Goal: Task Accomplishment & Management: Manage account settings

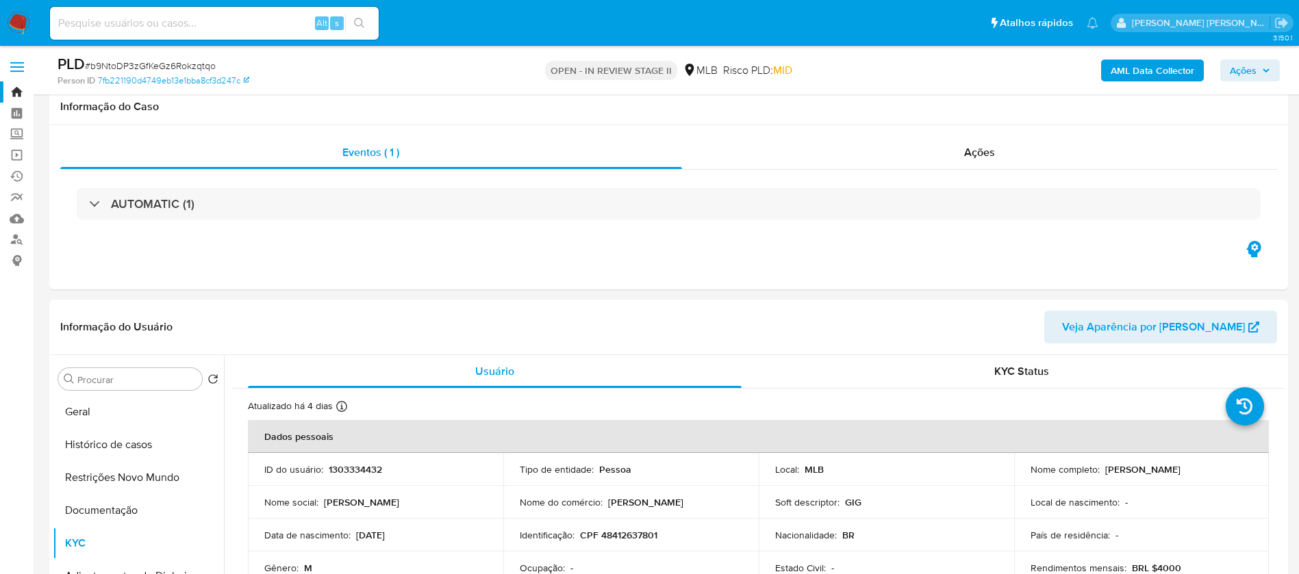
select select "10"
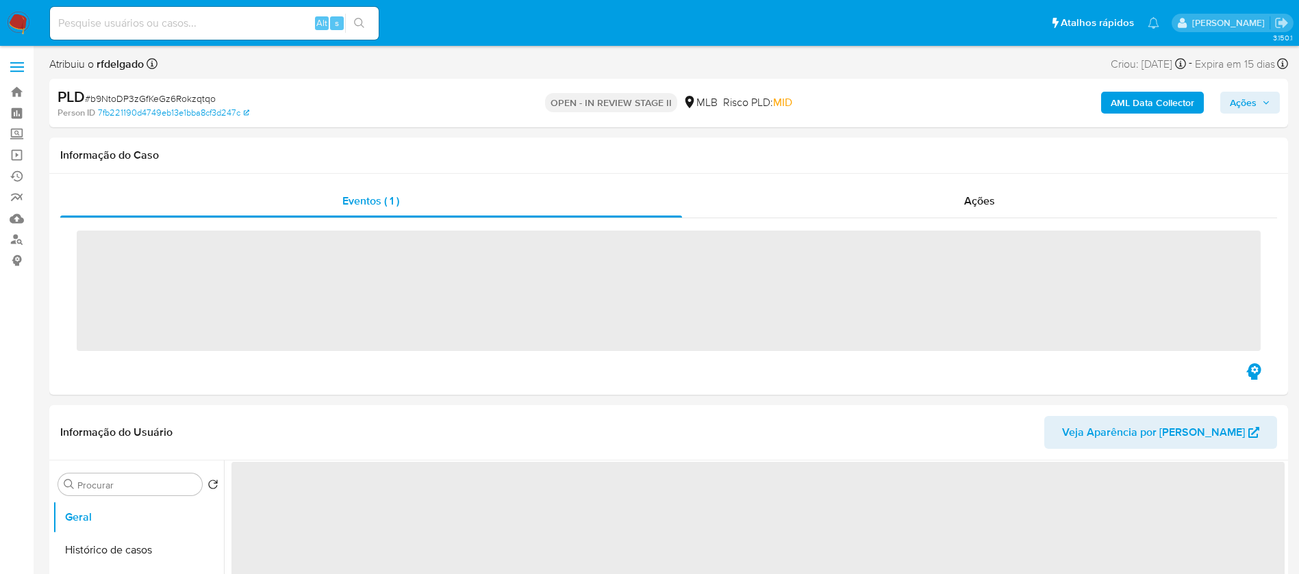
click at [204, 26] on input at bounding box center [214, 23] width 329 height 18
paste input "339983841"
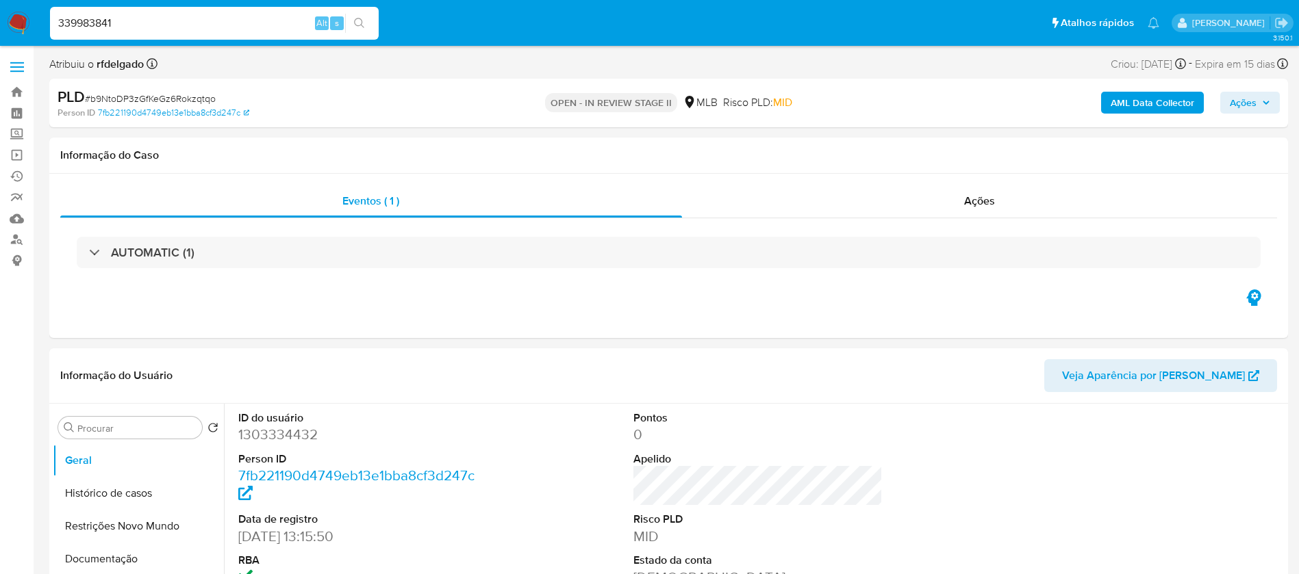
type input "339983841"
click at [358, 22] on icon "search-icon" at bounding box center [359, 23] width 11 height 11
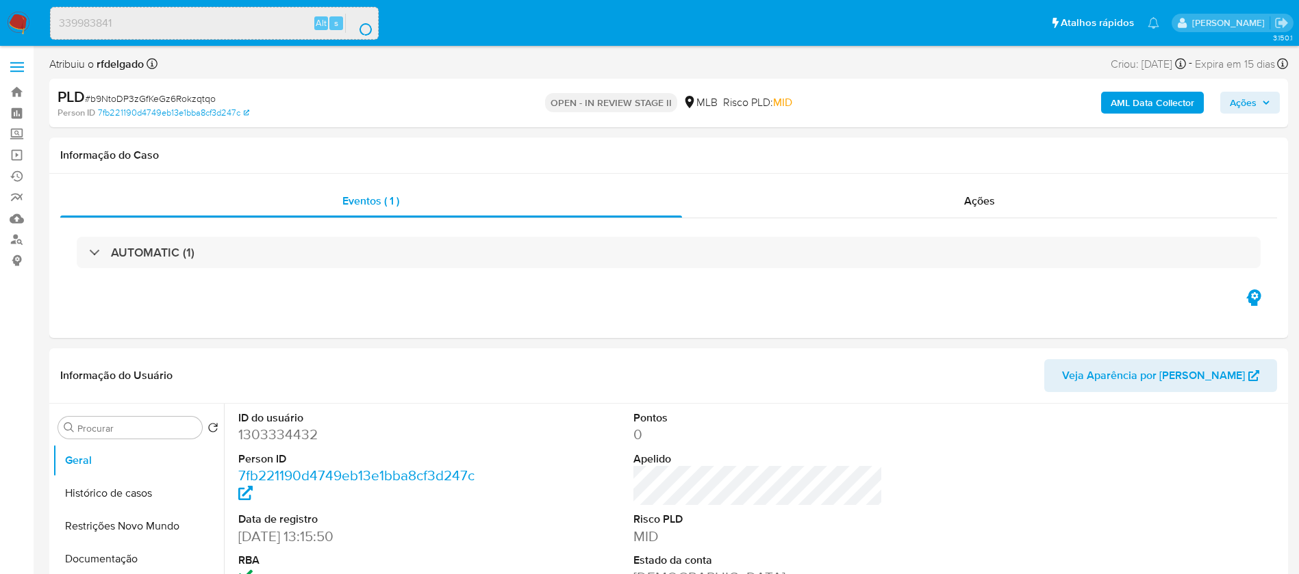
select select "10"
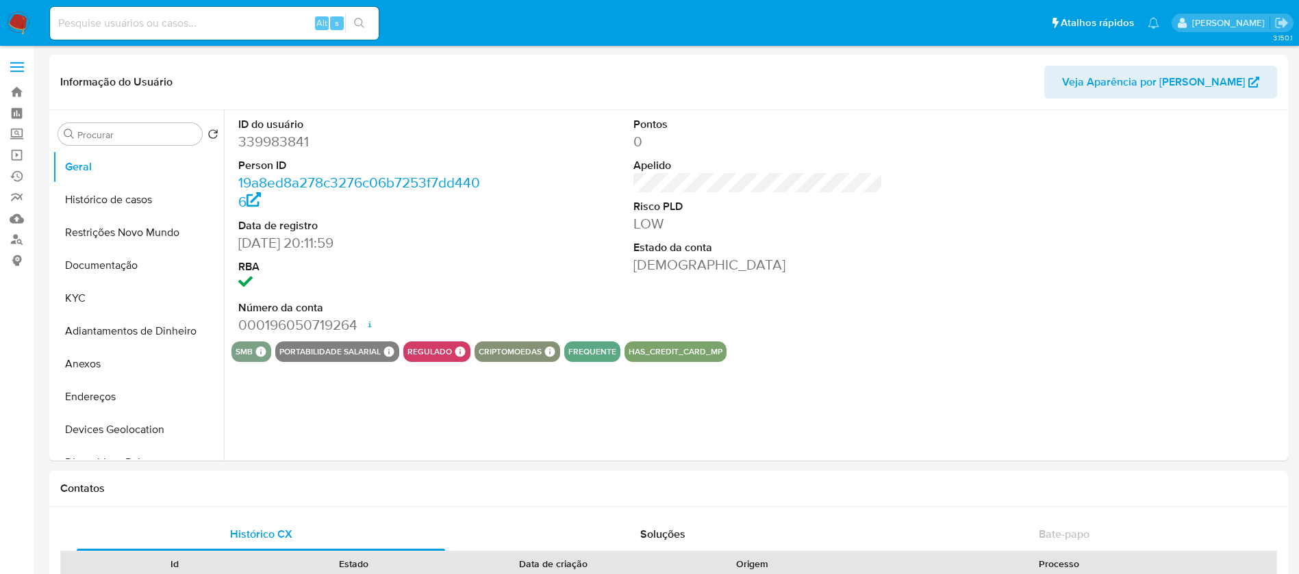
select select "10"
click at [730, 252] on dt "Estado da conta" at bounding box center [758, 247] width 250 height 15
click at [643, 277] on div "Pontos 0 Apelido Risco PLD LOW Estado da conta Ativa" at bounding box center [758, 225] width 264 height 231
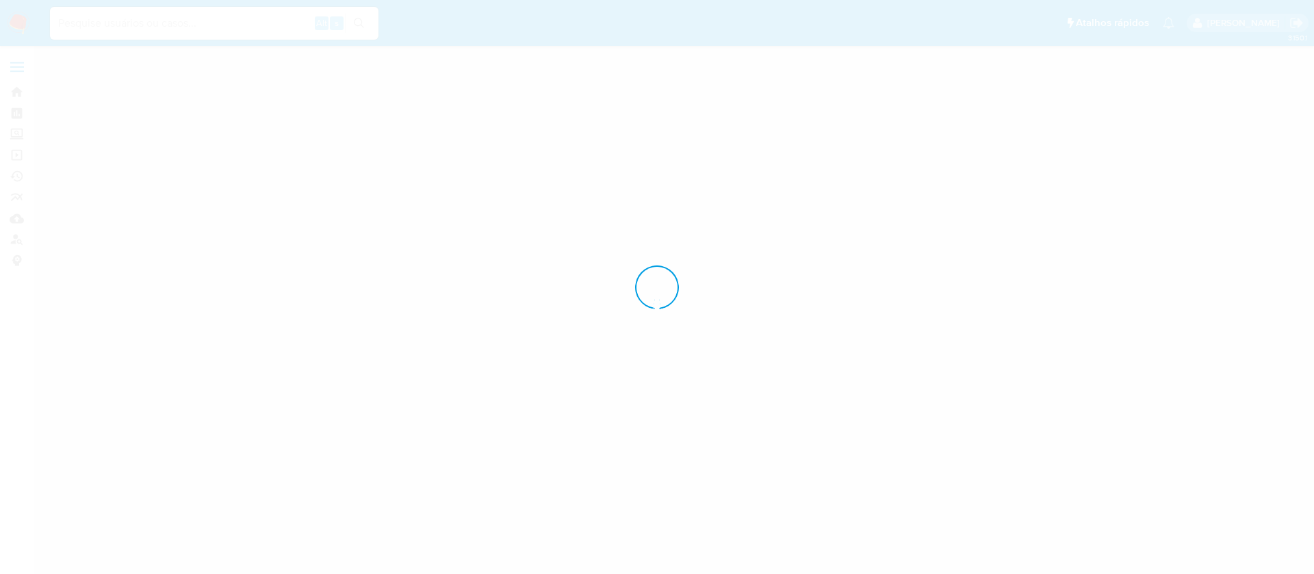
click at [971, 79] on div at bounding box center [657, 287] width 1314 height 574
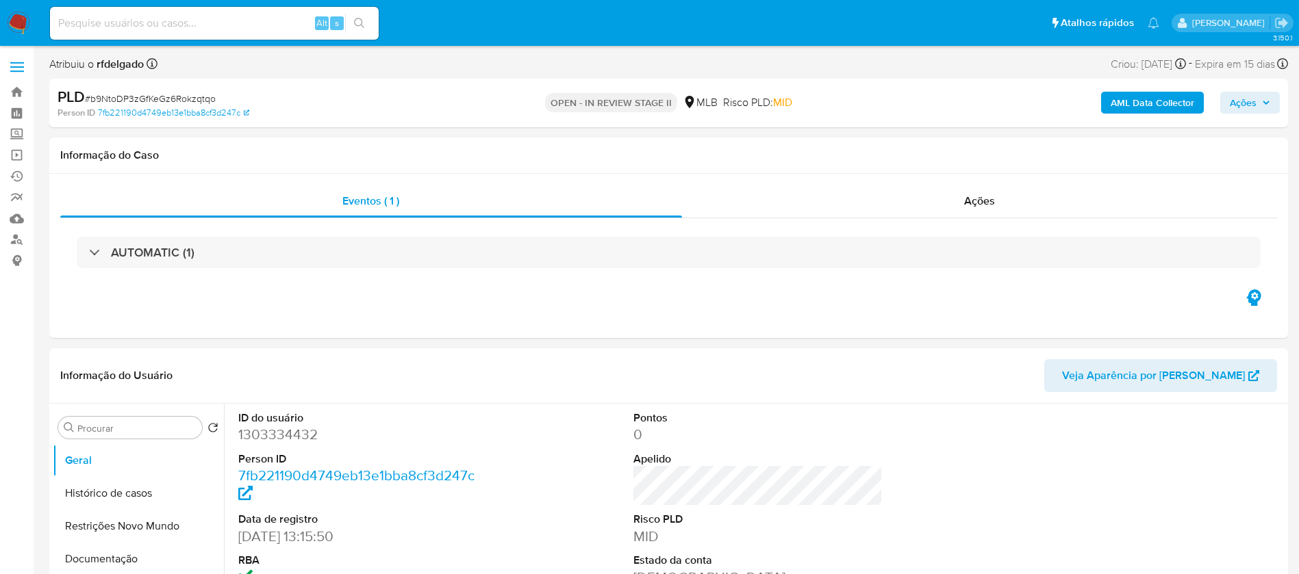
select select "10"
drag, startPoint x: 953, startPoint y: 88, endPoint x: 1177, endPoint y: 492, distance: 462.3
click at [264, 21] on input at bounding box center [214, 23] width 329 height 18
paste input "339983841"
type input "339983841"
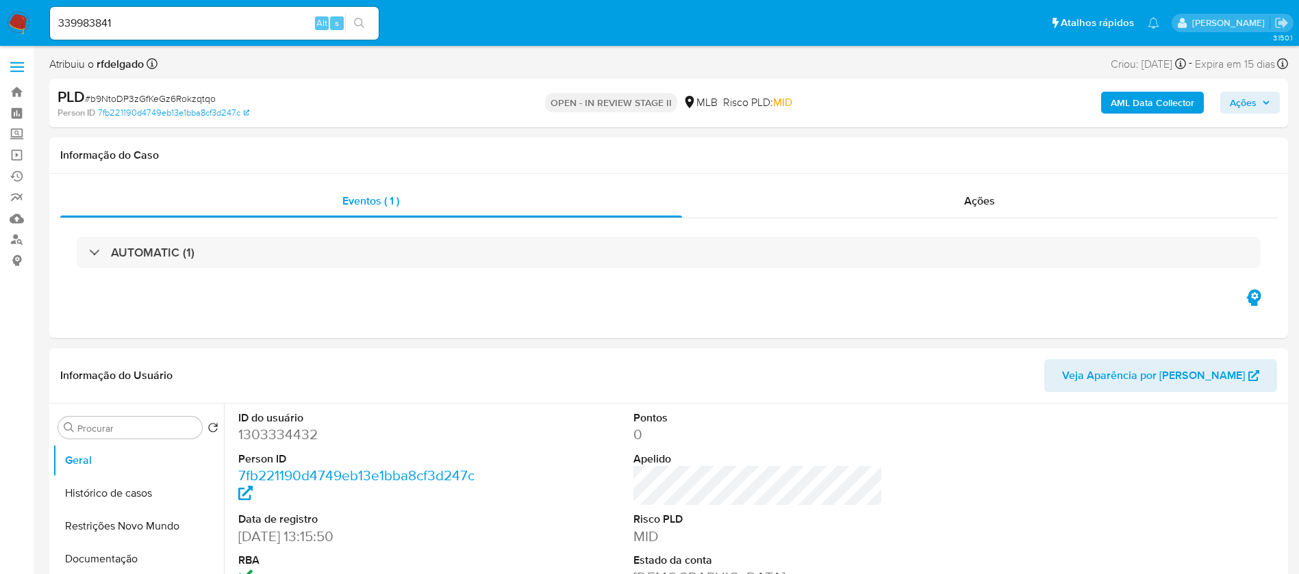
click at [370, 25] on button "search-icon" at bounding box center [359, 23] width 28 height 19
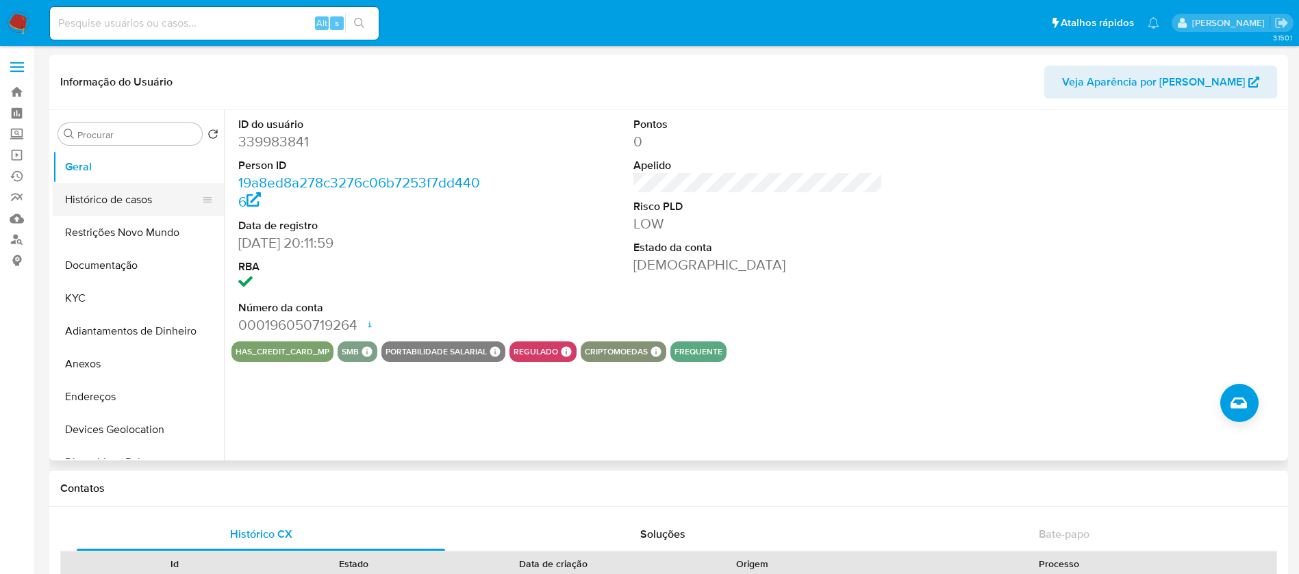
select select "10"
click at [137, 196] on button "Histórico de casos" at bounding box center [133, 199] width 160 height 33
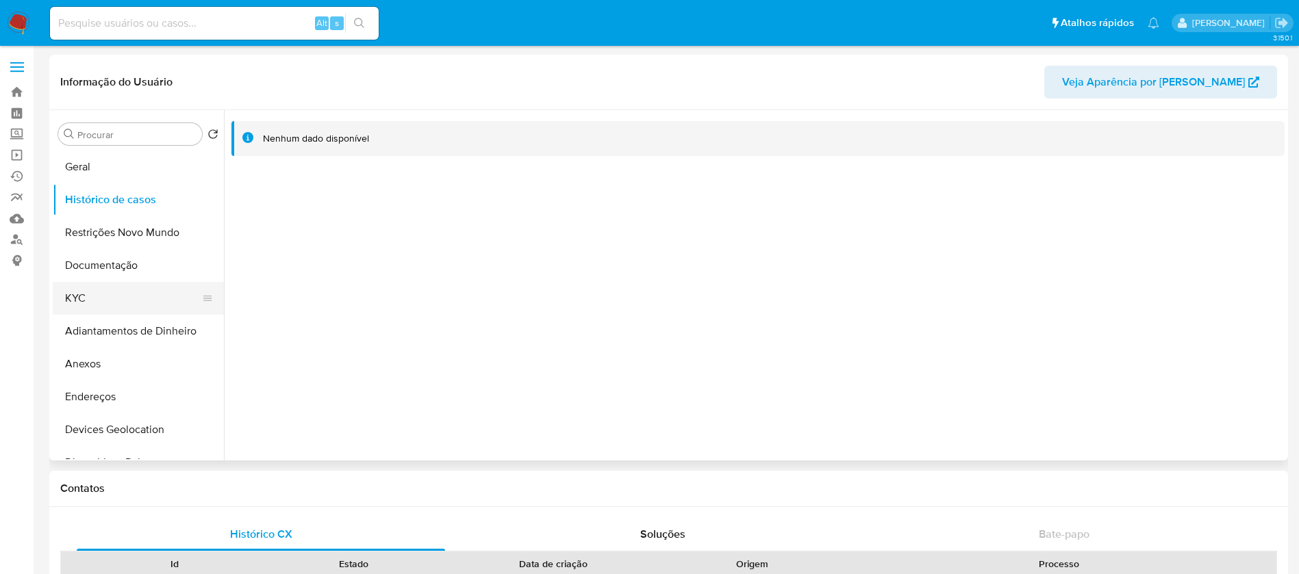
click at [83, 283] on button "KYC" at bounding box center [133, 298] width 160 height 33
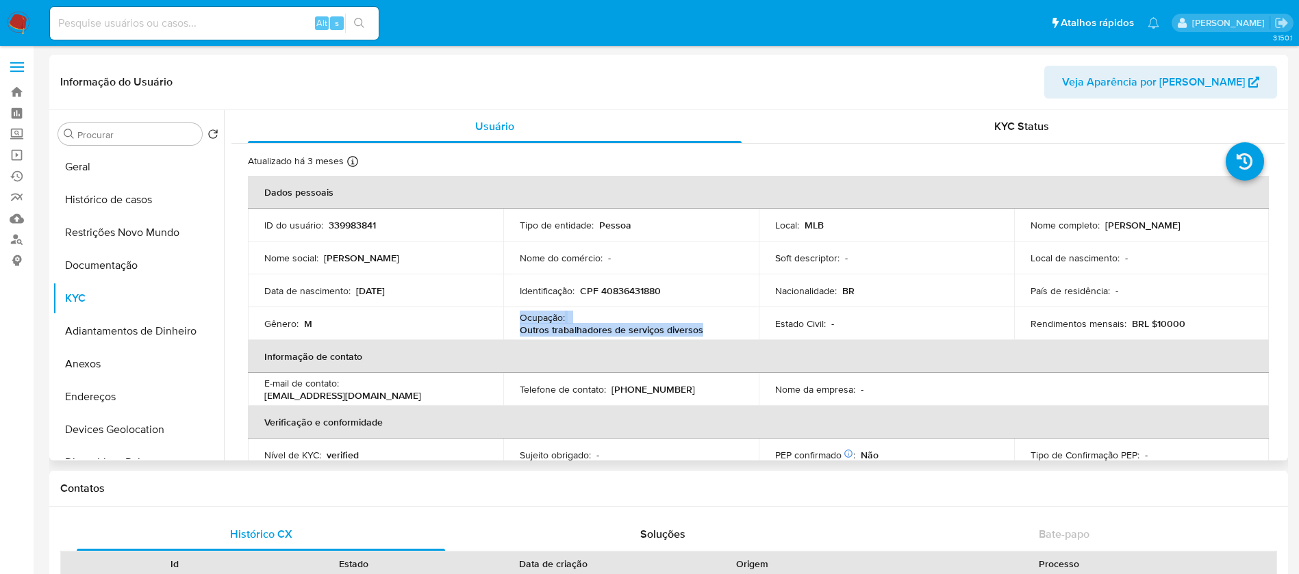
drag, startPoint x: 706, startPoint y: 333, endPoint x: 515, endPoint y: 322, distance: 191.3
click at [515, 322] on td "Ocupação : Outros trabalhadores de serviços diversos" at bounding box center [630, 323] width 255 height 33
copy div "Ocupação : Outros trabalhadores de serviços diversos"
click at [143, 272] on button "Documentação" at bounding box center [133, 265] width 160 height 33
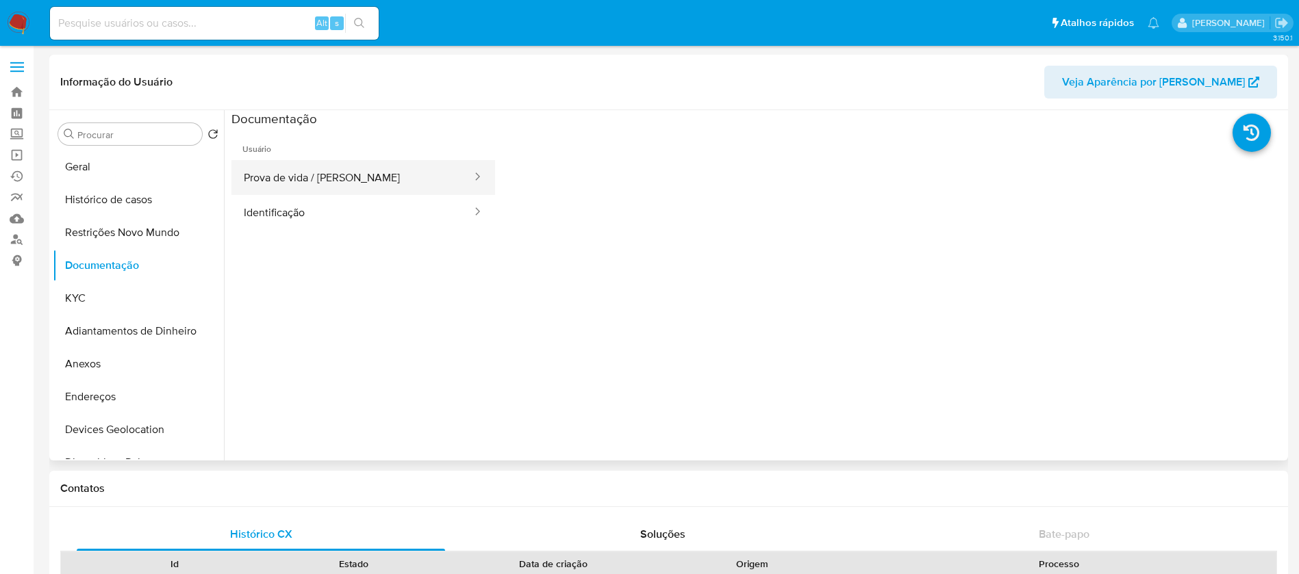
click at [368, 185] on button "Prova de vida / Selfie" at bounding box center [352, 177] width 242 height 35
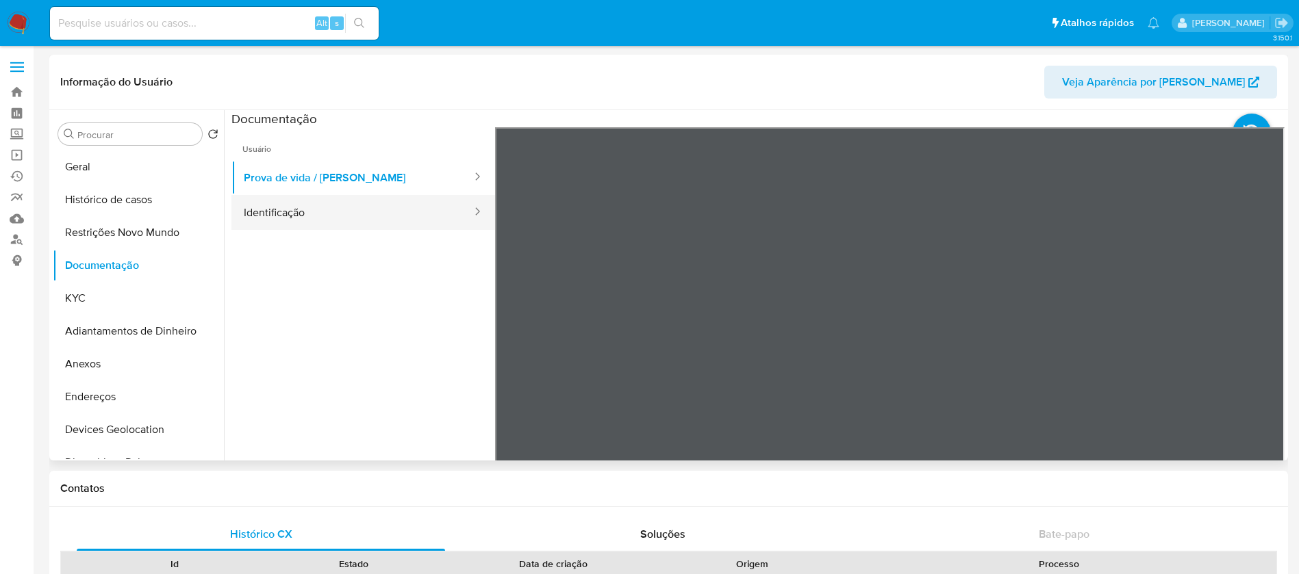
click at [357, 203] on button "Identificação" at bounding box center [352, 212] width 242 height 35
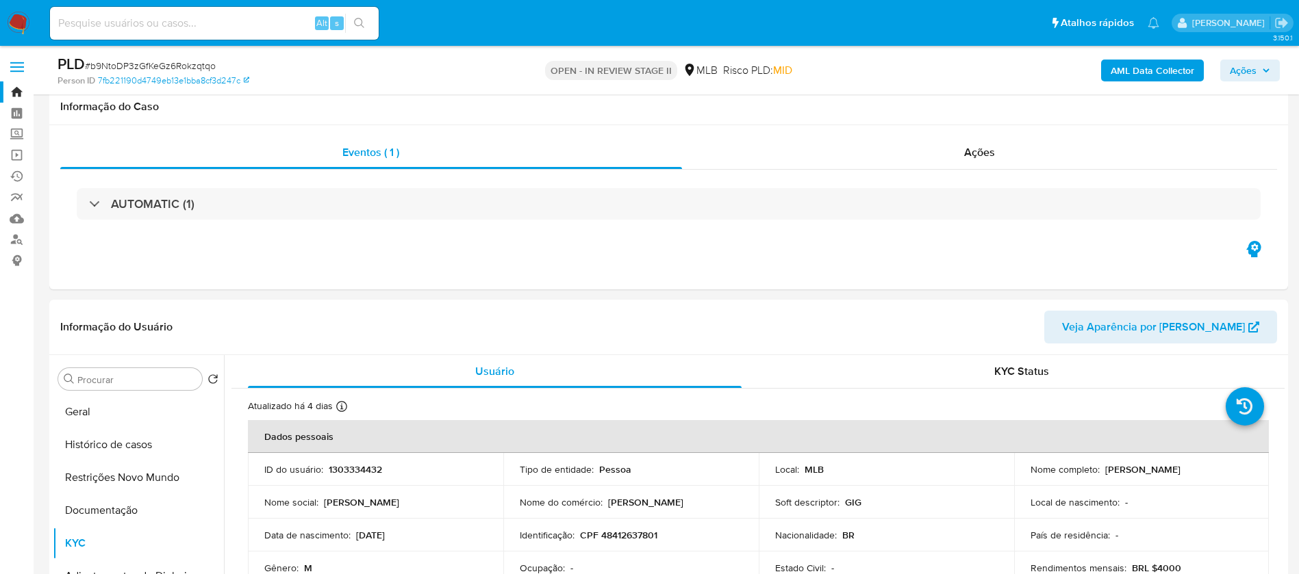
select select "10"
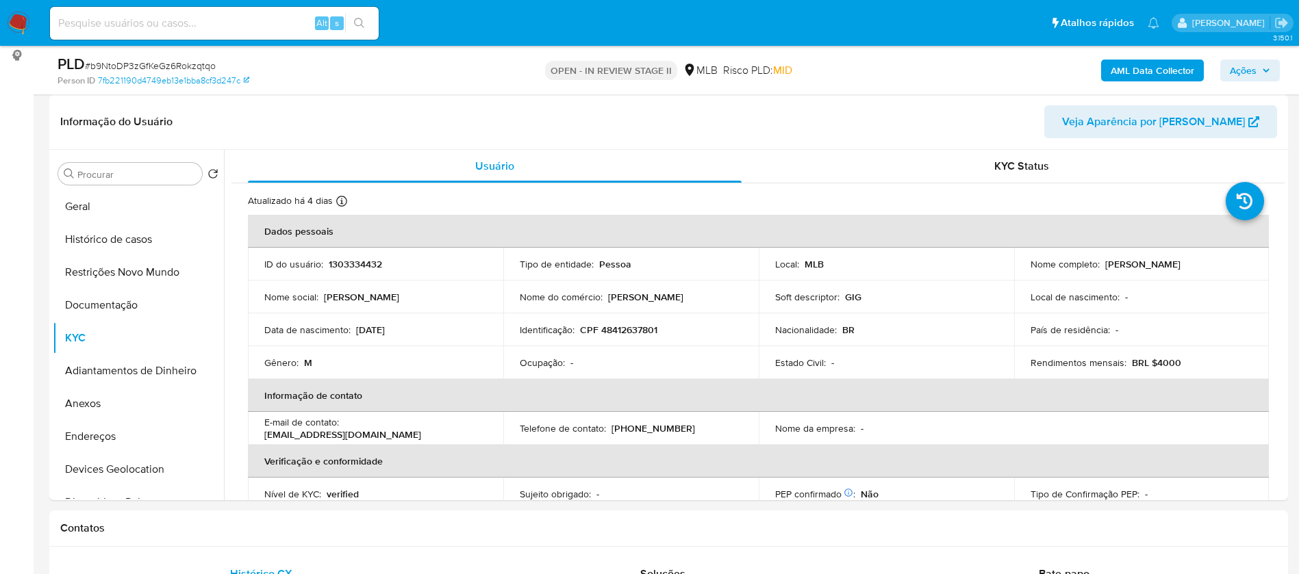
scroll to position [205, 0]
drag, startPoint x: 1236, startPoint y: 264, endPoint x: 1099, endPoint y: 263, distance: 136.2
click at [1099, 263] on div "Nome completo : Charles Rodrigues de Oliveira" at bounding box center [1141, 264] width 222 height 12
copy p "Charles Rodrigues de Oliveira"
click at [612, 335] on p "CPF 48412637801" at bounding box center [618, 330] width 77 height 12
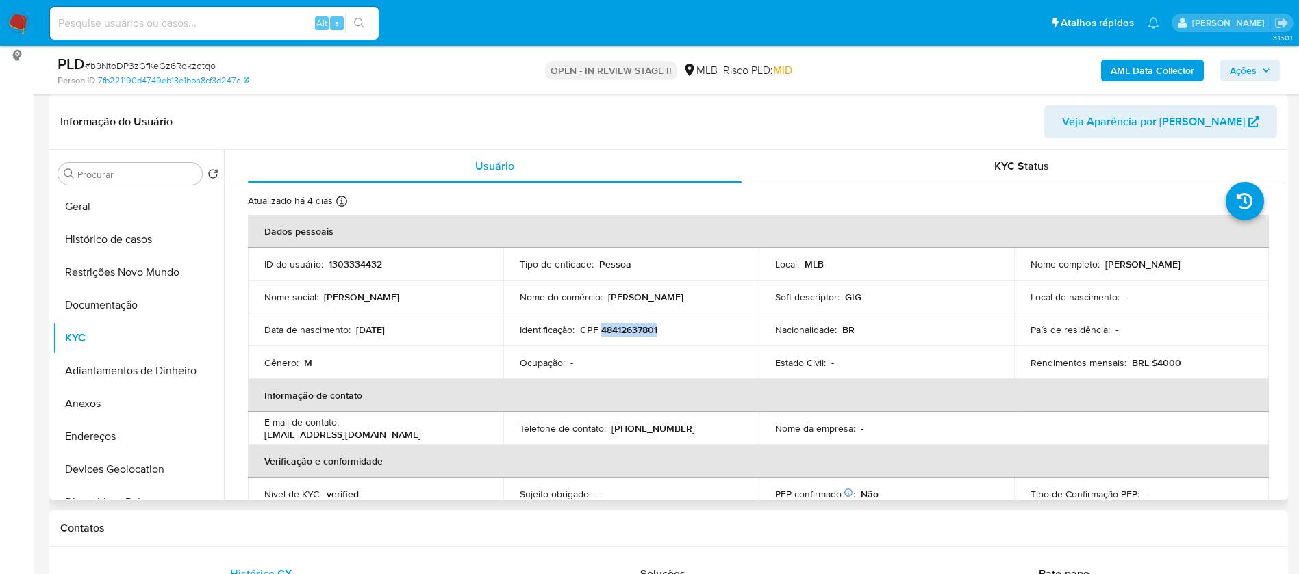
click at [612, 335] on p "CPF 48412637801" at bounding box center [618, 330] width 77 height 12
copy p "48412637801"
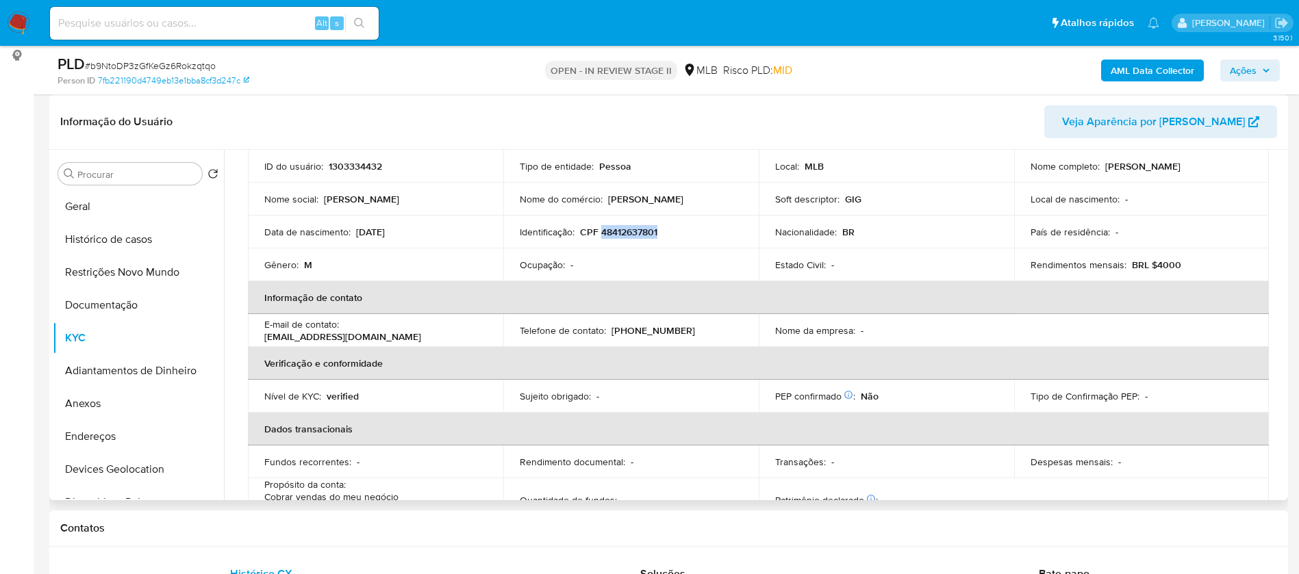
scroll to position [0, 0]
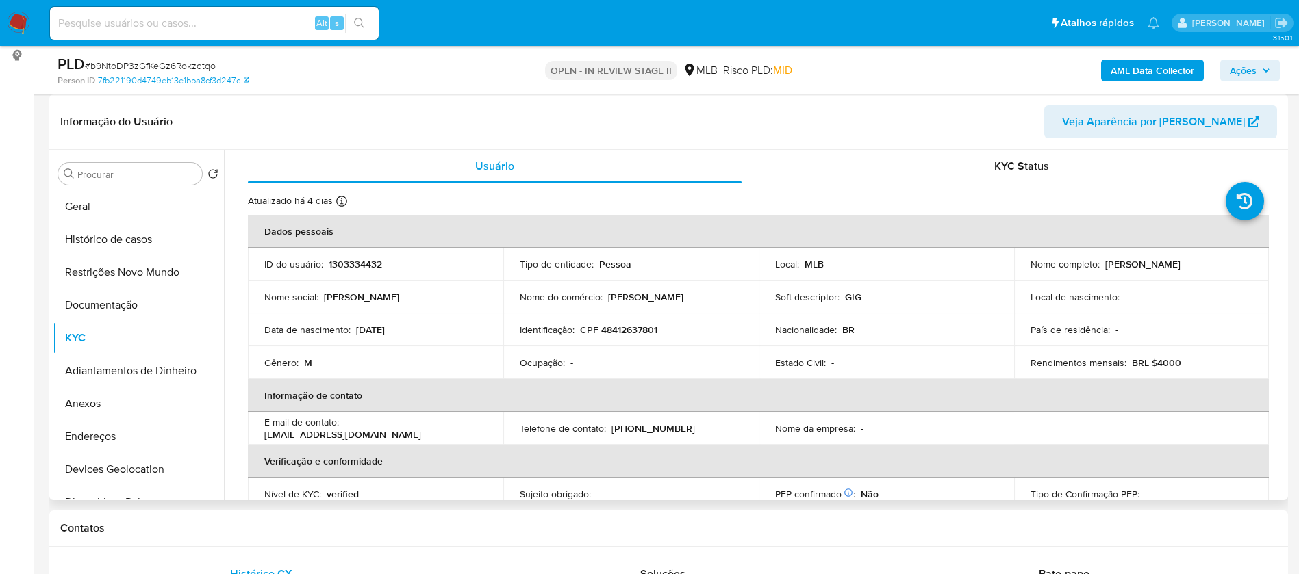
click at [364, 266] on p "1303334432" at bounding box center [355, 264] width 53 height 12
click at [364, 265] on p "1303334432" at bounding box center [355, 264] width 53 height 12
copy p "1303334432"
click at [97, 207] on button "Geral" at bounding box center [133, 206] width 160 height 33
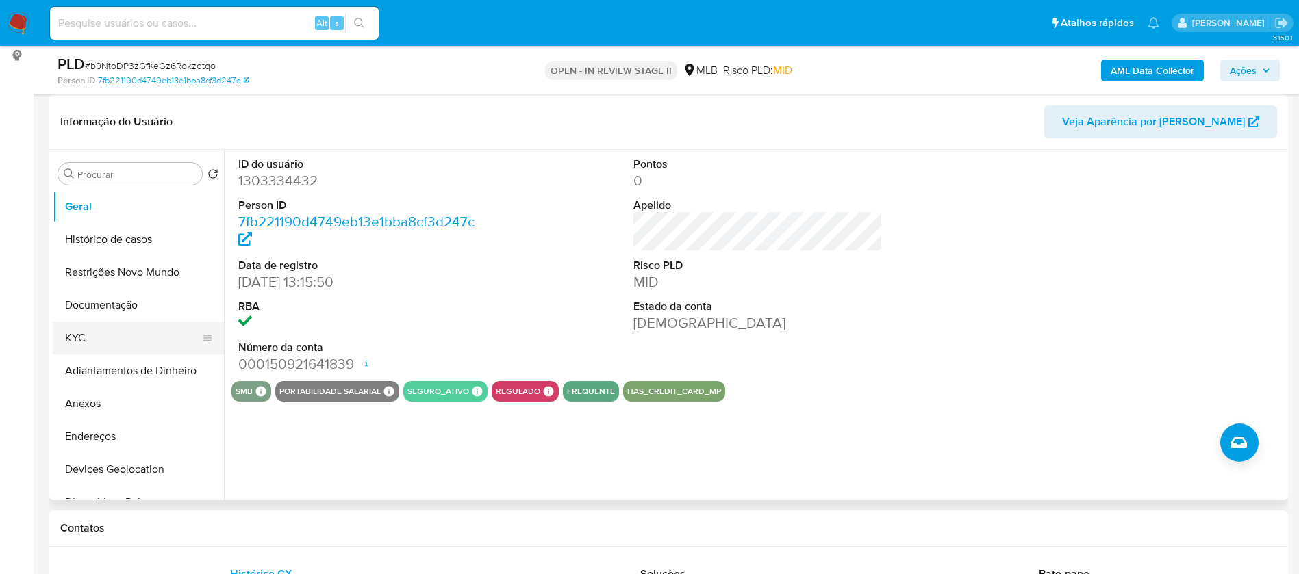
click at [129, 339] on button "KYC" at bounding box center [133, 338] width 160 height 33
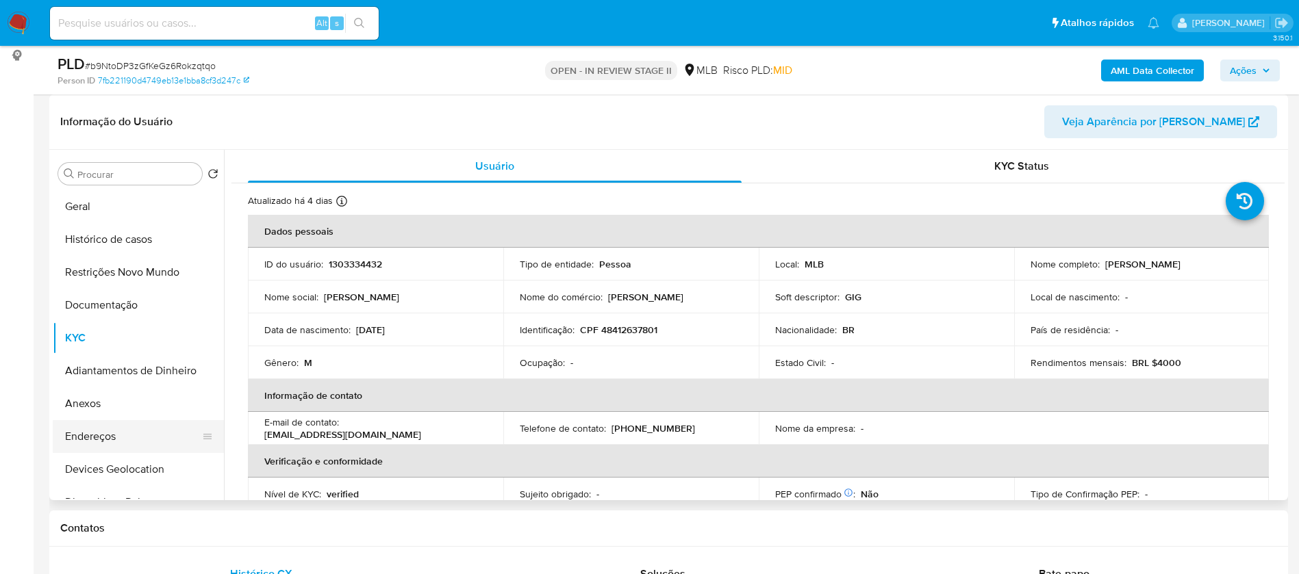
click at [130, 429] on button "Endereços" at bounding box center [133, 436] width 160 height 33
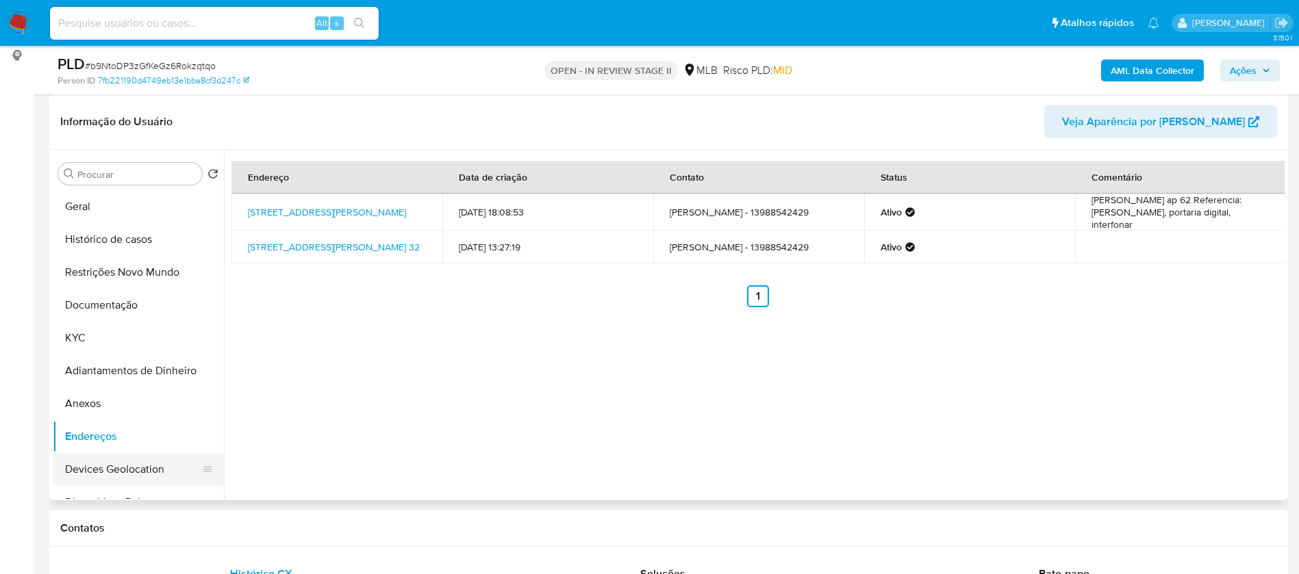
click at [136, 465] on button "Devices Geolocation" at bounding box center [133, 469] width 160 height 33
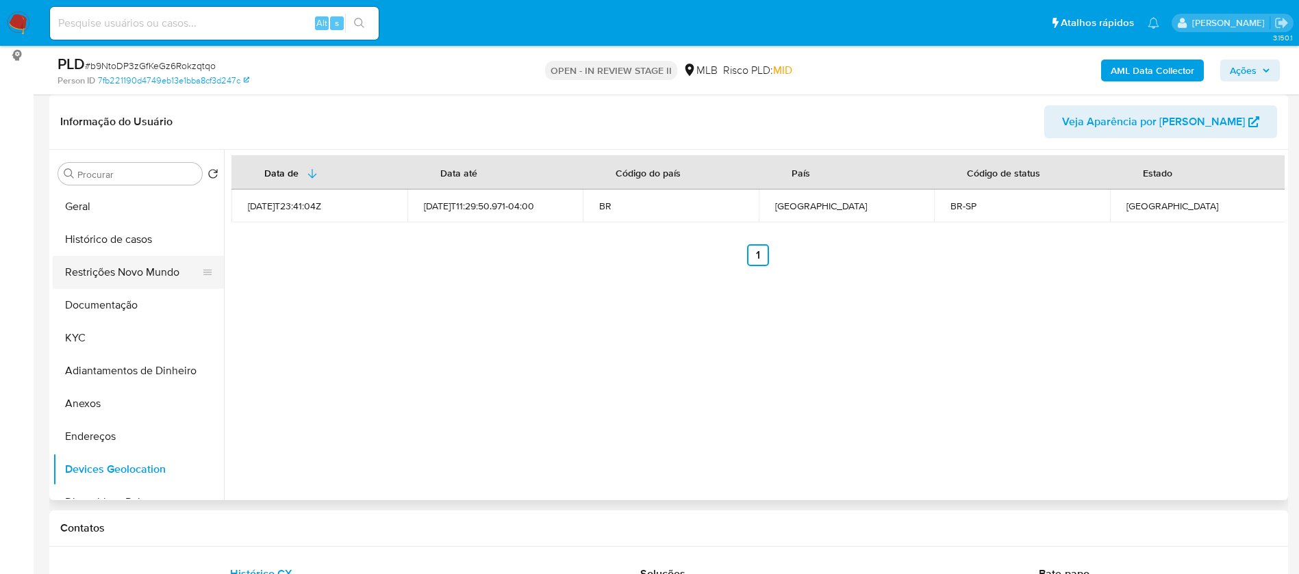
click at [103, 271] on button "Restrições Novo Mundo" at bounding box center [133, 272] width 160 height 33
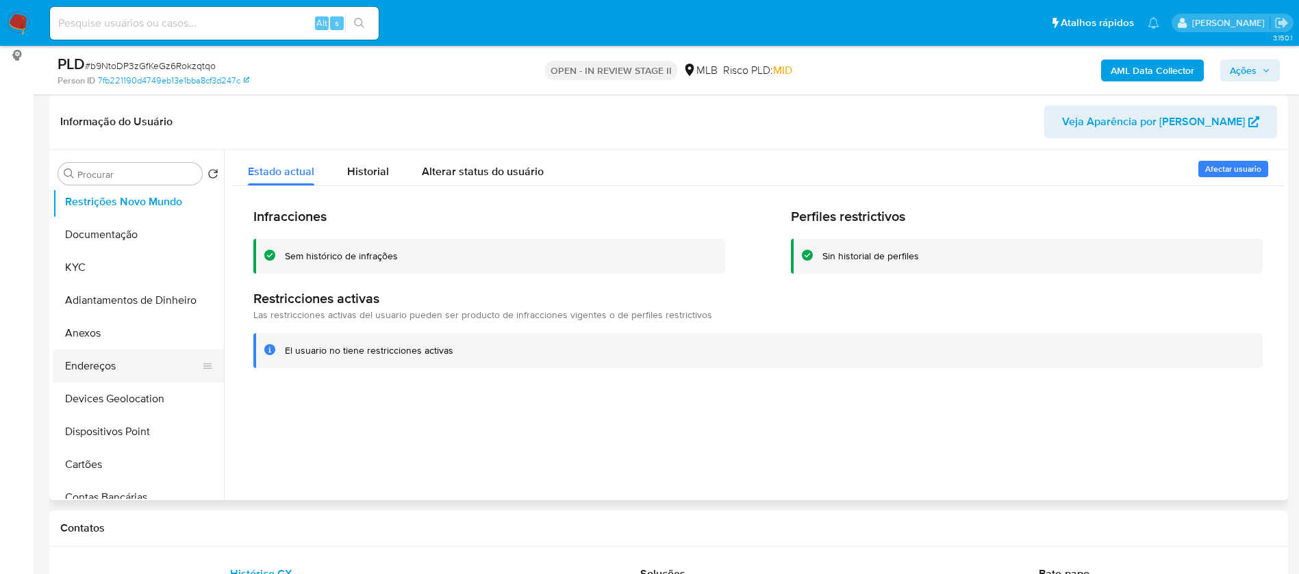
scroll to position [103, 0]
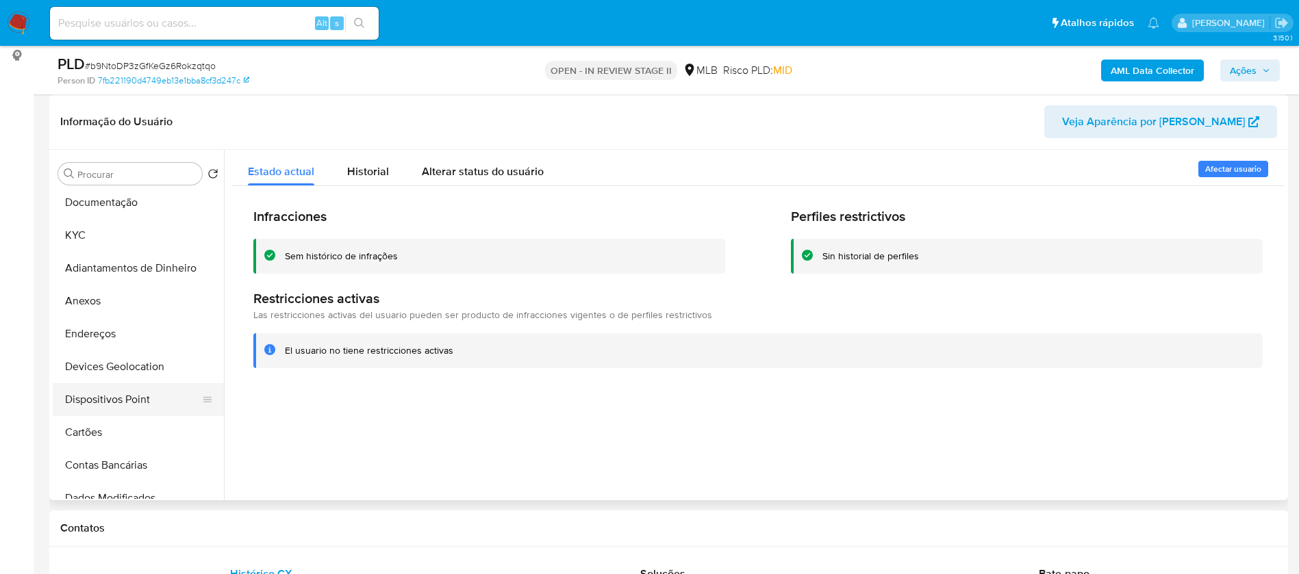
click at [138, 394] on button "Dispositivos Point" at bounding box center [133, 399] width 160 height 33
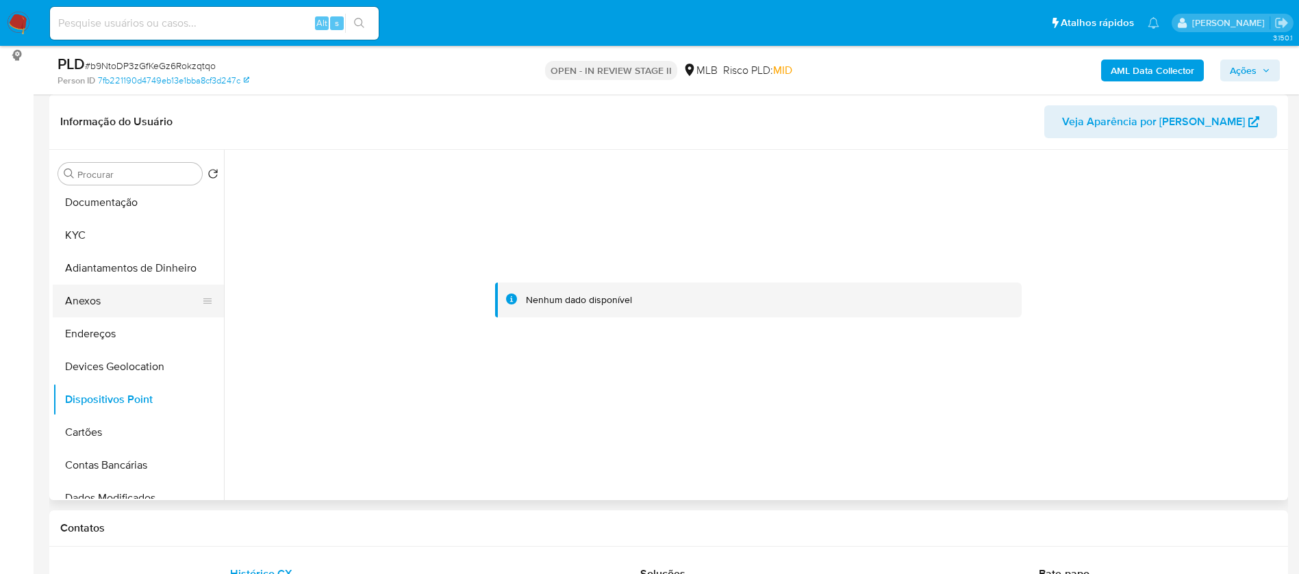
scroll to position [0, 0]
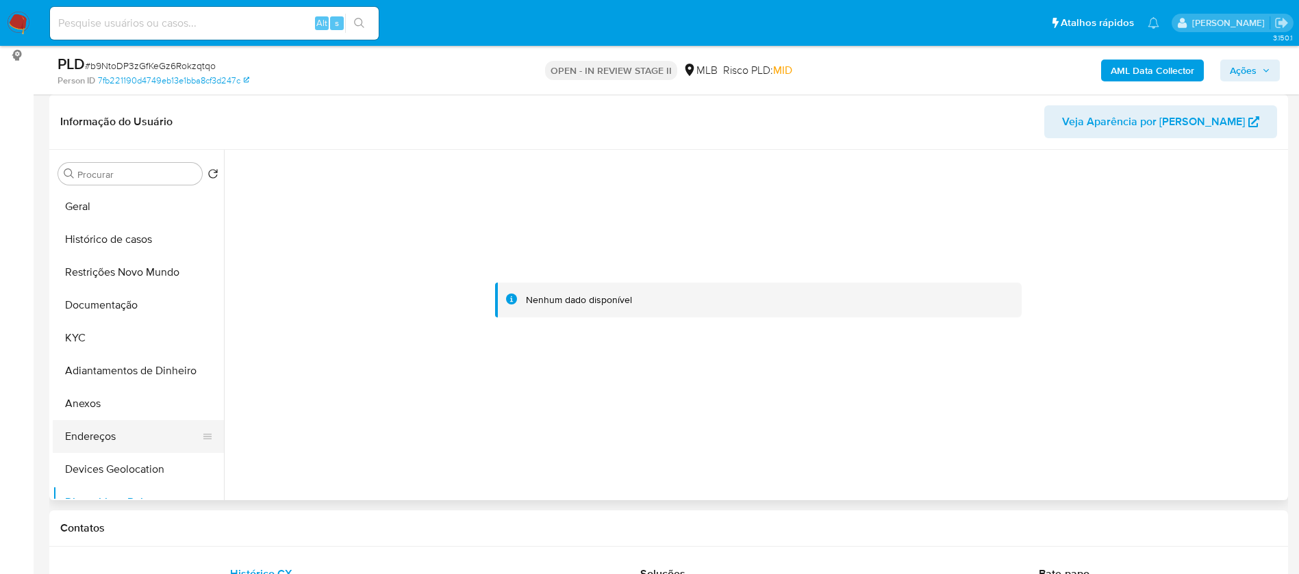
click at [119, 424] on button "Endereços" at bounding box center [133, 436] width 160 height 33
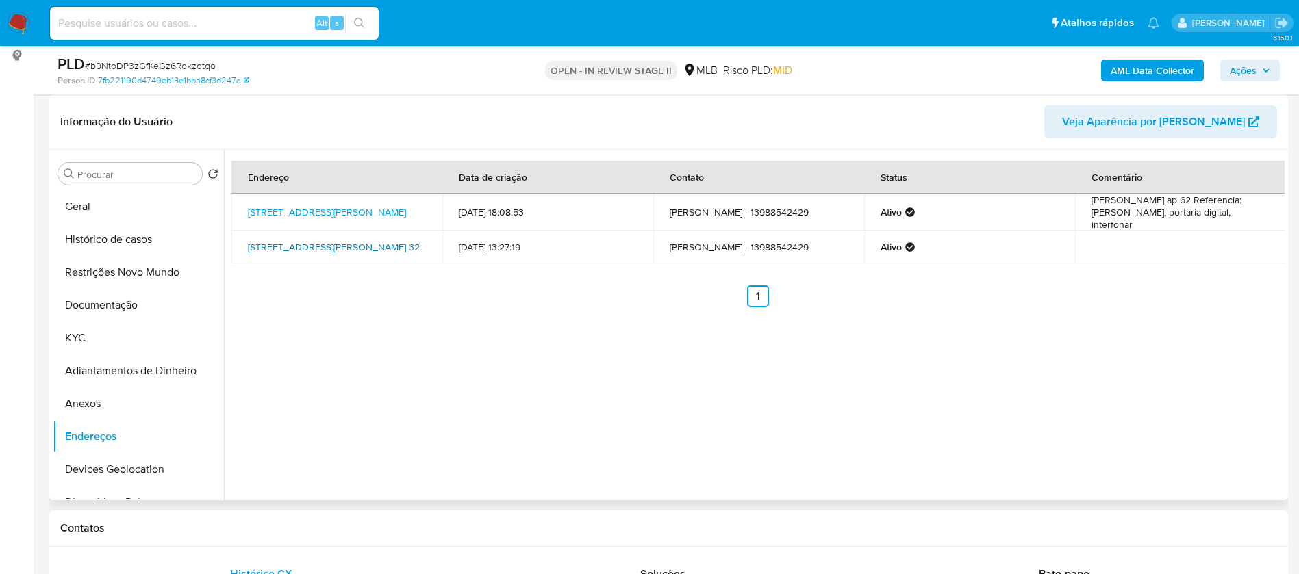
click at [367, 240] on link "Travessa Virgilio Lourenço De Souza 32, Guarujá, São Paulo, 11495070, Brasil 32" at bounding box center [334, 247] width 172 height 14
click at [86, 342] on button "KYC" at bounding box center [133, 338] width 160 height 33
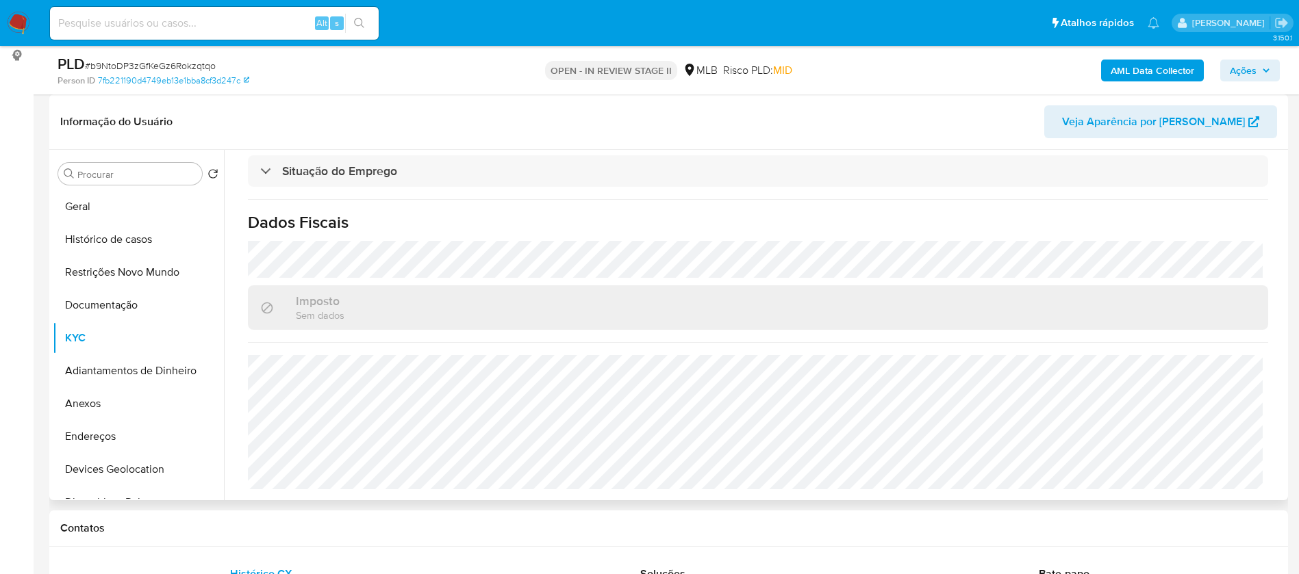
scroll to position [620, 0]
click at [117, 405] on button "Anexos" at bounding box center [133, 403] width 160 height 33
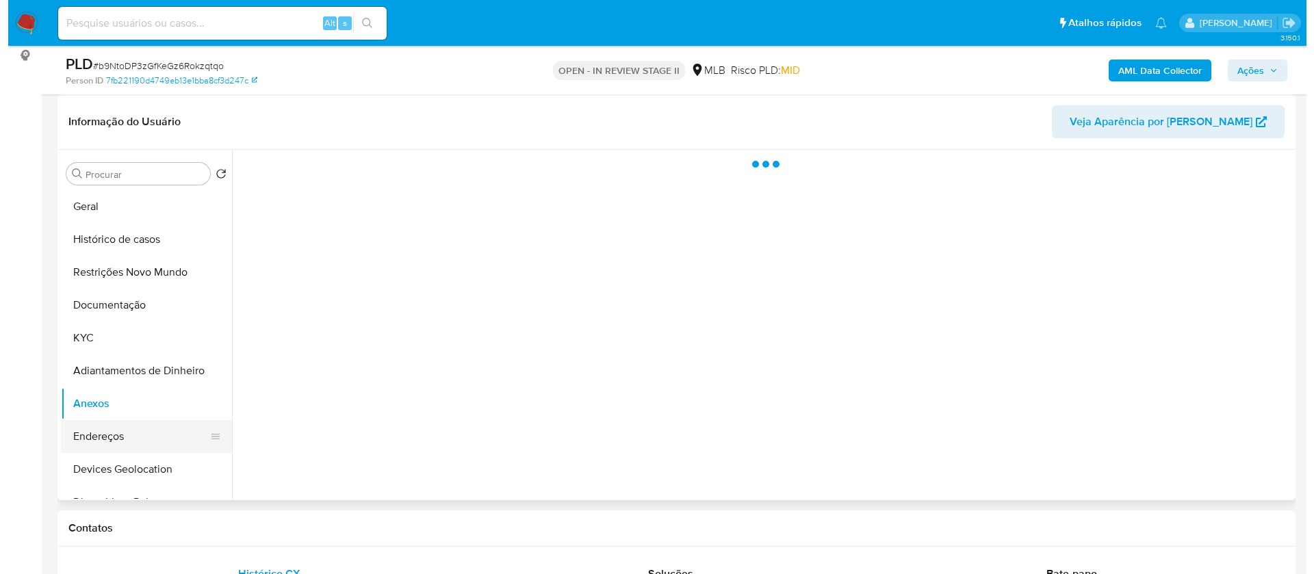
scroll to position [0, 0]
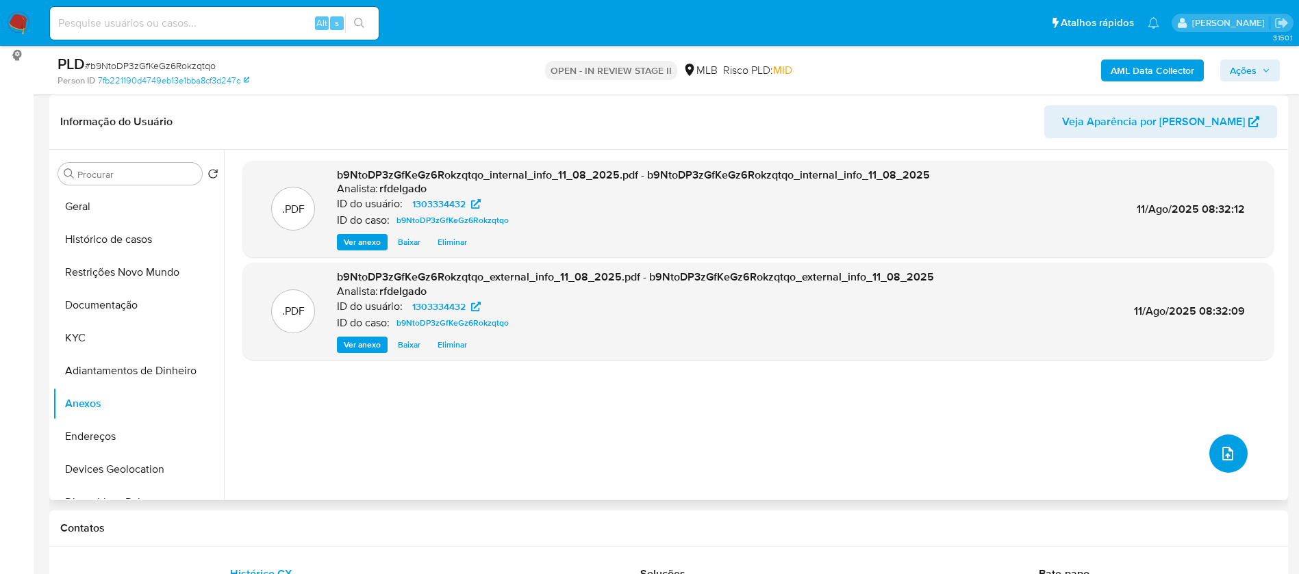
click at [1229, 451] on icon "upload-file" at bounding box center [1227, 454] width 16 height 16
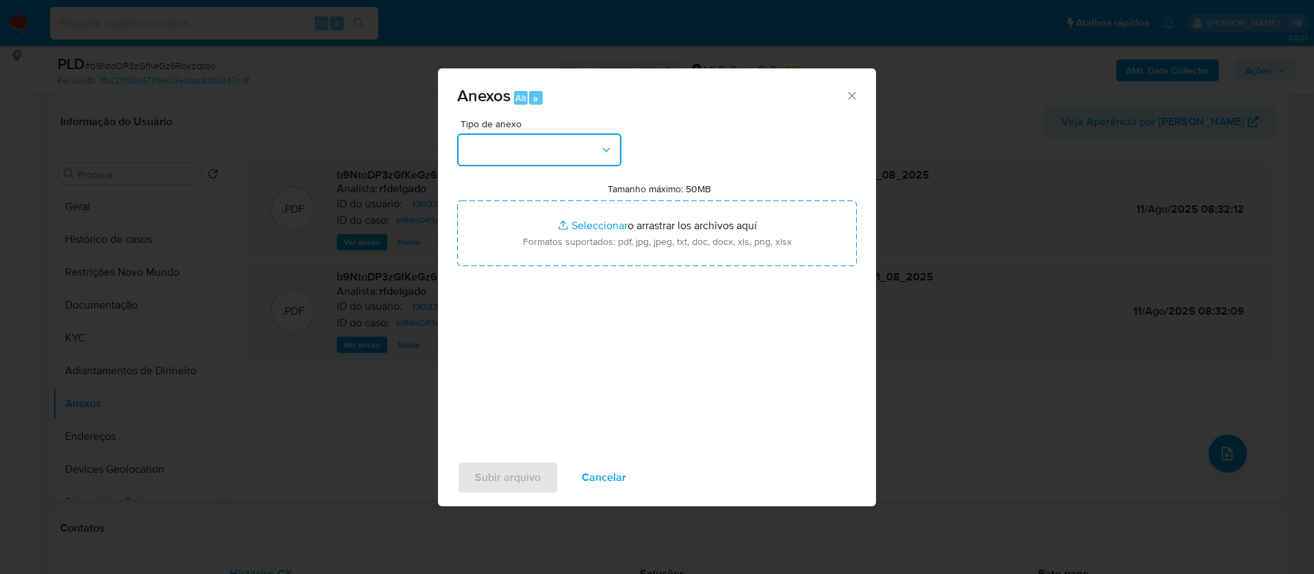
click at [593, 146] on button "button" at bounding box center [539, 149] width 164 height 33
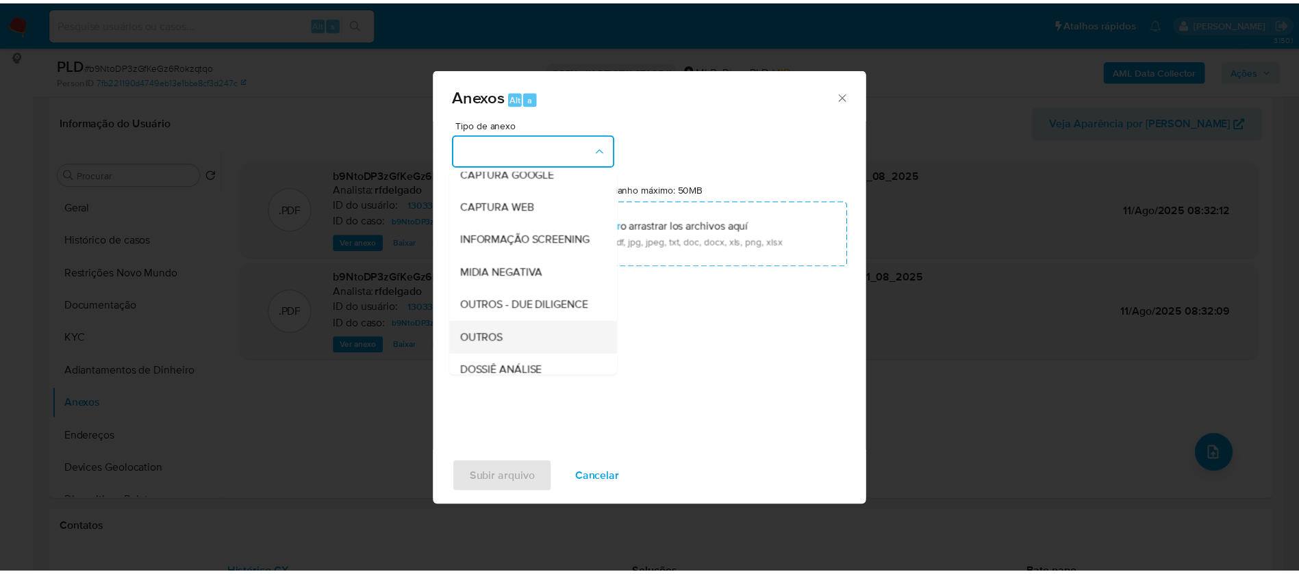
scroll to position [205, 0]
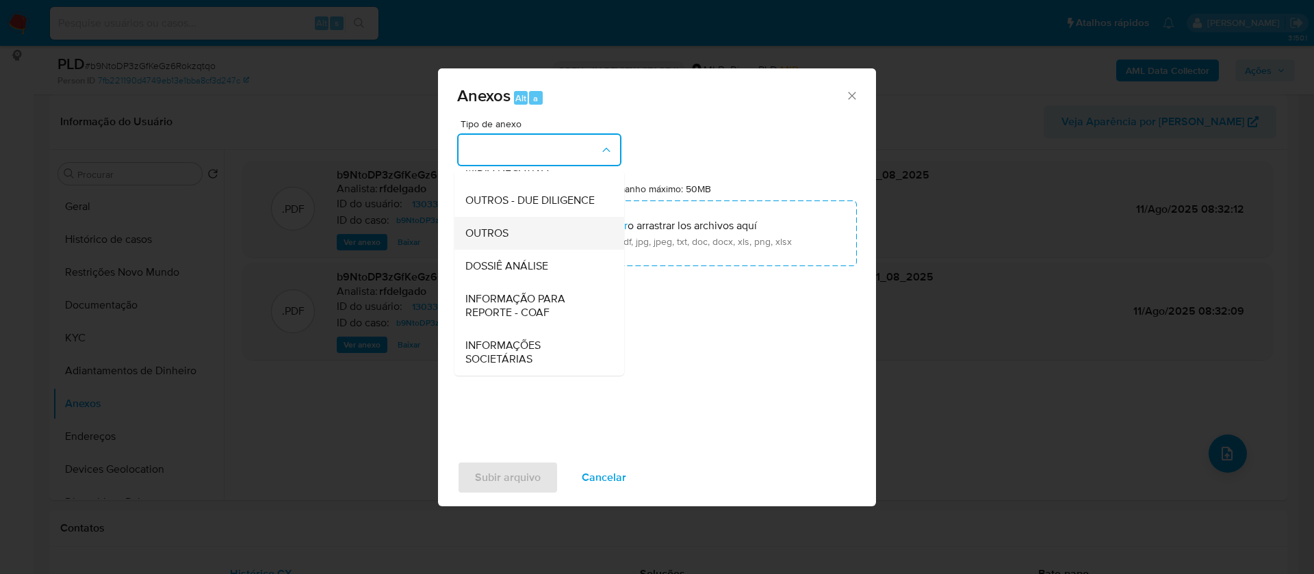
click at [531, 242] on div "OUTROS" at bounding box center [535, 233] width 140 height 33
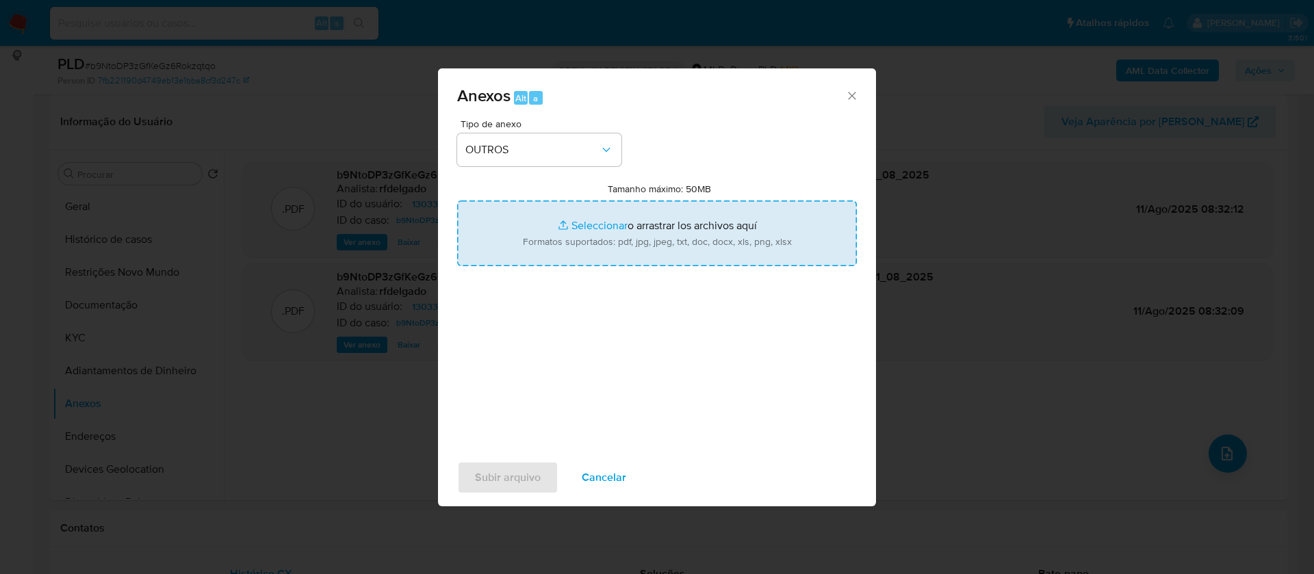
click at [579, 227] on input "Tamanho máximo: 50MB Seleccionar archivos" at bounding box center [657, 234] width 400 height 66
type input "C:\fakepath\SAR - - CPF 48412637801 - CHARLES RODRIGUES DE OLIVEIRA.pdf"
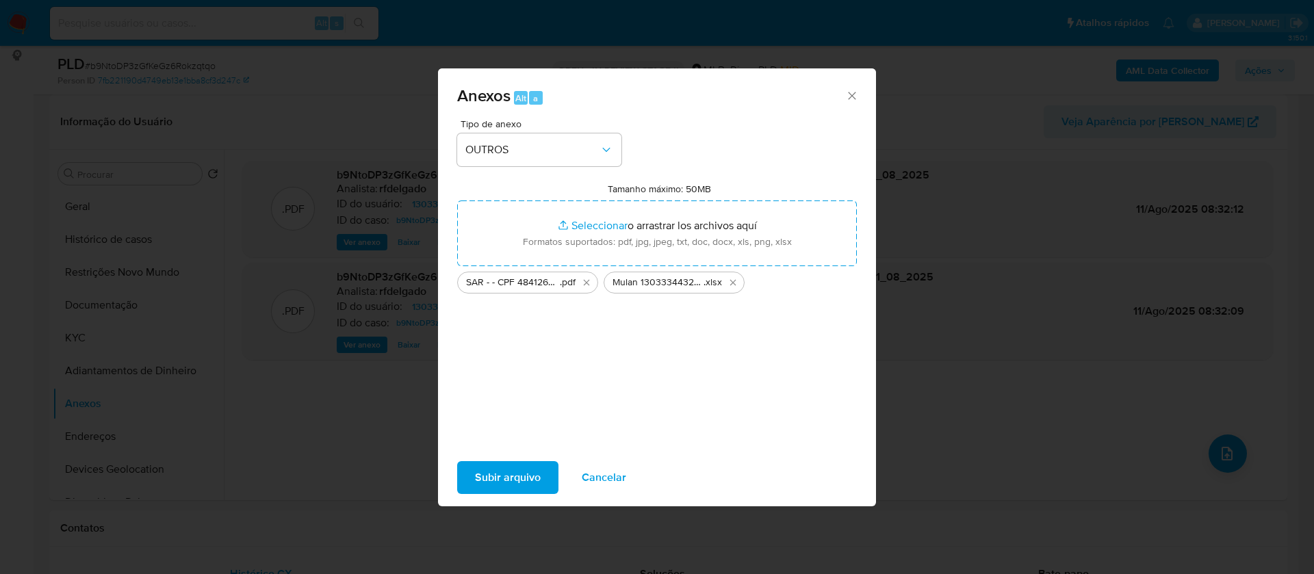
click at [511, 472] on span "Subir arquivo" at bounding box center [508, 478] width 66 height 30
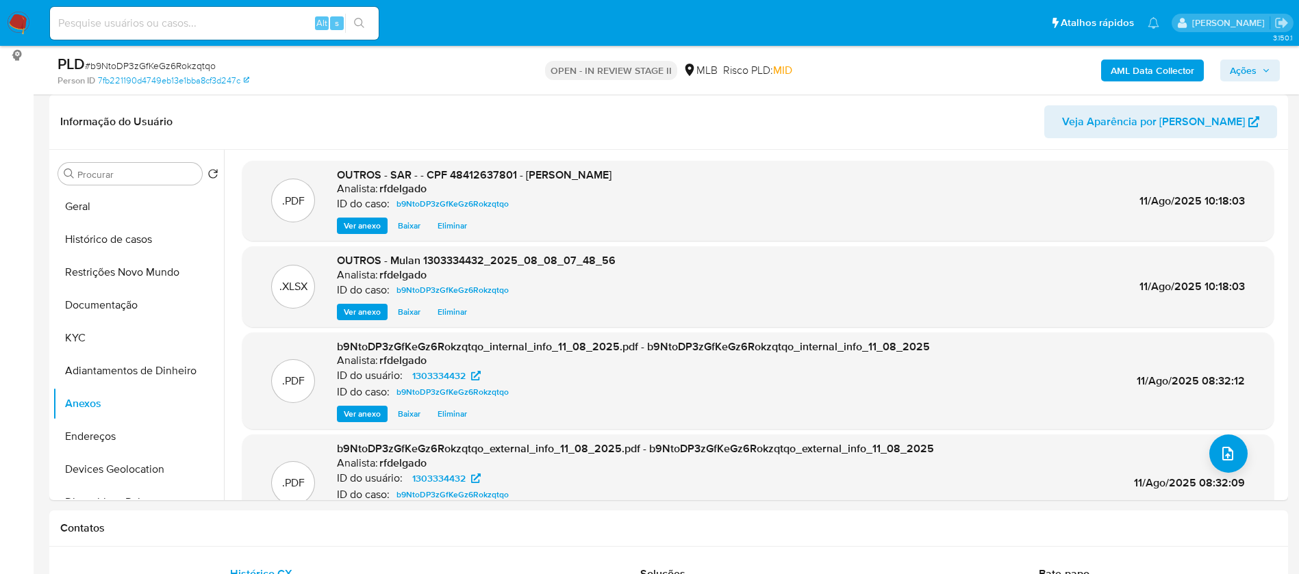
click at [1249, 63] on span "Ações" at bounding box center [1242, 71] width 27 height 22
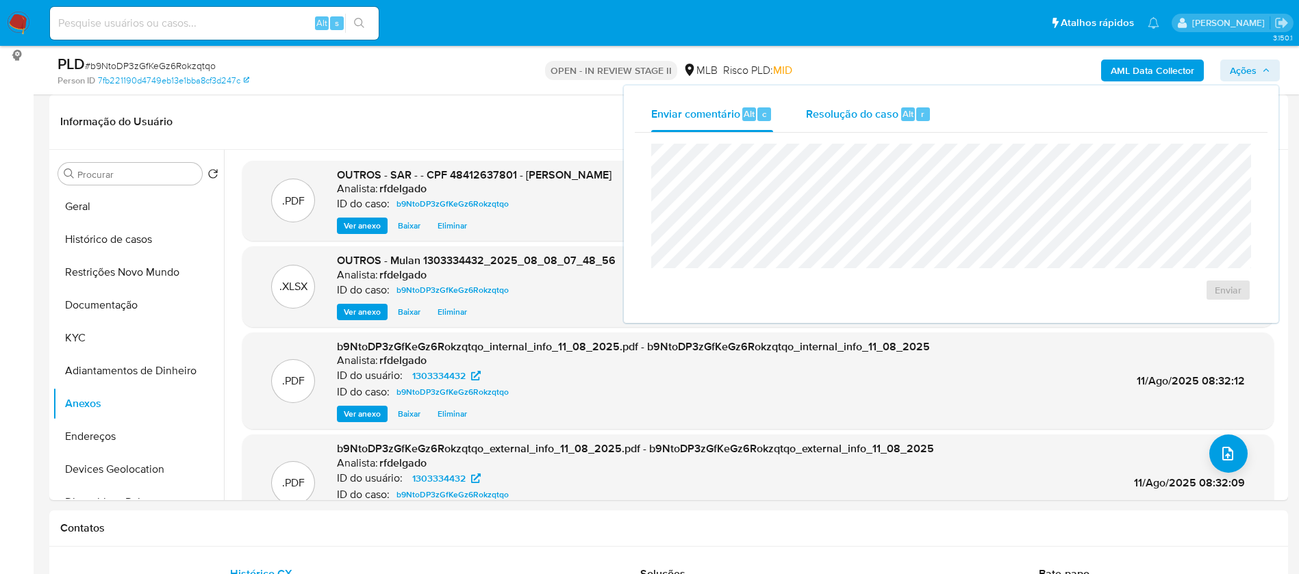
click at [909, 112] on div "Alt r" at bounding box center [915, 114] width 29 height 14
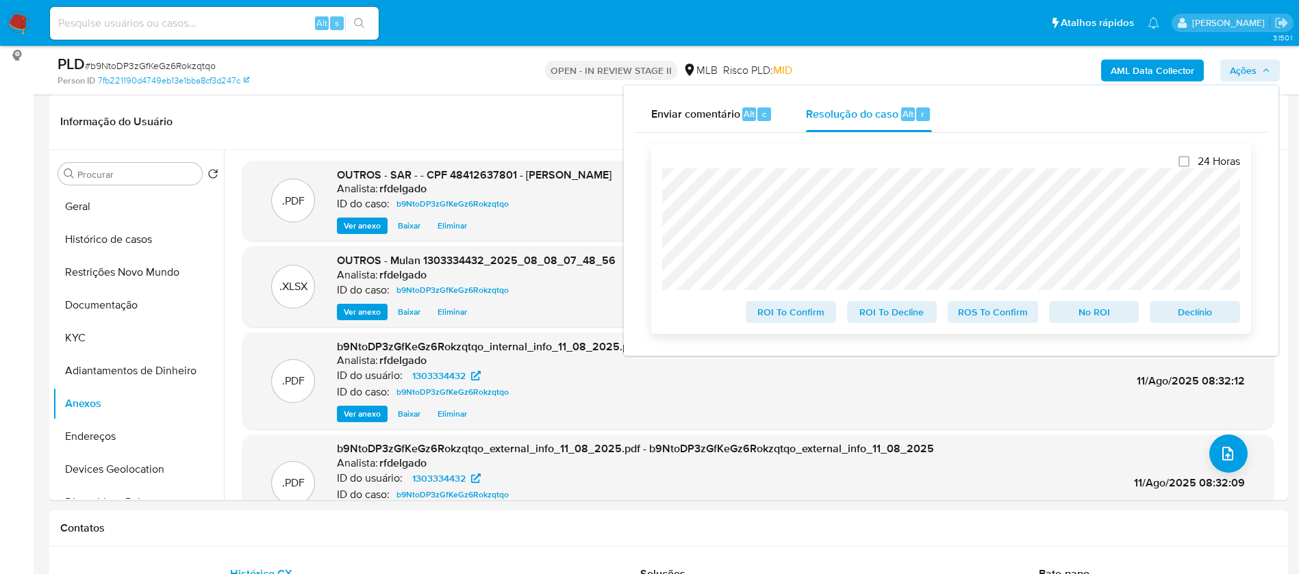
click at [1189, 313] on span "Declínio" at bounding box center [1194, 312] width 71 height 19
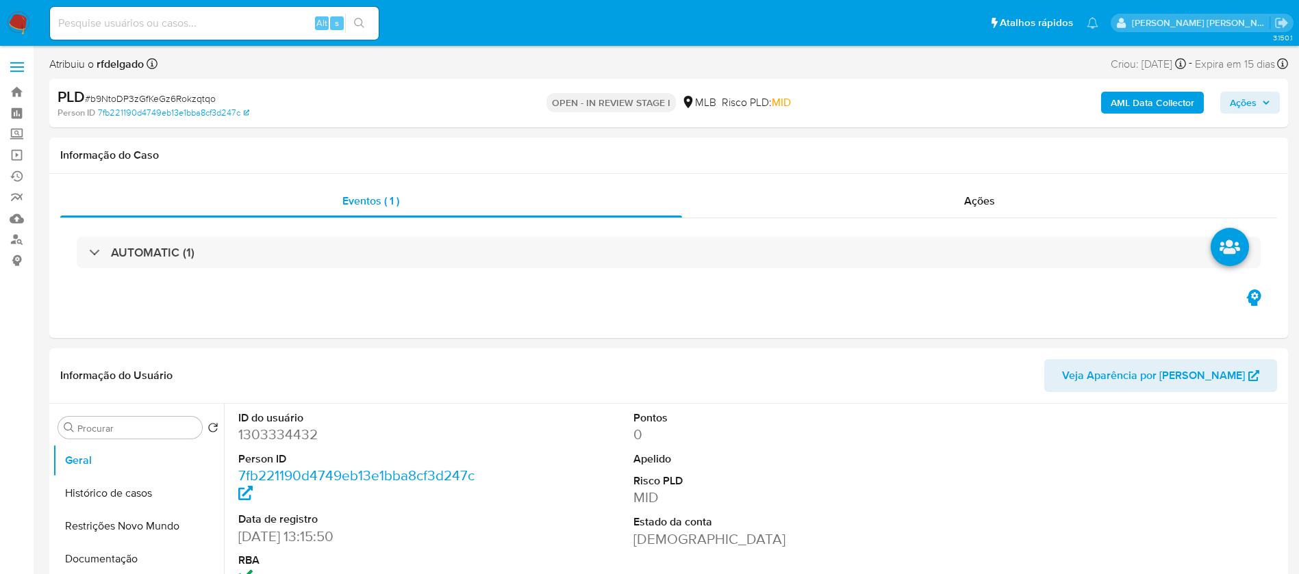
select select "10"
click at [1265, 107] on span "Ações" at bounding box center [1249, 102] width 40 height 19
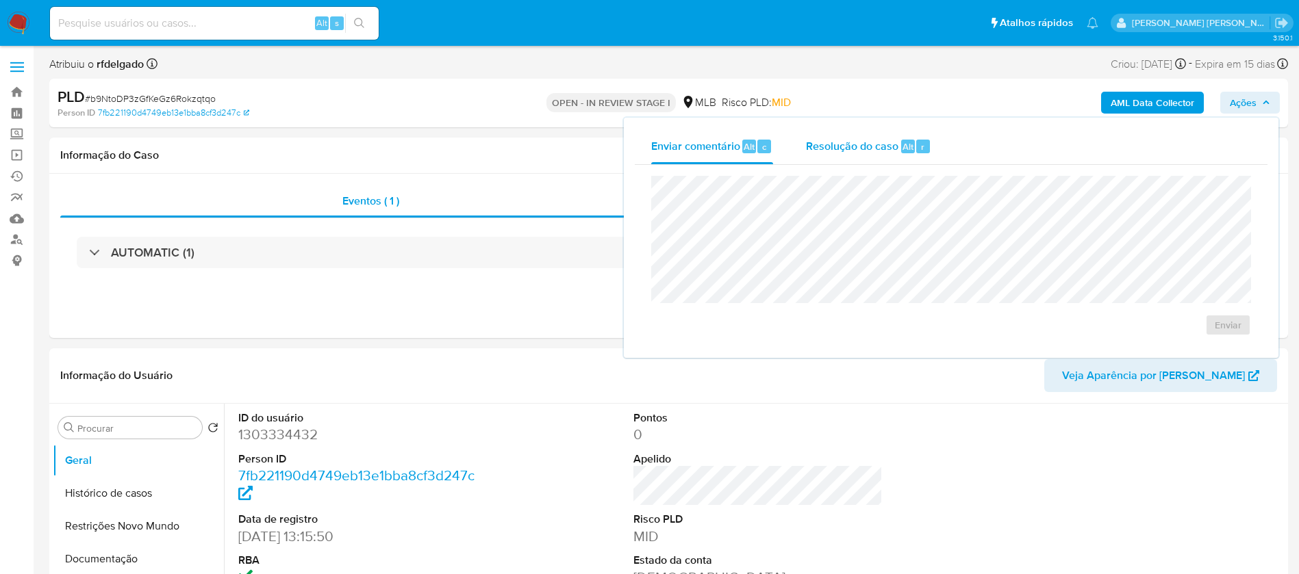
click at [870, 141] on span "Resolução do caso" at bounding box center [852, 146] width 92 height 16
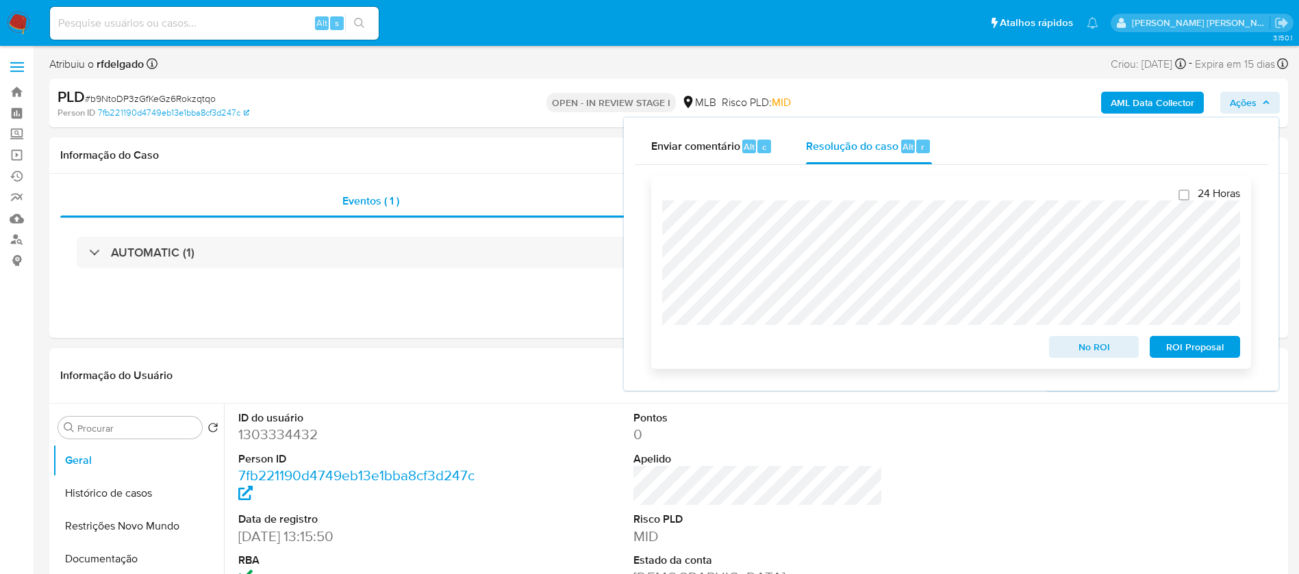
click at [1206, 349] on span "ROI Proposal" at bounding box center [1194, 346] width 71 height 19
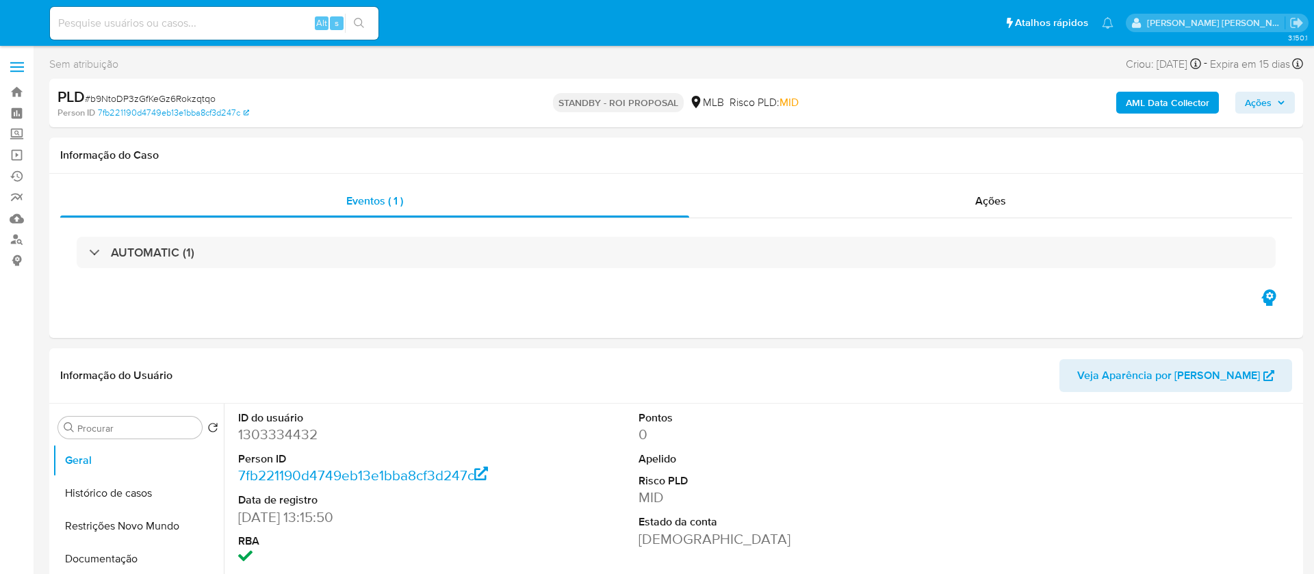
select select "10"
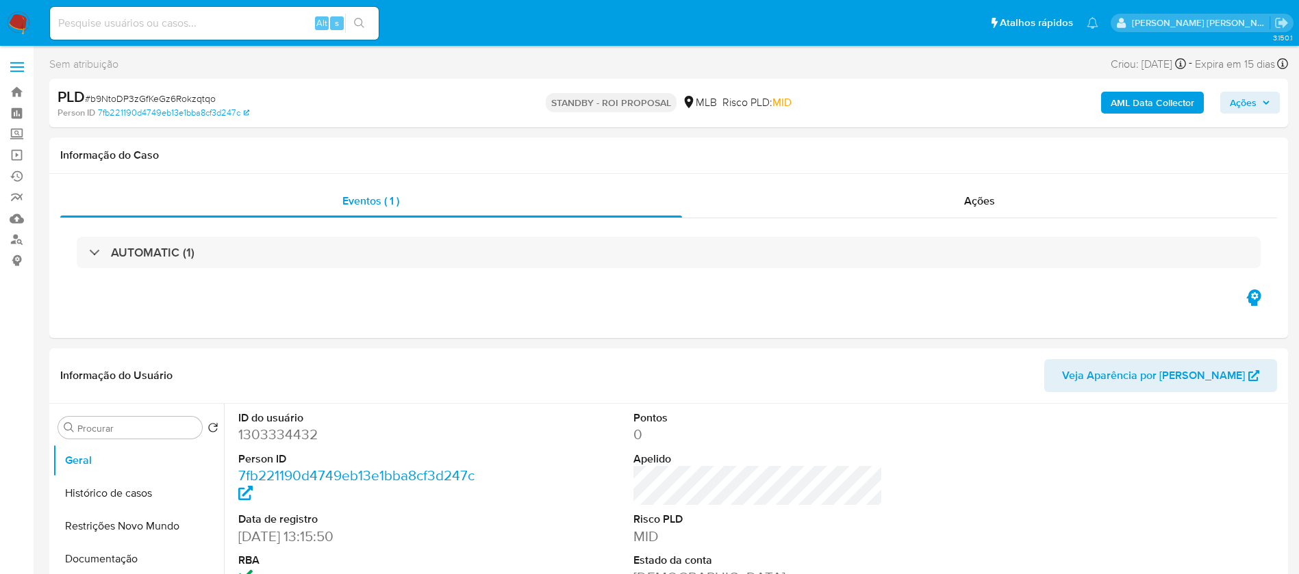
click at [12, 23] on img at bounding box center [18, 23] width 23 height 23
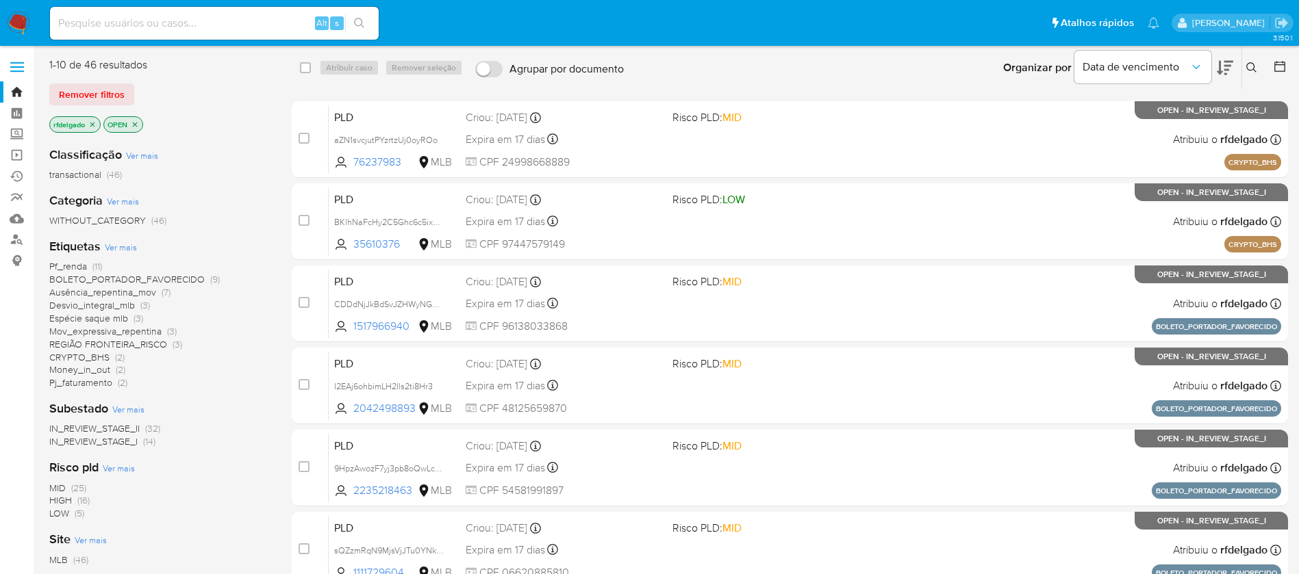
click at [112, 307] on span "Desvio_integral_mlb" at bounding box center [92, 305] width 86 height 14
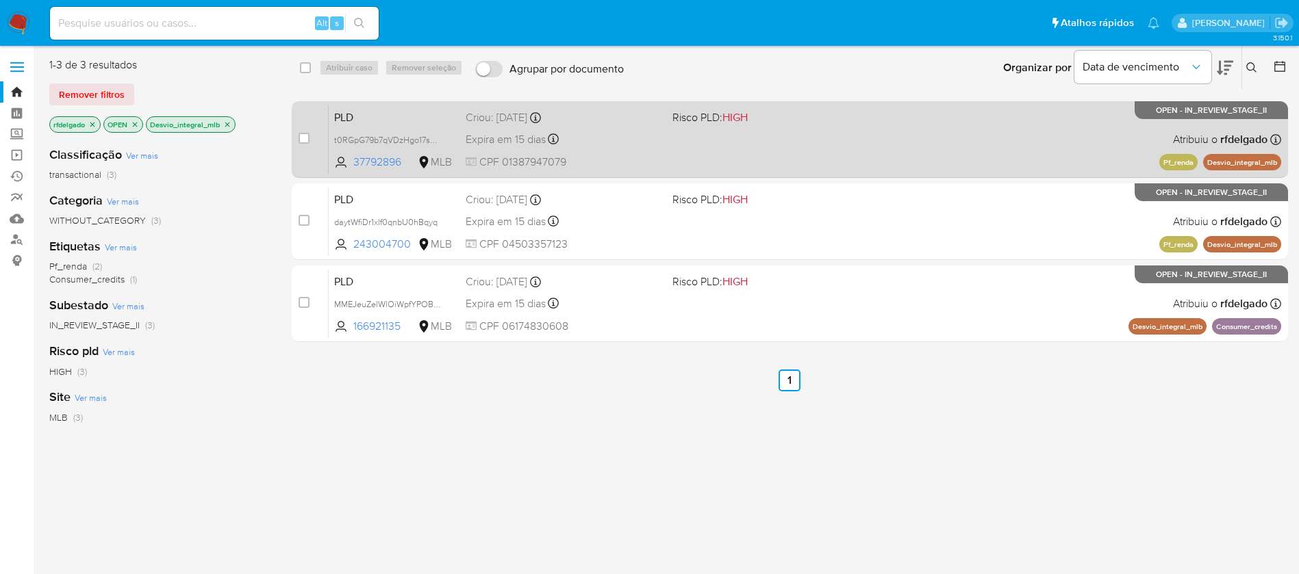
click at [620, 150] on div "PLD t0RGpG79b7qVDzHgo17sMNEi 37792896 MLB Risco PLD: HIGH Criou: 12/07/2025 Cri…" at bounding box center [805, 139] width 952 height 69
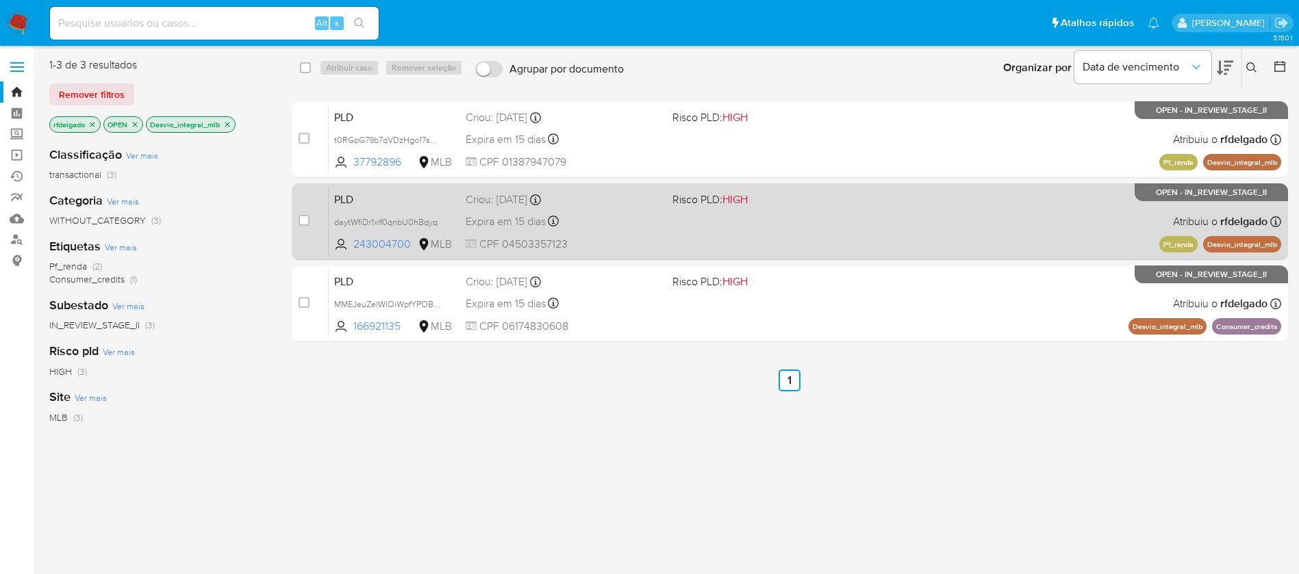
click at [618, 219] on div "Expira em 15 dias Expira em 26/08/2025 00:56:15" at bounding box center [563, 221] width 196 height 18
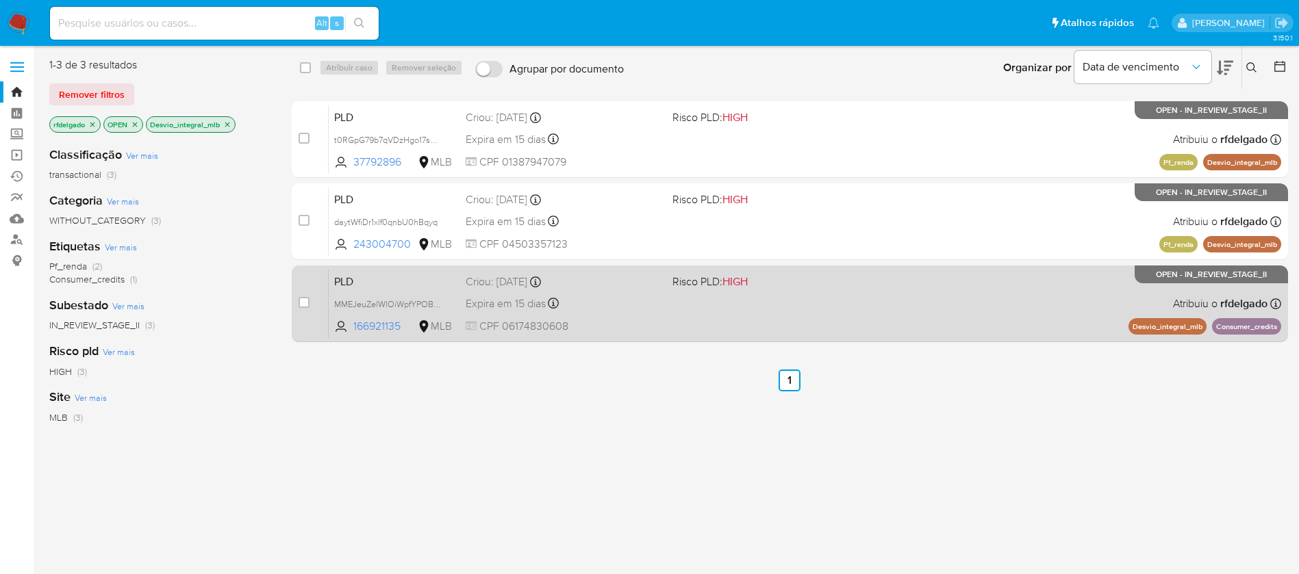
click at [600, 314] on div "PLD MMEJeuZelWlOiWpfYPOBg4Fu 166921135 MLB Risco PLD: HIGH Criou: 12/07/2025 Cr…" at bounding box center [805, 303] width 952 height 69
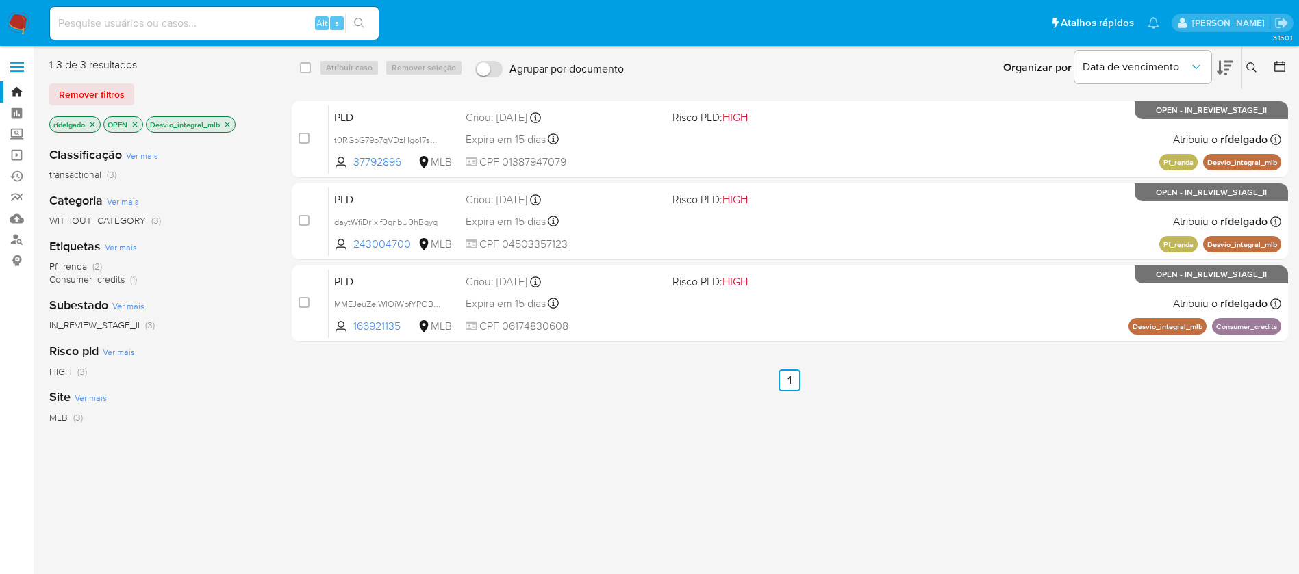
click at [229, 125] on icon "close-filter" at bounding box center [227, 124] width 8 height 8
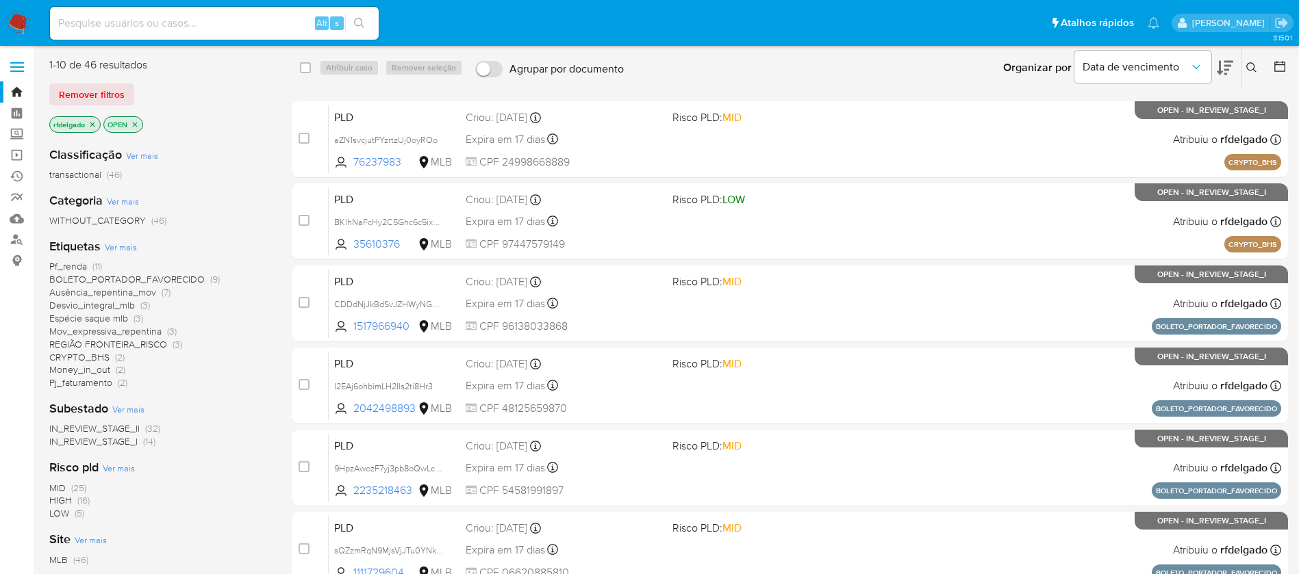
click at [105, 367] on span "Money_in_out" at bounding box center [79, 370] width 61 height 14
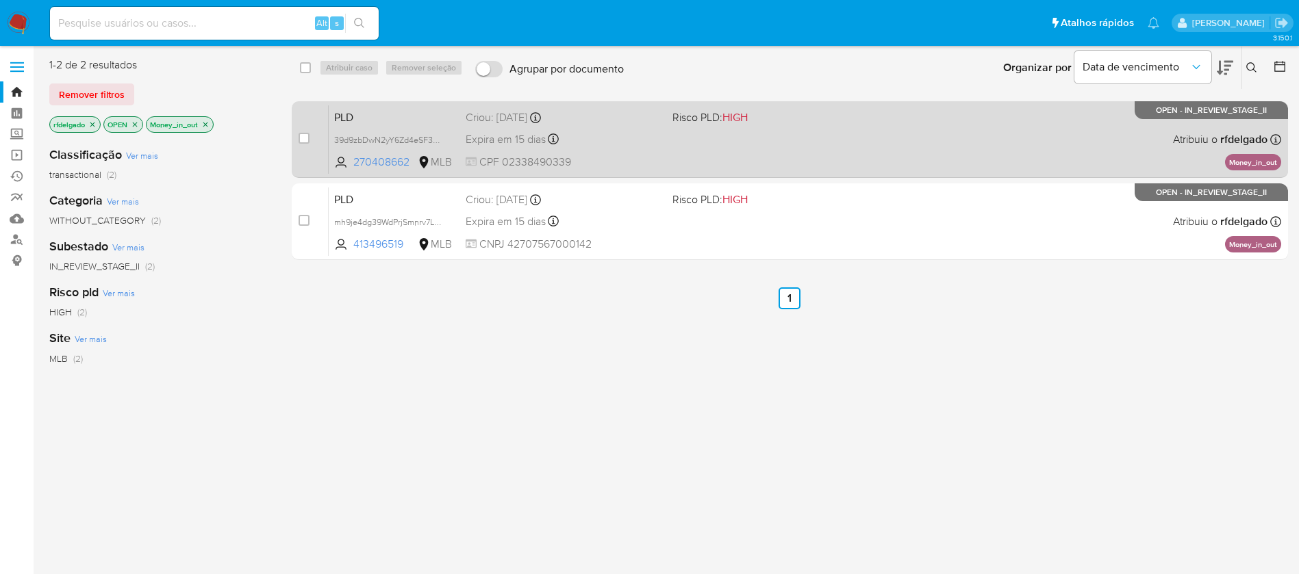
click at [628, 148] on div "Expira em 15 dias Expira em 26/08/2025 01:12:48" at bounding box center [563, 139] width 196 height 18
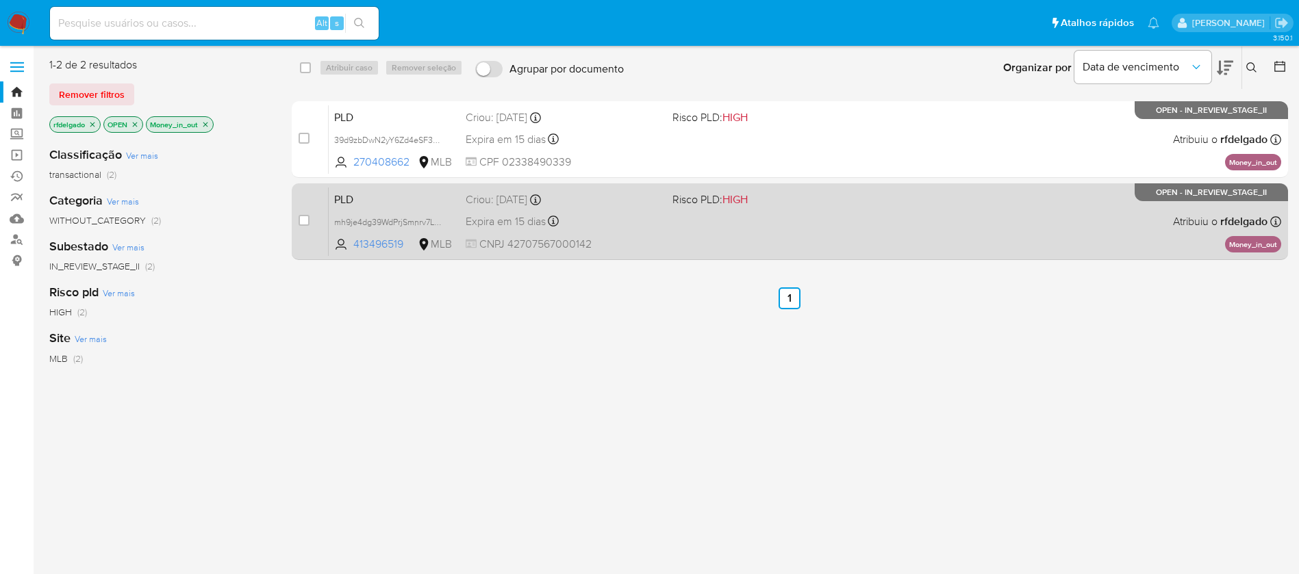
click at [617, 214] on div "Expira em 15 dias Expira em 26/08/2025 01:03:24" at bounding box center [563, 221] width 196 height 18
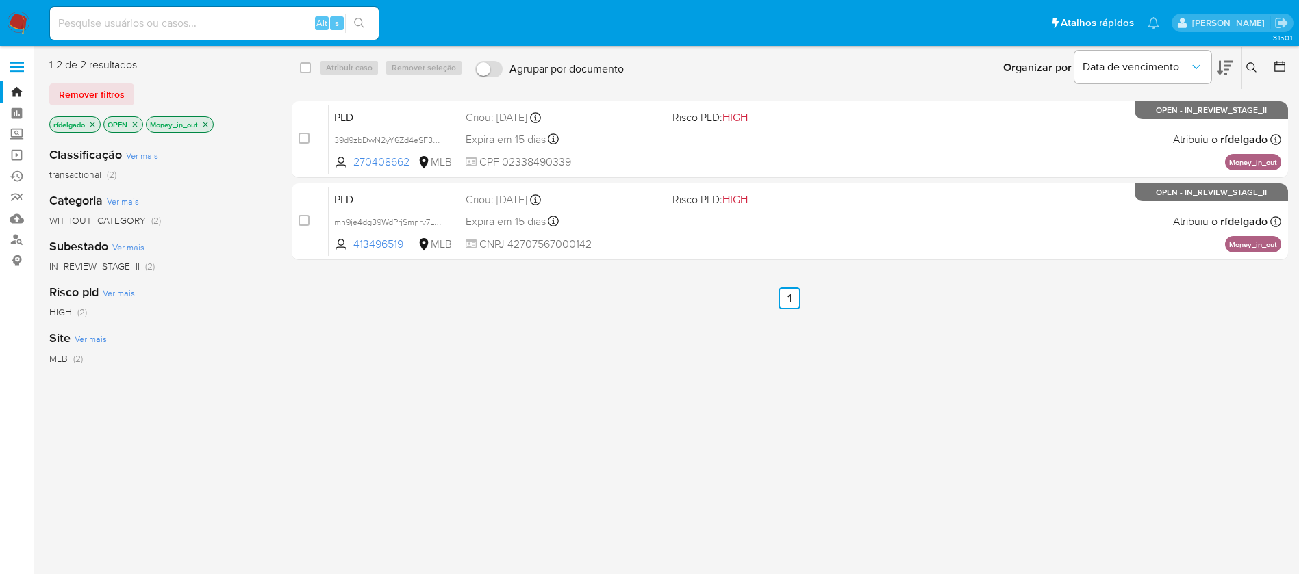
click at [207, 120] on icon "close-filter" at bounding box center [205, 124] width 8 height 8
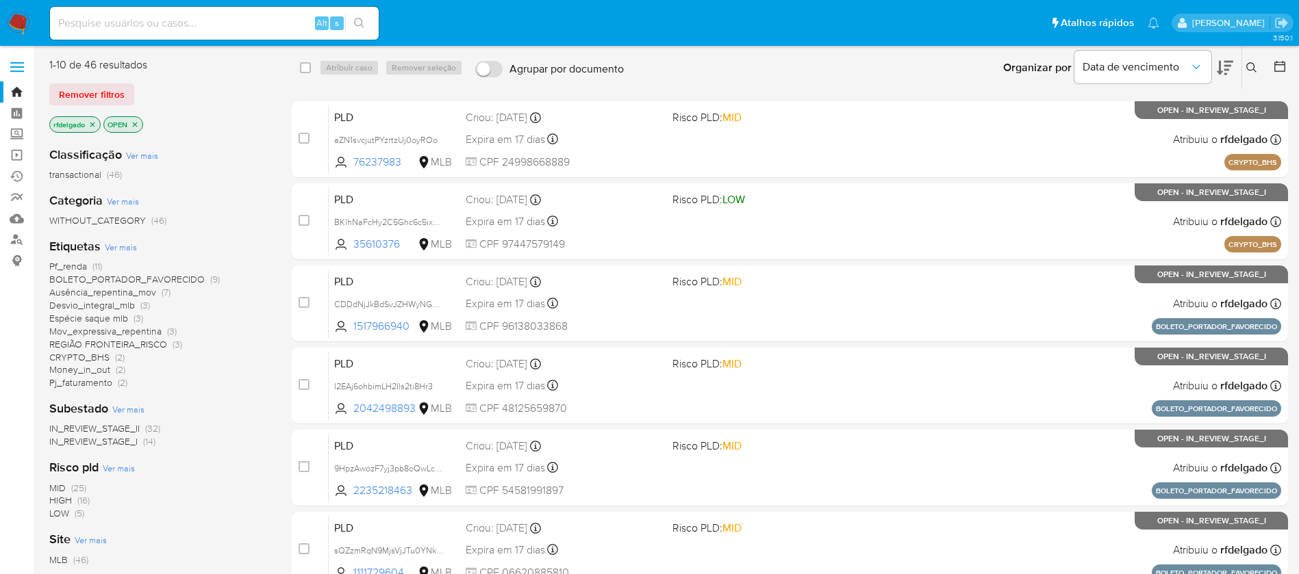
click at [91, 381] on span "Pj_faturamento" at bounding box center [80, 383] width 63 height 14
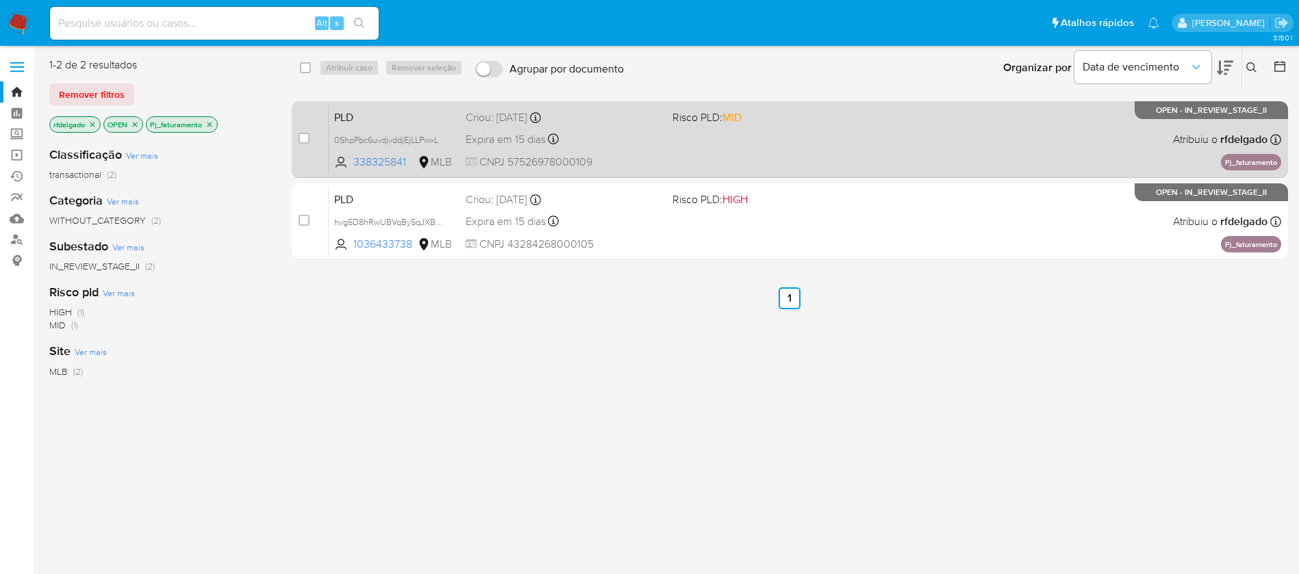
click at [637, 136] on div "Expira em 15 dias Expira em 26/08/2025 01:04:15" at bounding box center [563, 139] width 196 height 18
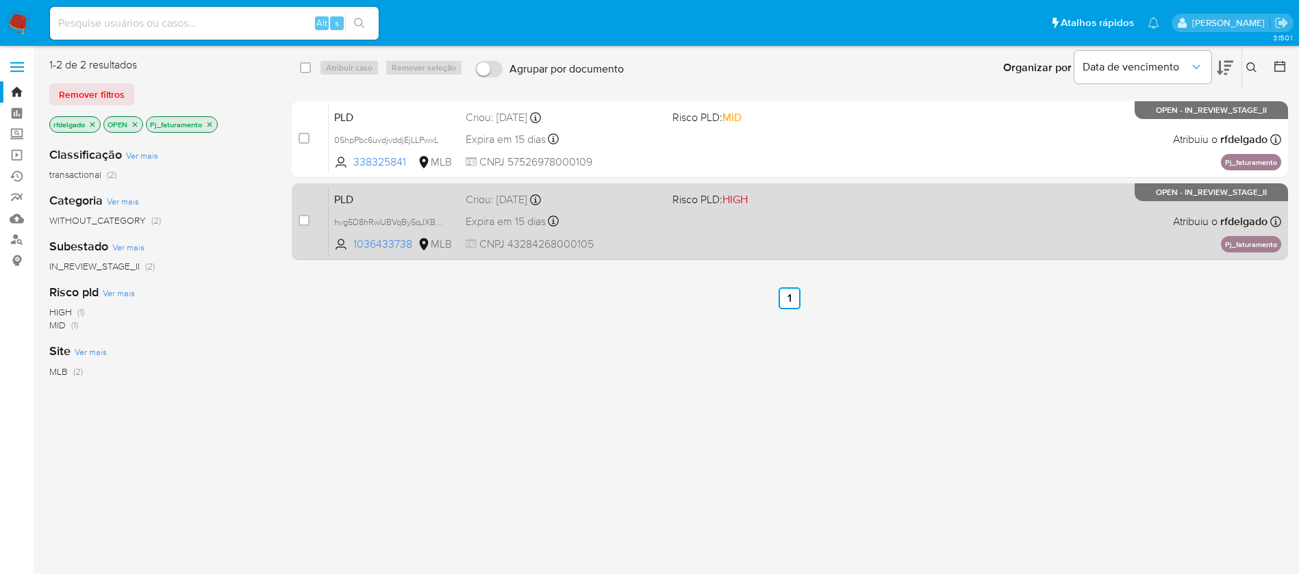
click at [637, 201] on div "Criou: 12/07/2025 Criou: 12/07/2025 00:51:38" at bounding box center [563, 199] width 196 height 15
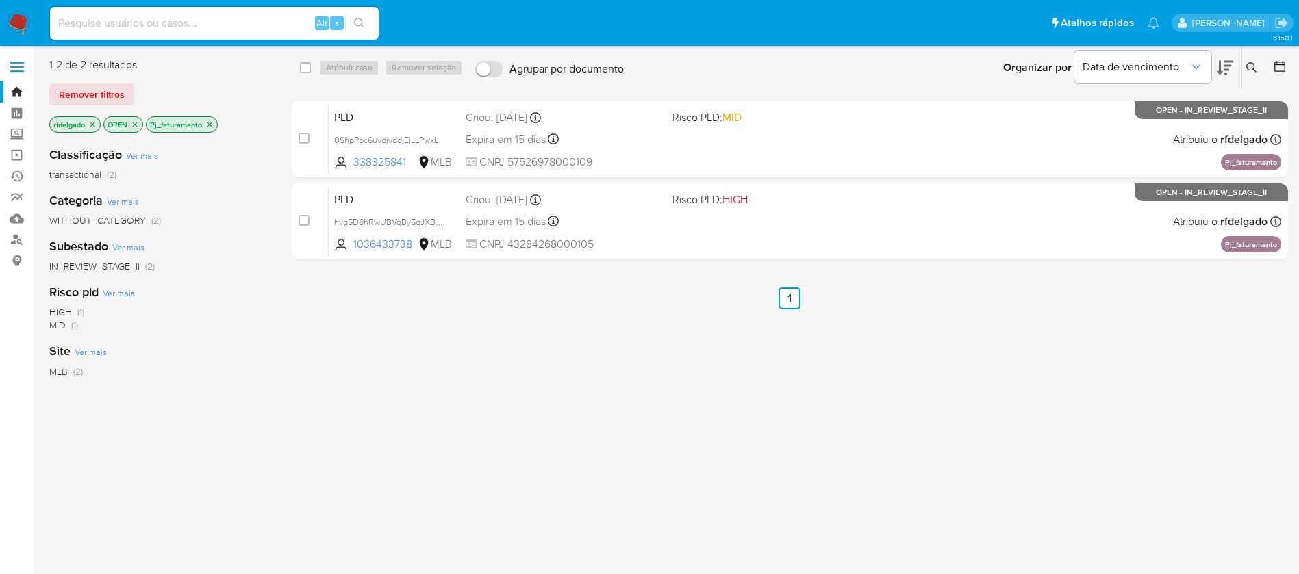
click at [18, 25] on img at bounding box center [18, 23] width 23 height 23
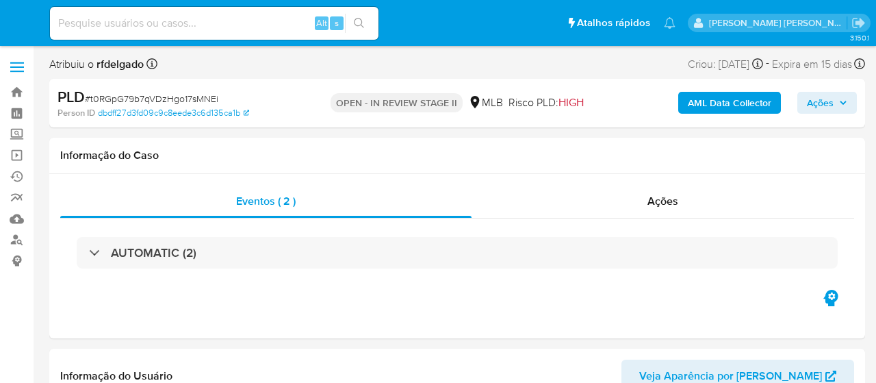
select select "10"
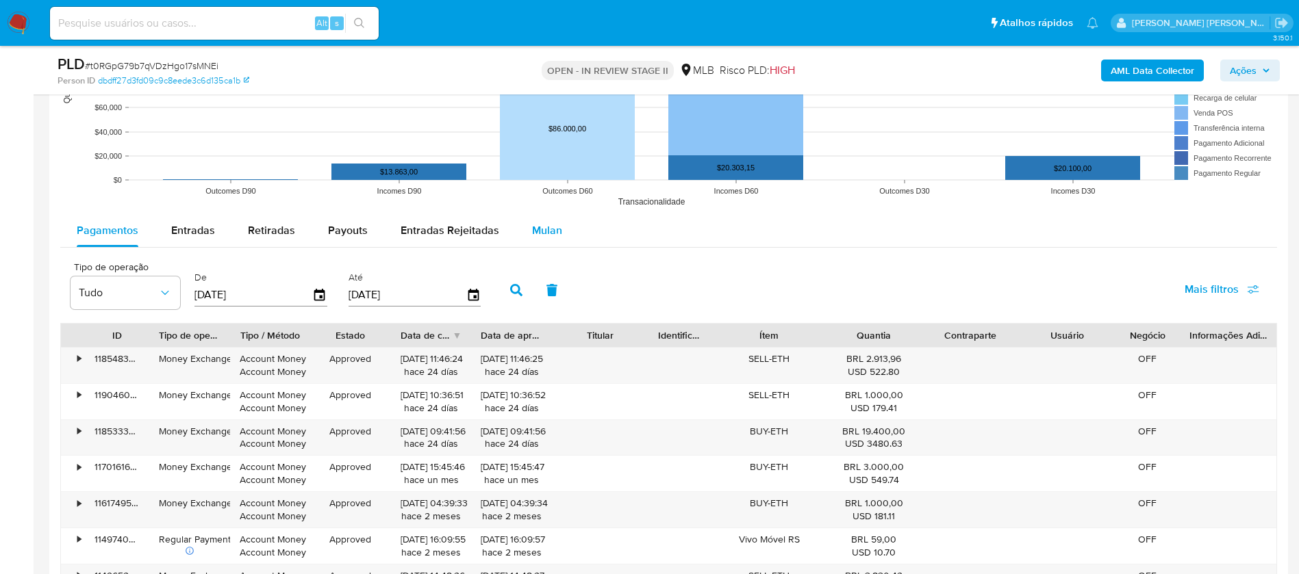
drag, startPoint x: 544, startPoint y: 229, endPoint x: 570, endPoint y: 238, distance: 27.7
click at [544, 229] on span "Mulan" at bounding box center [547, 230] width 30 height 16
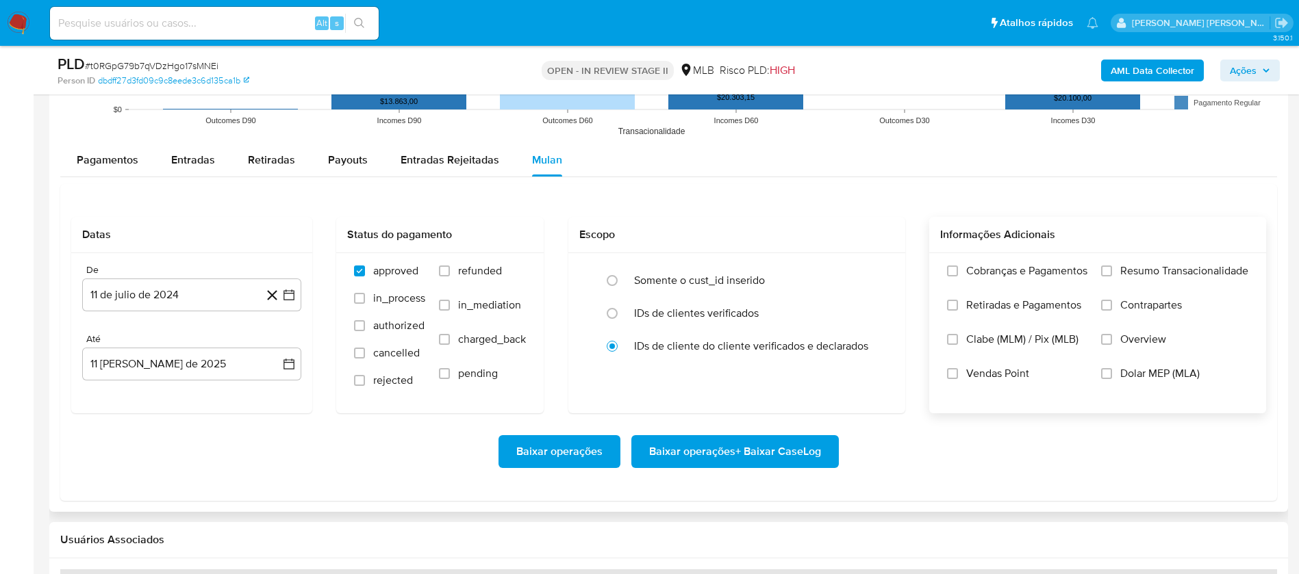
scroll to position [1437, 0]
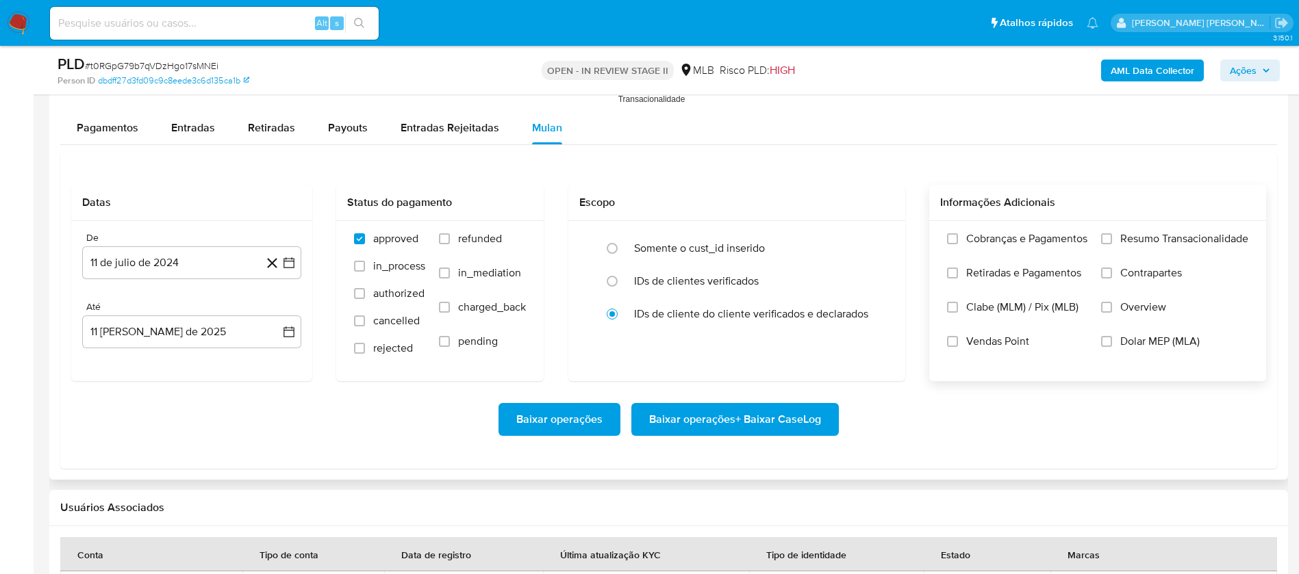
click at [875, 227] on div "Cobranças e Pagamentos Retiradas e Pagamentos Clabe (MLM) / Pix (MLB) Vendas Po…" at bounding box center [1097, 300] width 337 height 159
click at [875, 238] on span "Resumo Transacionalidade" at bounding box center [1184, 239] width 128 height 14
click at [875, 238] on input "Resumo Transacionalidade" at bounding box center [1106, 238] width 11 height 11
click at [131, 265] on button "11 de julio de 2024" at bounding box center [191, 262] width 219 height 33
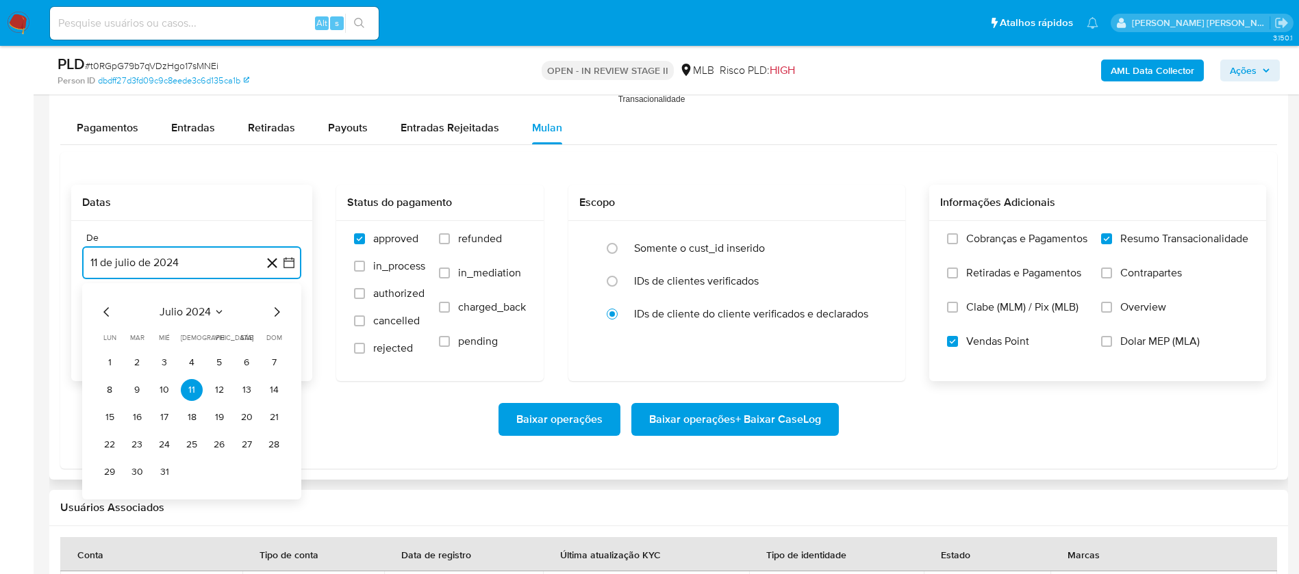
click at [183, 309] on span "julio 2024" at bounding box center [184, 312] width 51 height 14
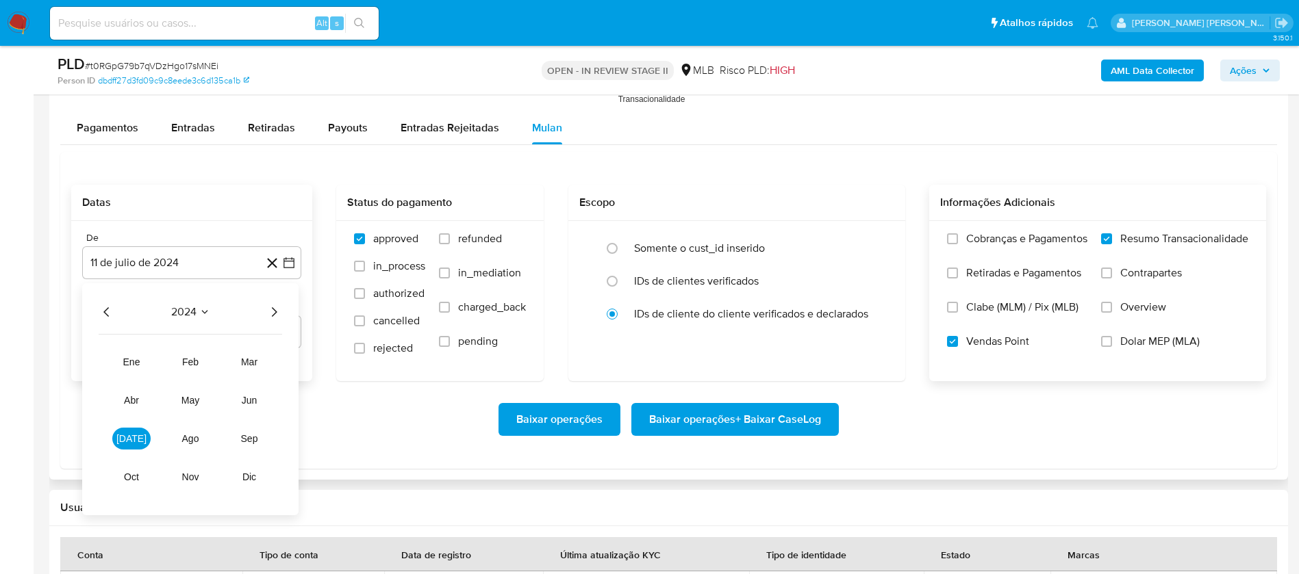
click at [274, 307] on icon "Año siguiente" at bounding box center [274, 312] width 16 height 16
click at [253, 382] on button "jun" at bounding box center [249, 400] width 38 height 22
click at [270, 359] on button "1" at bounding box center [274, 363] width 22 height 22
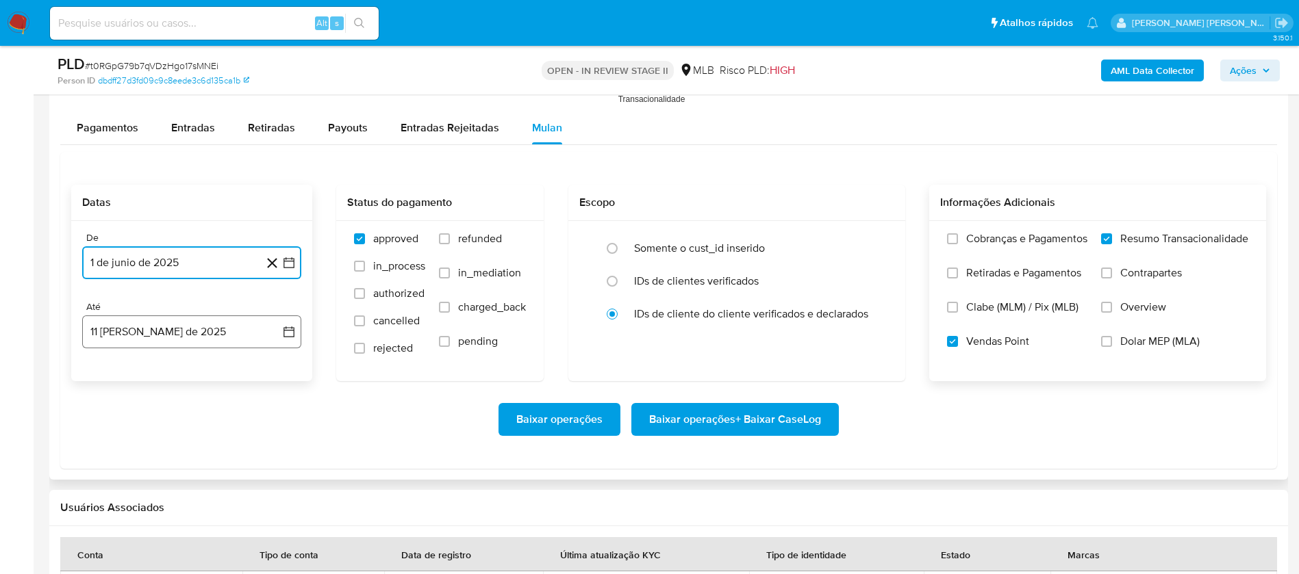
click at [230, 332] on button "11 [PERSON_NAME] de 2025" at bounding box center [191, 332] width 219 height 33
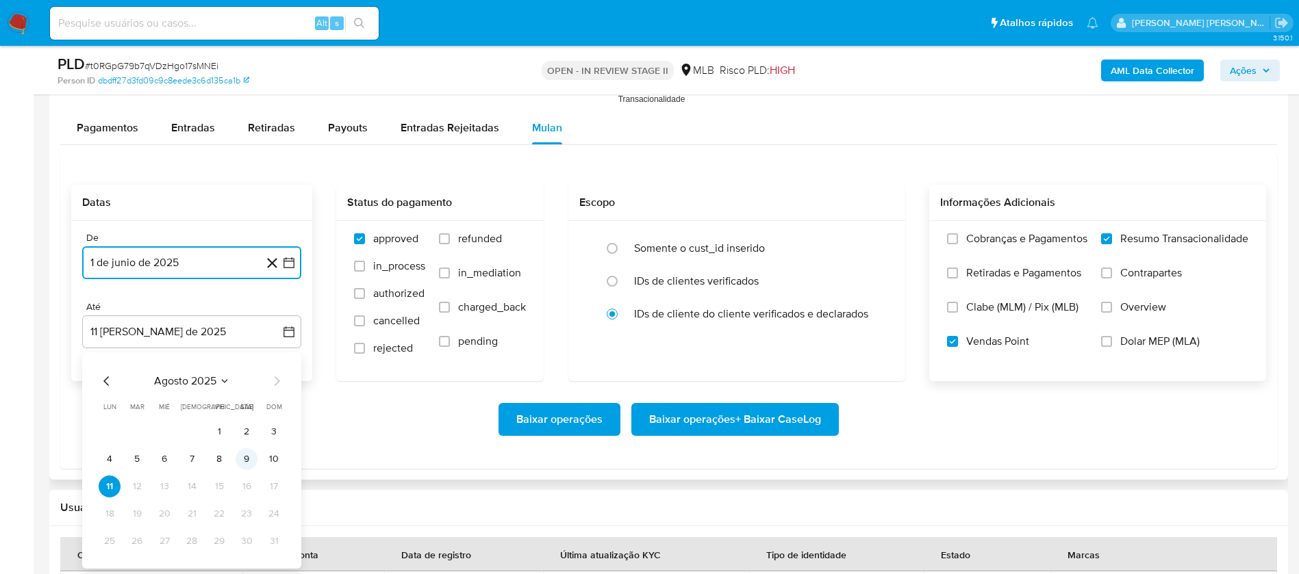
click at [251, 382] on button "9" at bounding box center [246, 459] width 22 height 22
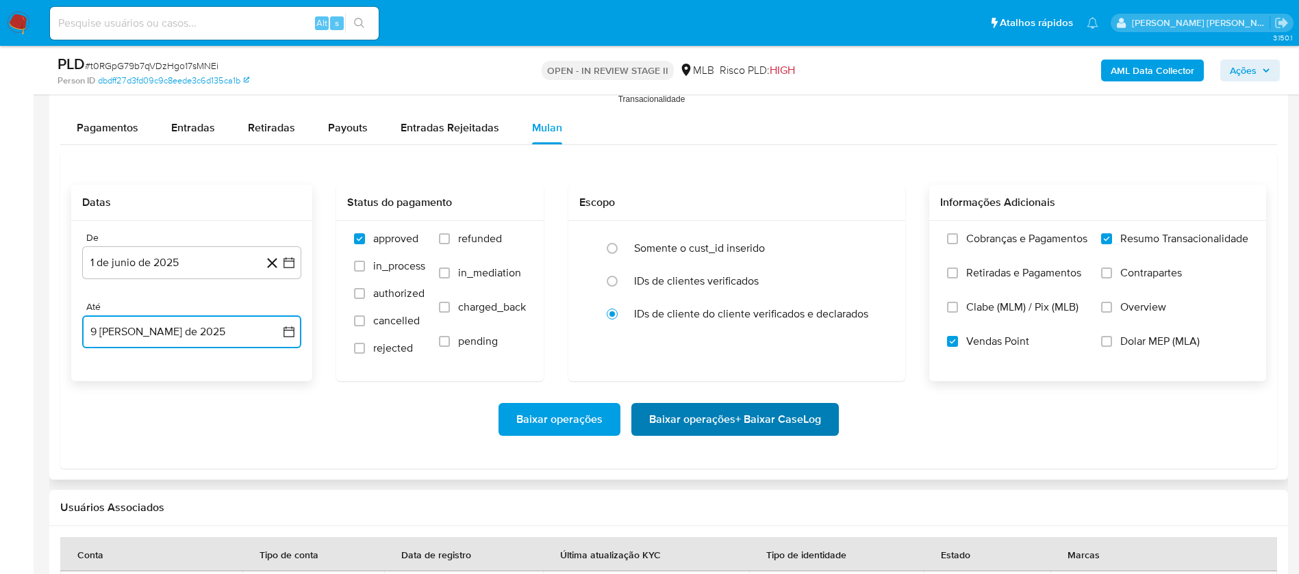
click at [712, 382] on span "Baixar operações + Baixar CaseLog" at bounding box center [735, 420] width 172 height 30
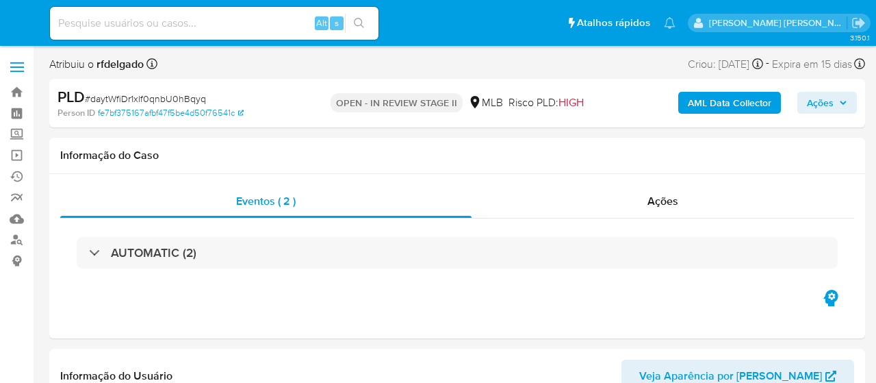
select select "10"
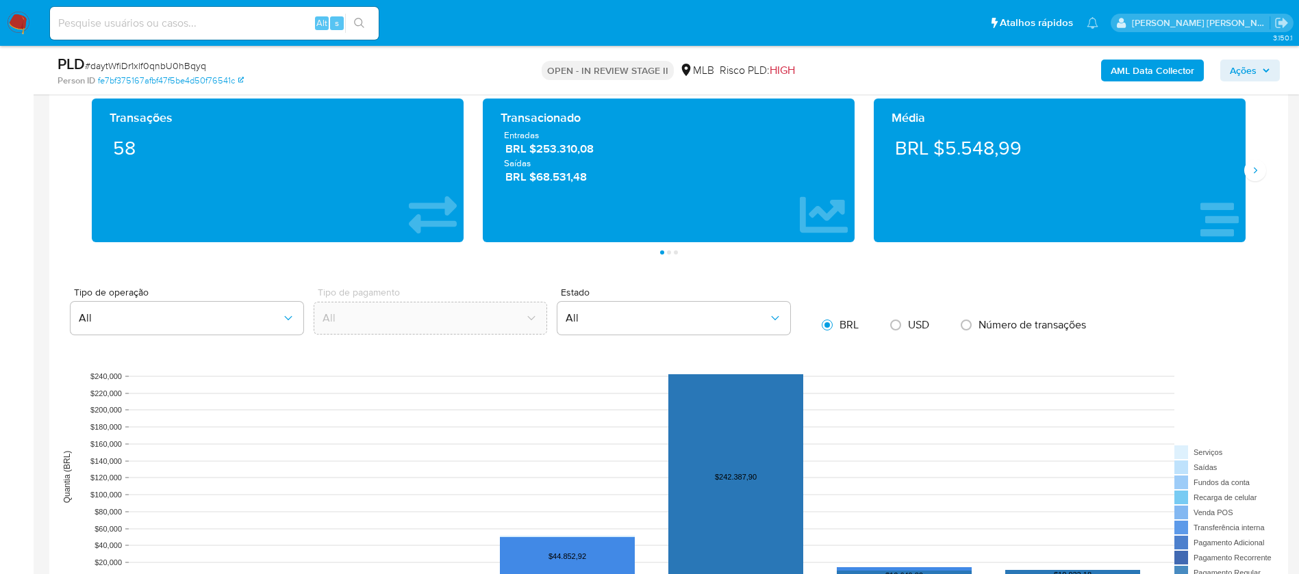
scroll to position [1129, 0]
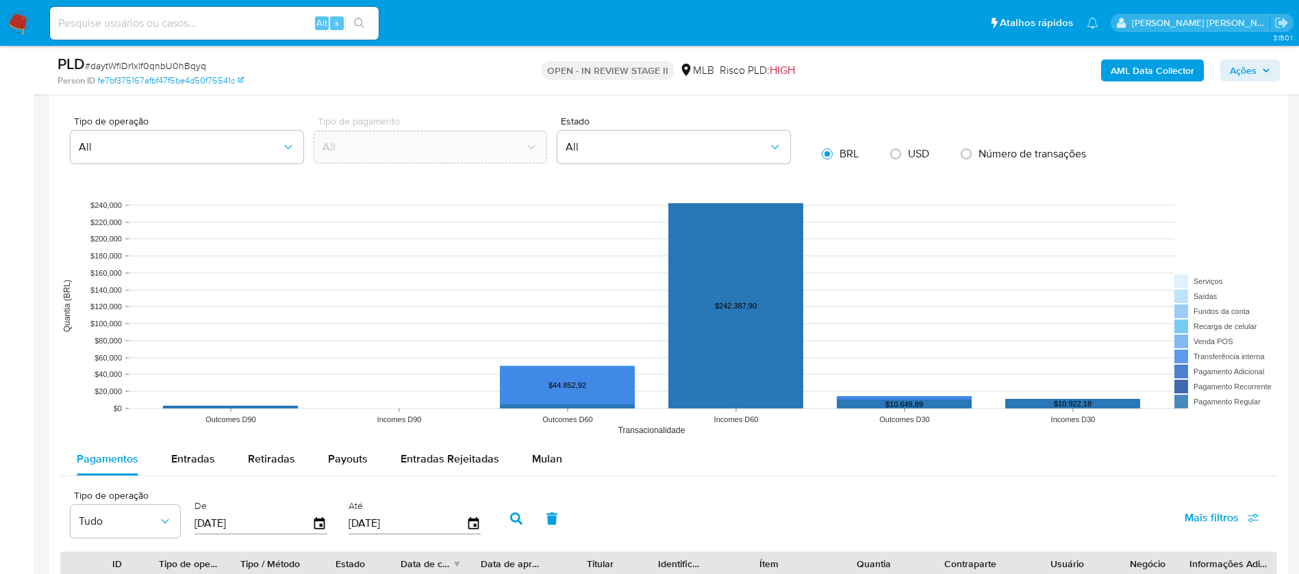
click at [525, 382] on button "Mulan" at bounding box center [546, 459] width 63 height 33
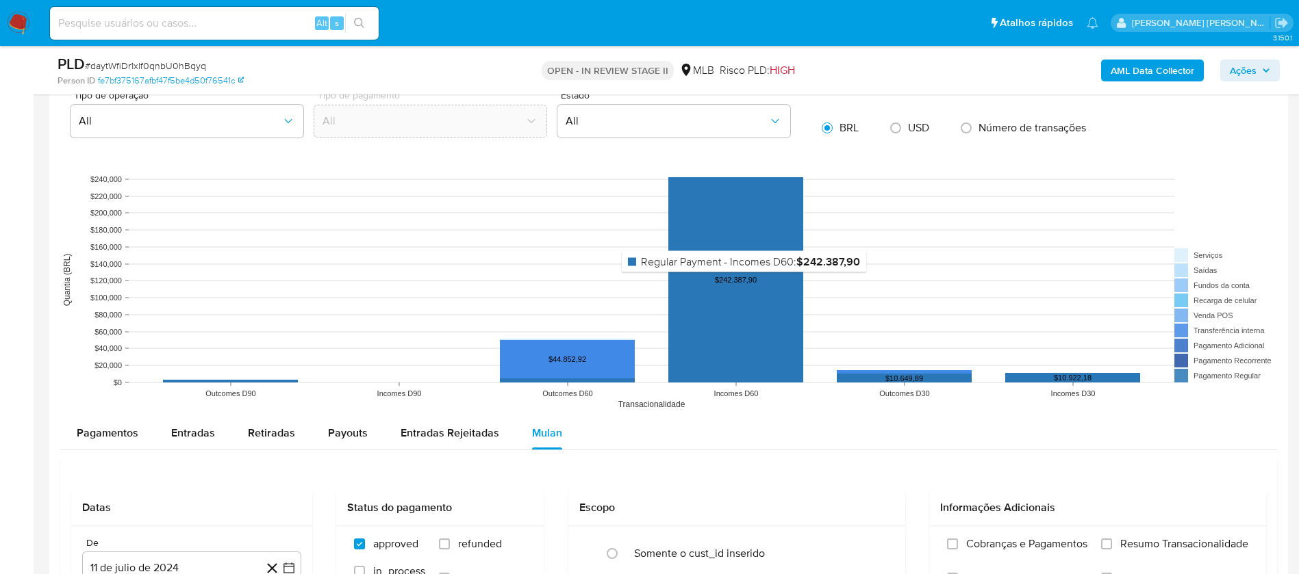
scroll to position [1335, 0]
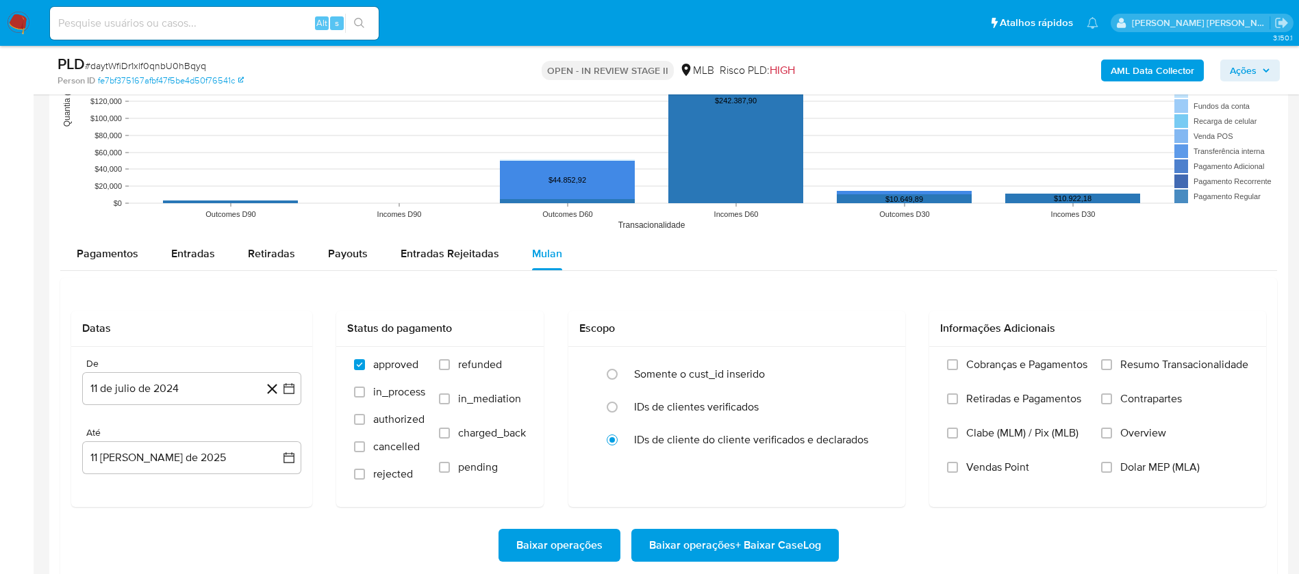
click at [875, 359] on span "Resumo Transacionalidade" at bounding box center [1184, 365] width 128 height 14
click at [875, 359] on input "Resumo Transacionalidade" at bounding box center [1106, 364] width 11 height 11
click at [875, 382] on span "Vendas Point" at bounding box center [997, 468] width 63 height 14
click at [875, 382] on input "Vendas Point" at bounding box center [952, 467] width 11 height 11
click at [227, 382] on button "11 de julio de 2024" at bounding box center [191, 388] width 219 height 33
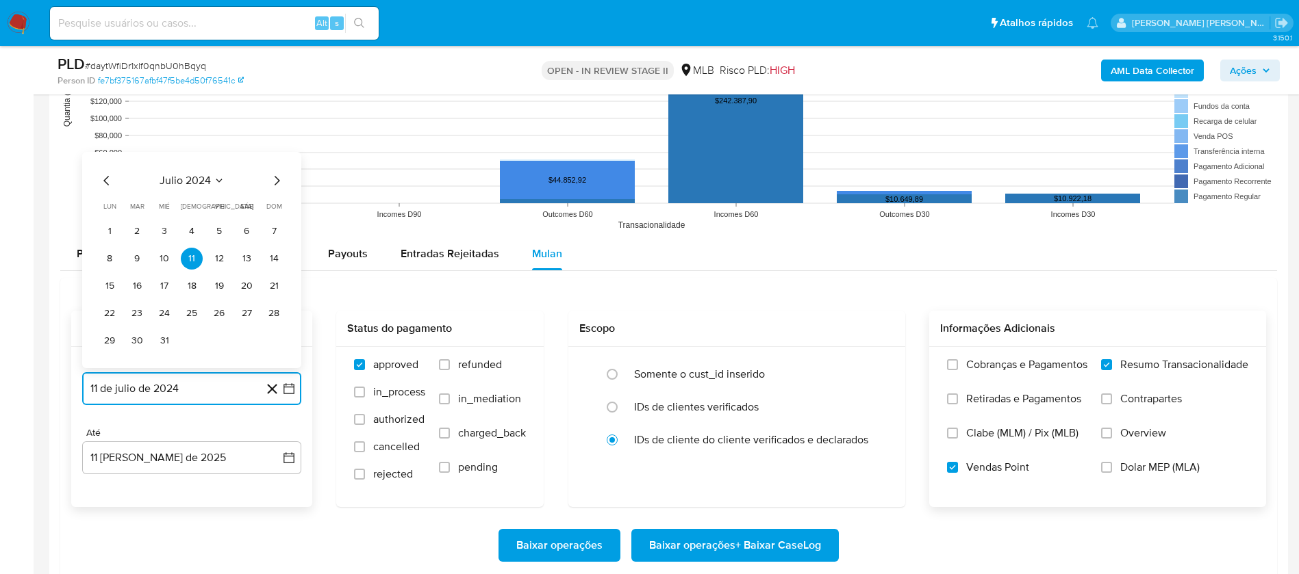
click at [202, 183] on span "julio 2024" at bounding box center [184, 181] width 51 height 14
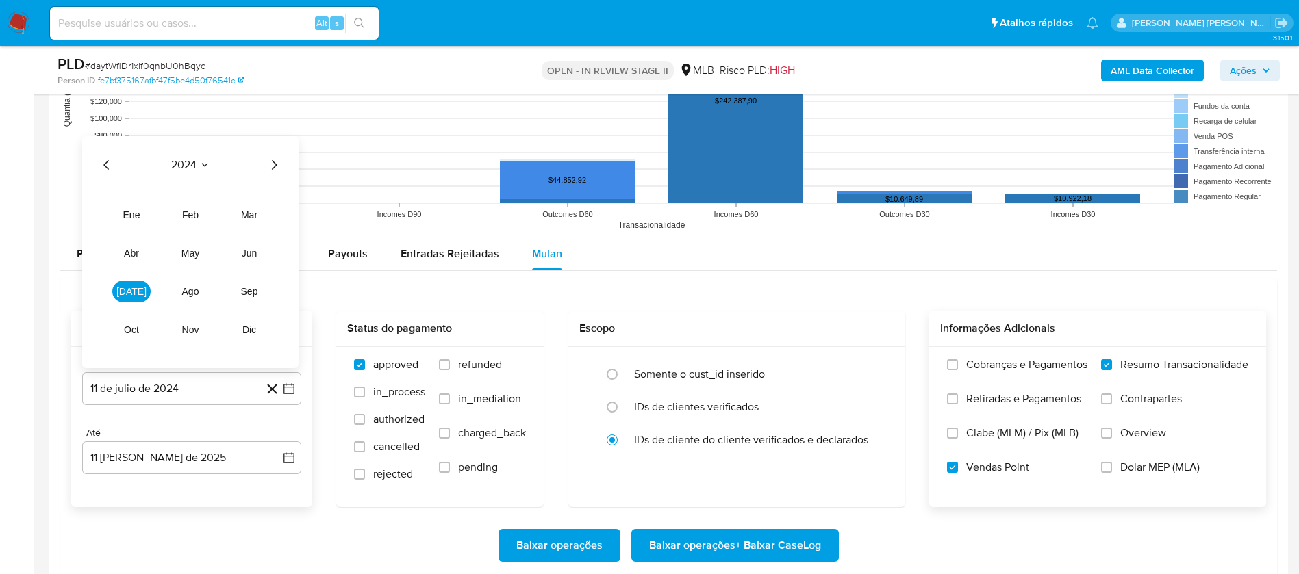
click at [268, 165] on icon "Año siguiente" at bounding box center [274, 165] width 16 height 16
click at [254, 255] on span "jun" at bounding box center [250, 253] width 16 height 11
click at [275, 201] on button "1" at bounding box center [274, 204] width 22 height 22
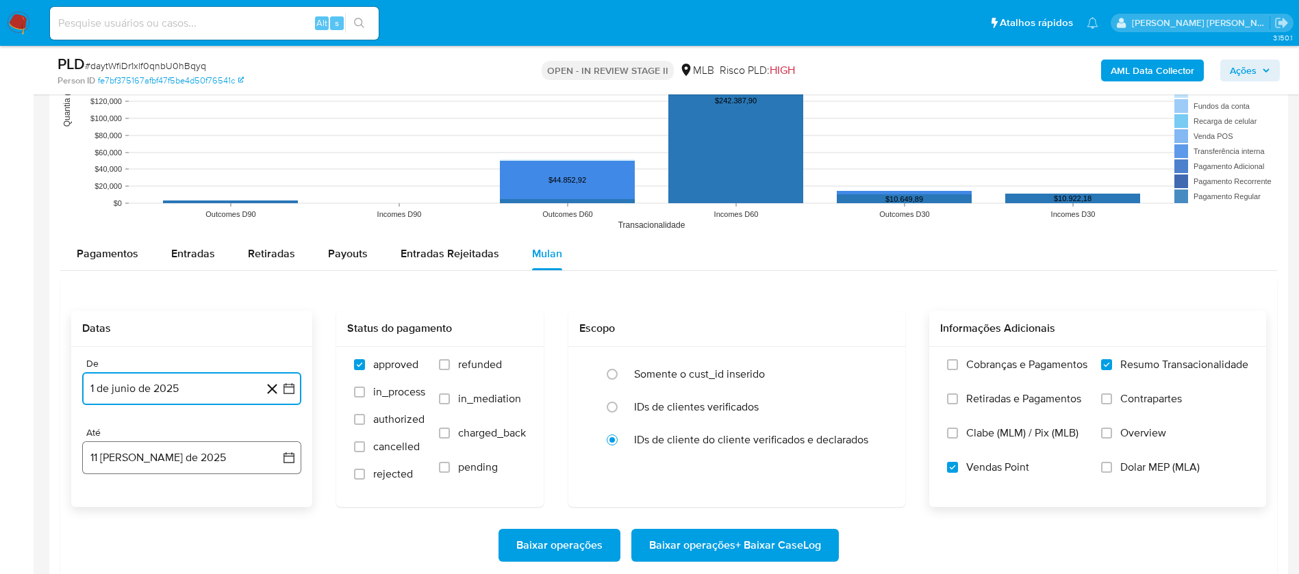
click at [165, 382] on button "11 [PERSON_NAME] de 2025" at bounding box center [191, 458] width 219 height 33
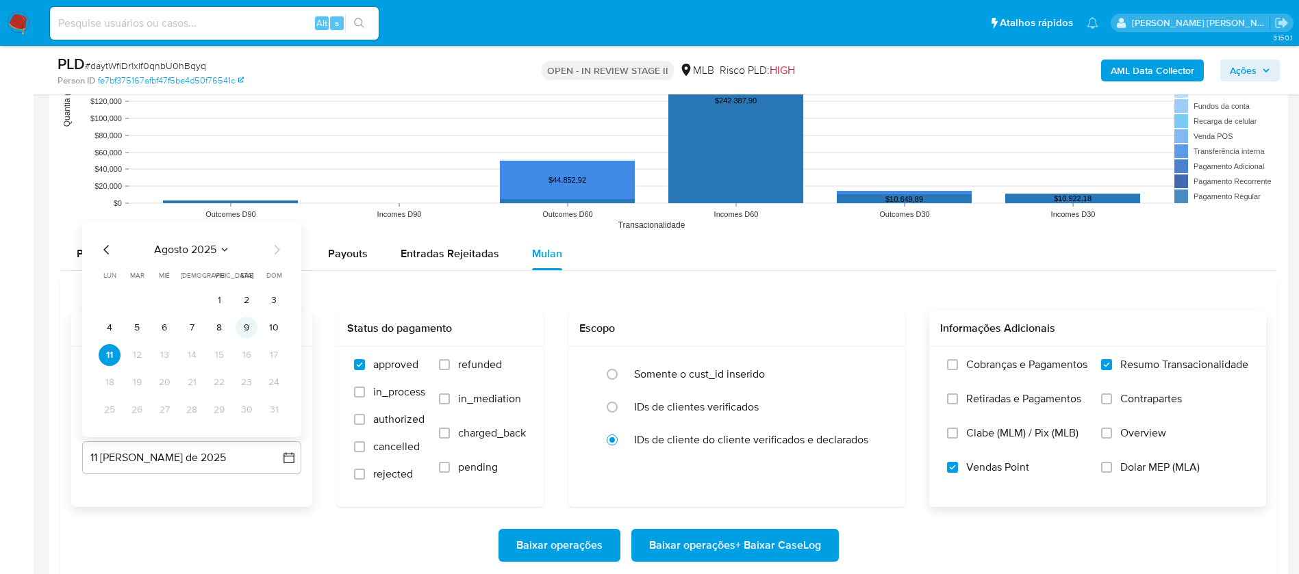
click at [253, 326] on button "9" at bounding box center [246, 328] width 22 height 22
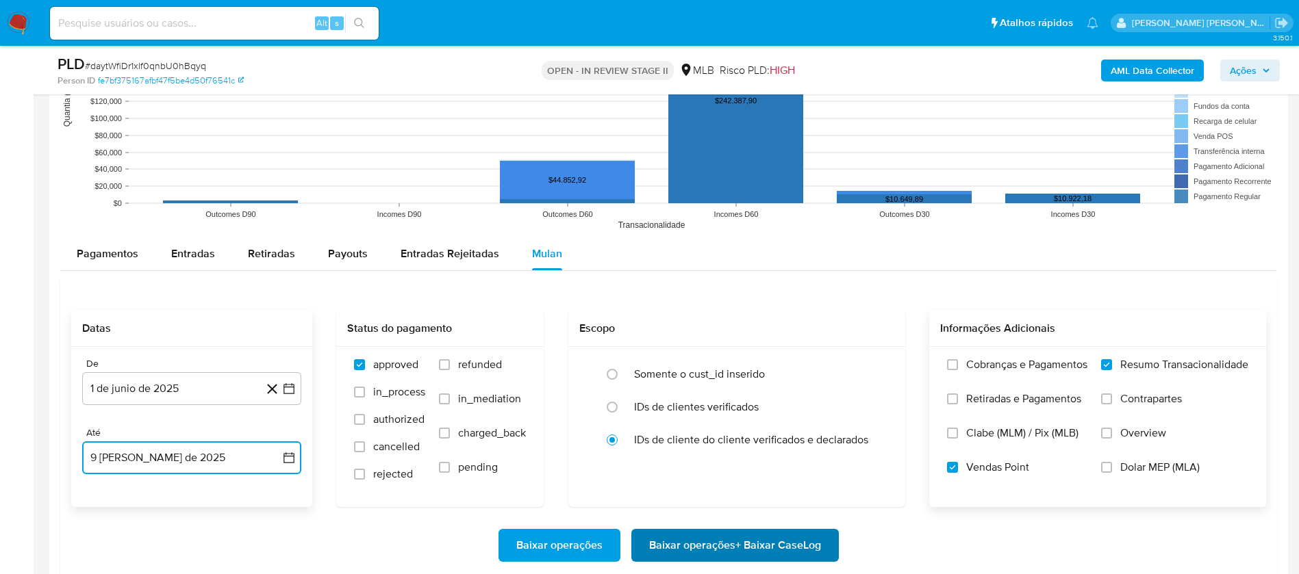
click at [715, 382] on span "Baixar operações + Baixar CaseLog" at bounding box center [735, 545] width 172 height 30
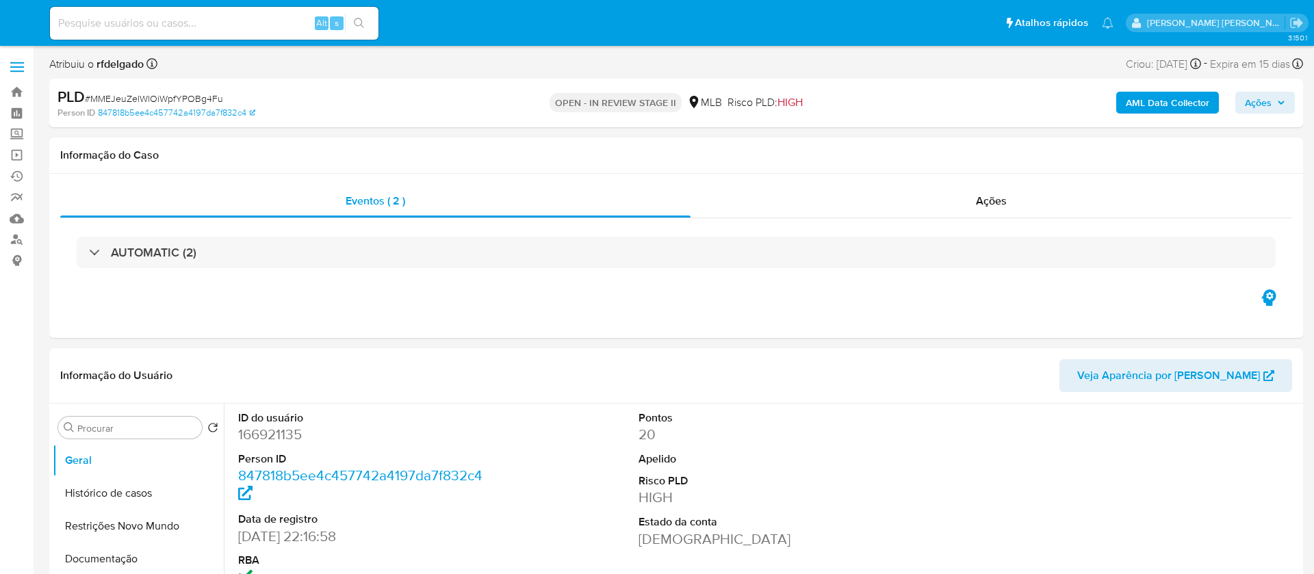
select select "10"
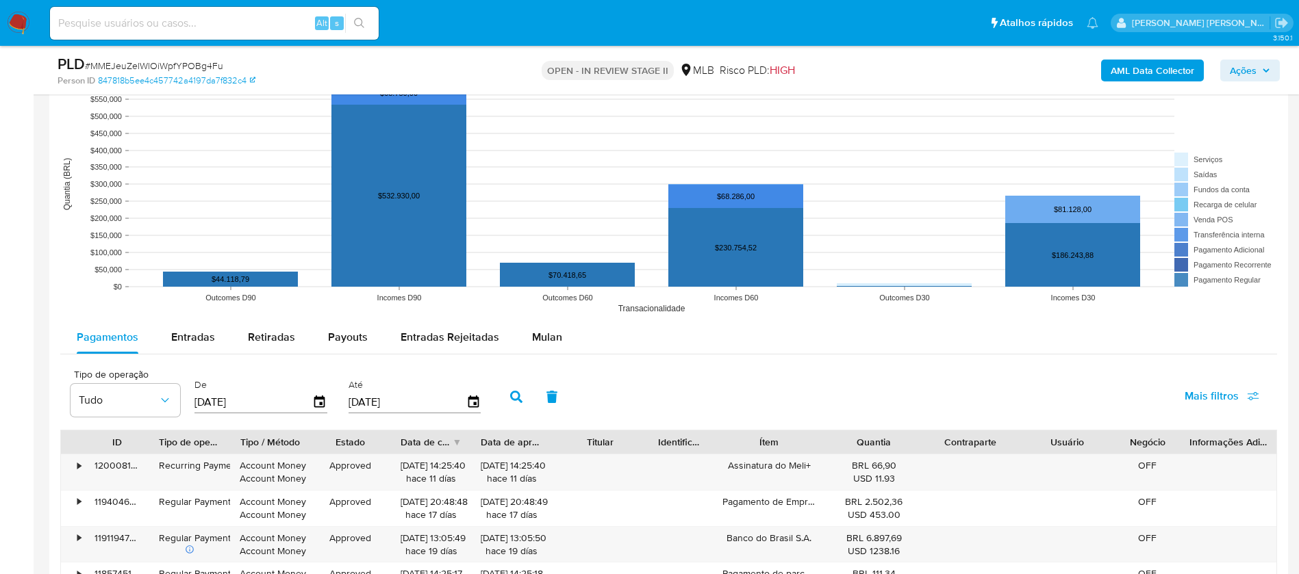
scroll to position [1232, 0]
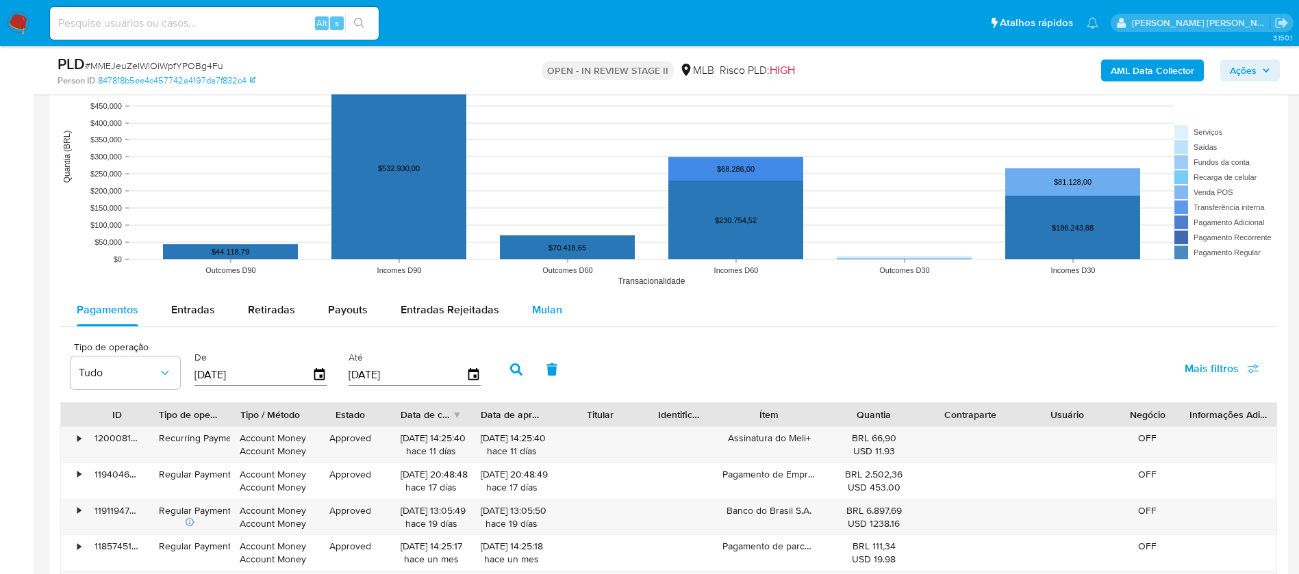
click at [540, 296] on div "Mulan" at bounding box center [547, 310] width 30 height 33
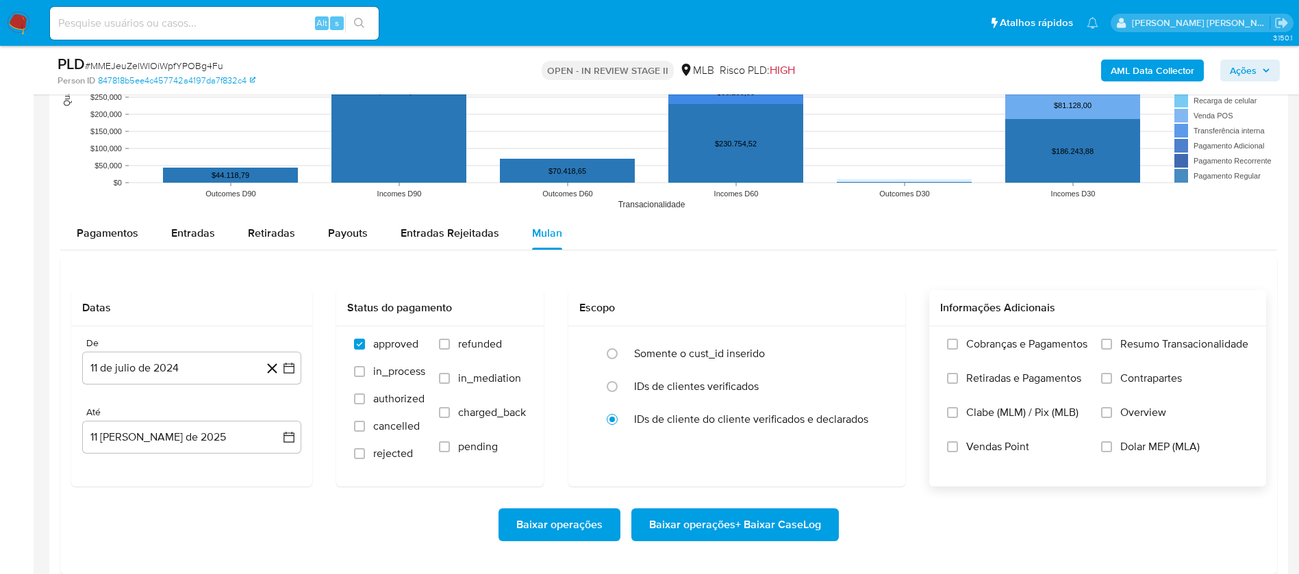
scroll to position [1437, 0]
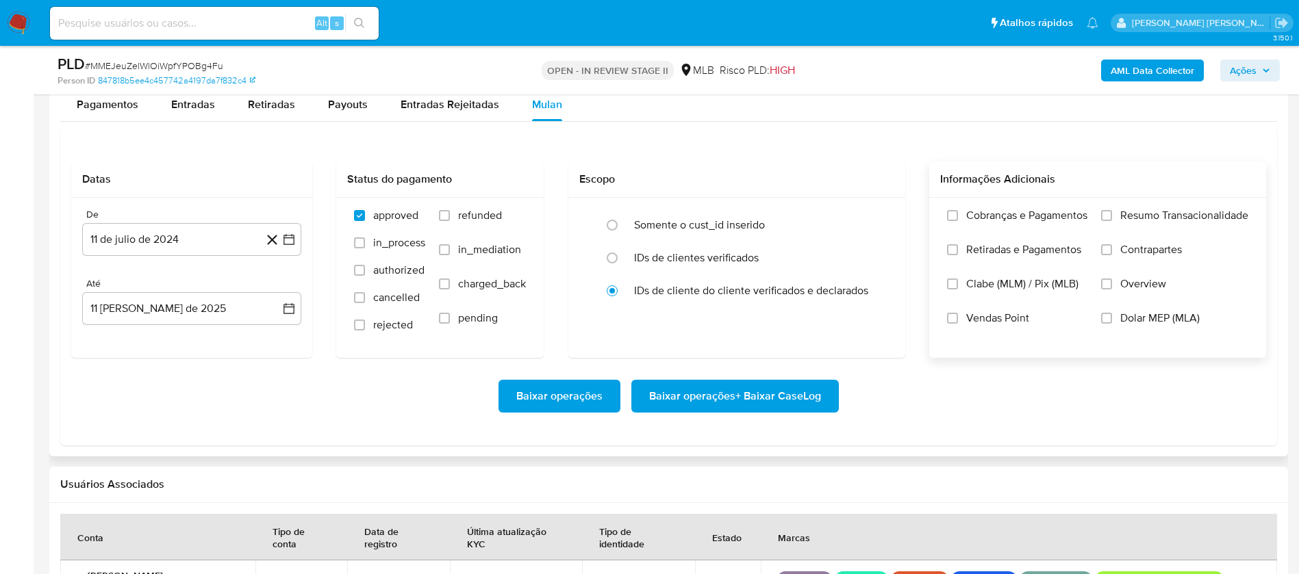
click at [1168, 218] on span "Resumo Transacionalidade" at bounding box center [1184, 216] width 128 height 14
click at [1112, 218] on input "Resumo Transacionalidade" at bounding box center [1106, 215] width 11 height 11
click at [1006, 318] on span "Vendas Point" at bounding box center [997, 318] width 63 height 14
click at [958, 318] on input "Vendas Point" at bounding box center [952, 318] width 11 height 11
click at [207, 227] on button "11 de julio de 2024" at bounding box center [191, 239] width 219 height 33
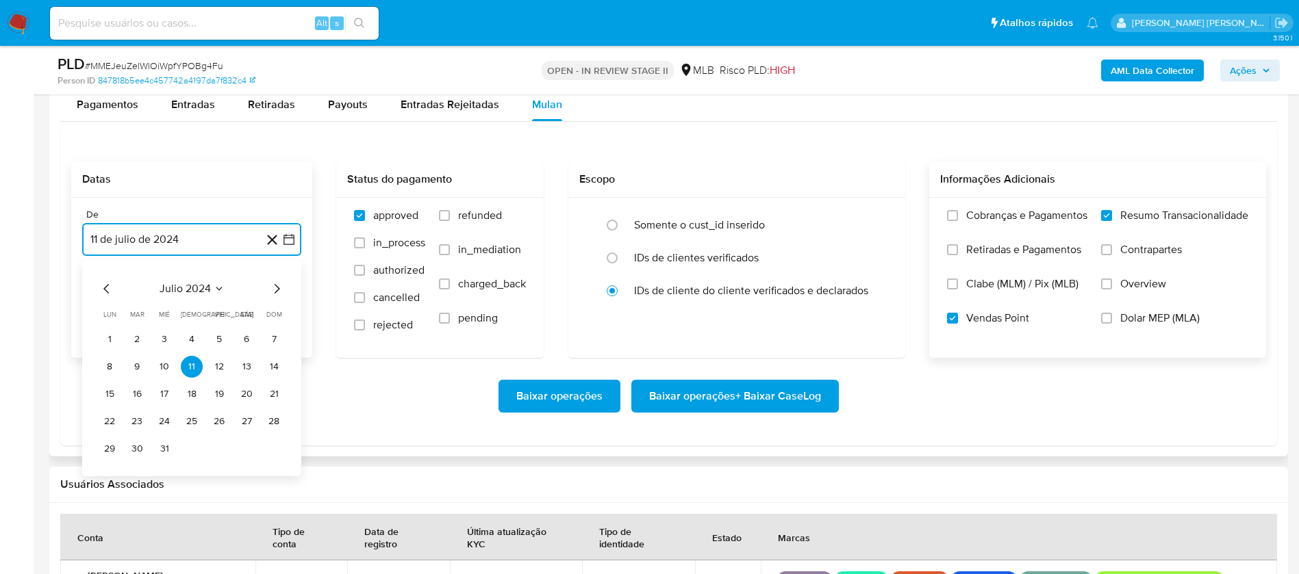
click at [194, 291] on span "julio 2024" at bounding box center [184, 289] width 51 height 14
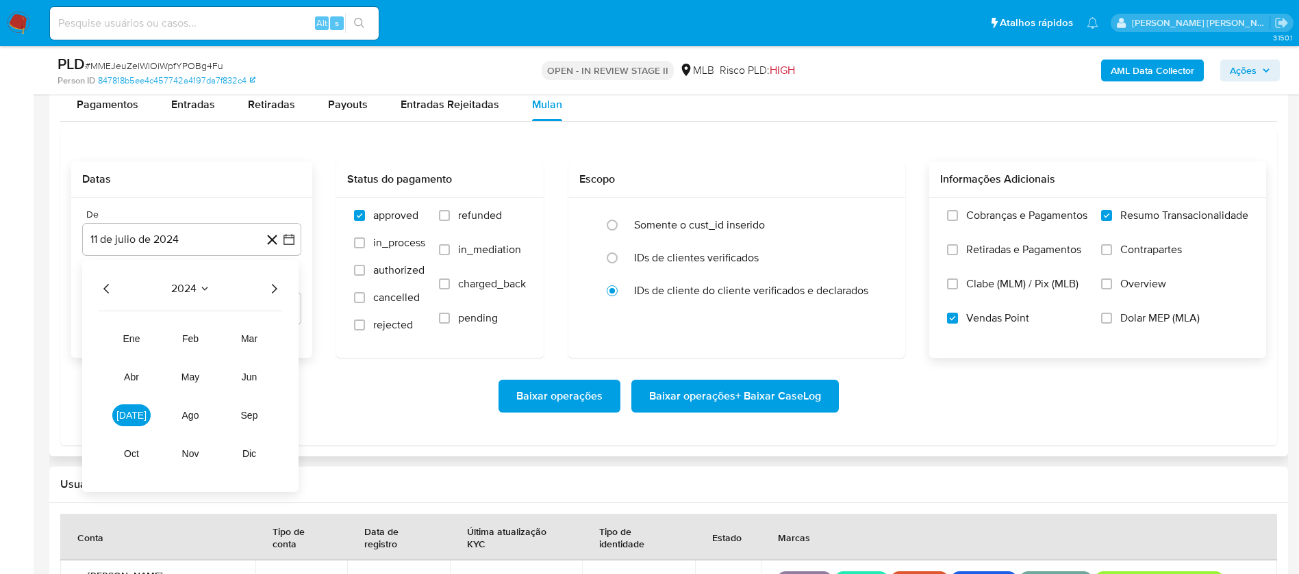
click at [276, 291] on icon "Año siguiente" at bounding box center [274, 289] width 16 height 16
click at [250, 377] on span "jun" at bounding box center [250, 377] width 16 height 11
click at [266, 337] on button "1" at bounding box center [274, 340] width 22 height 22
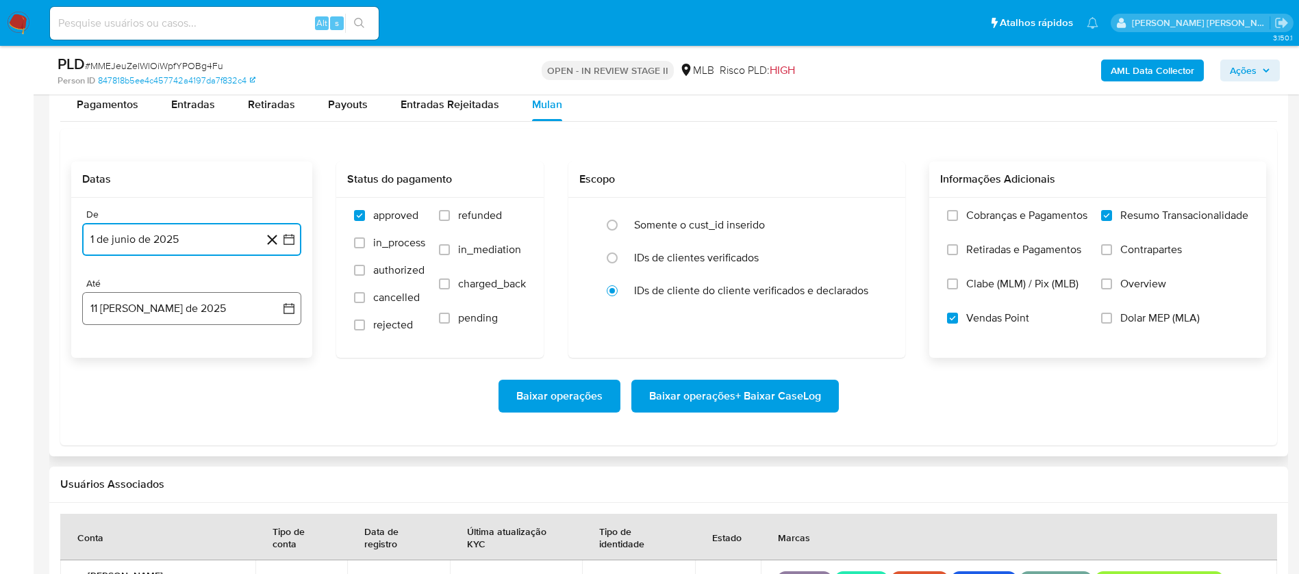
click at [235, 316] on button "11 [PERSON_NAME] de 2025" at bounding box center [191, 308] width 219 height 33
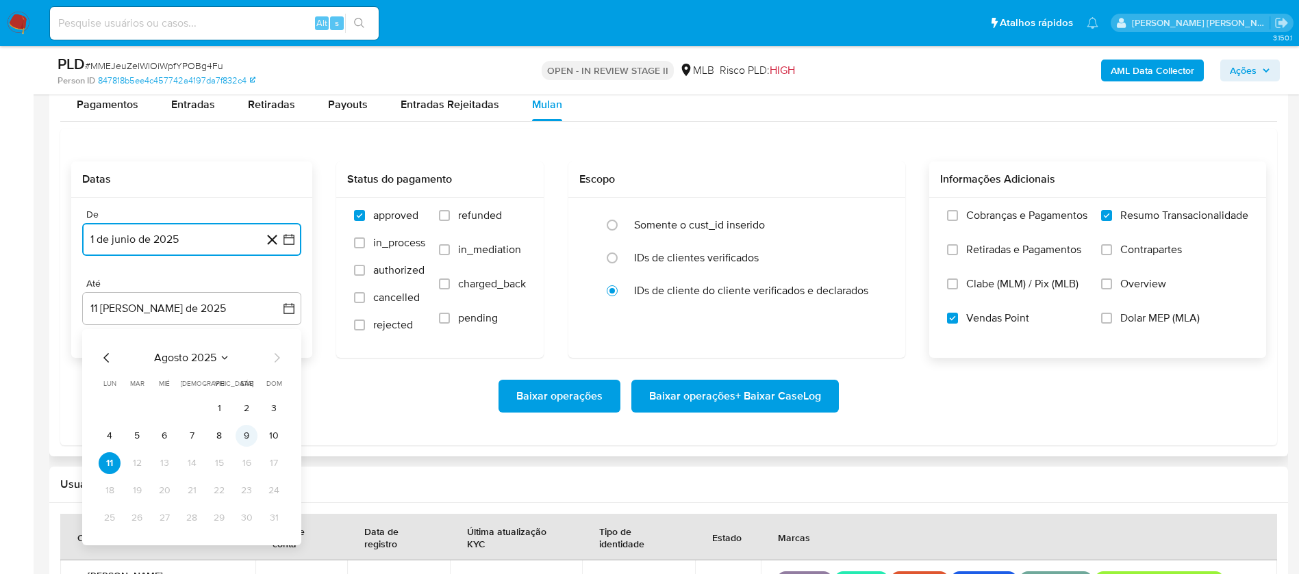
click at [246, 437] on button "9" at bounding box center [246, 436] width 22 height 22
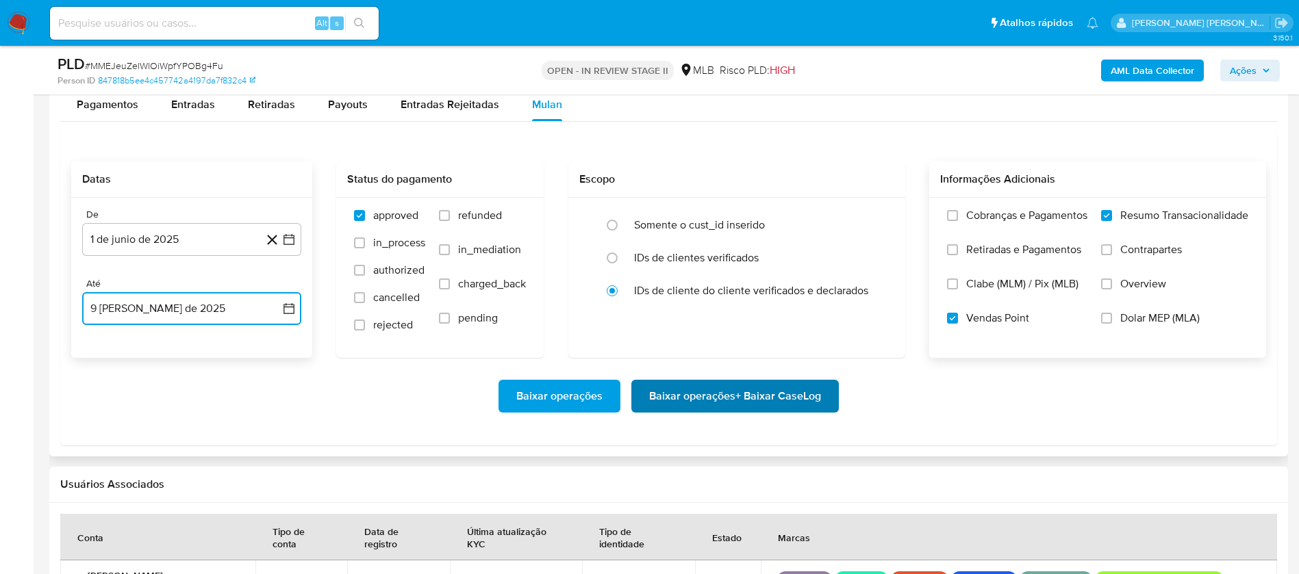
click at [679, 403] on span "Baixar operações + Baixar CaseLog" at bounding box center [735, 396] width 172 height 30
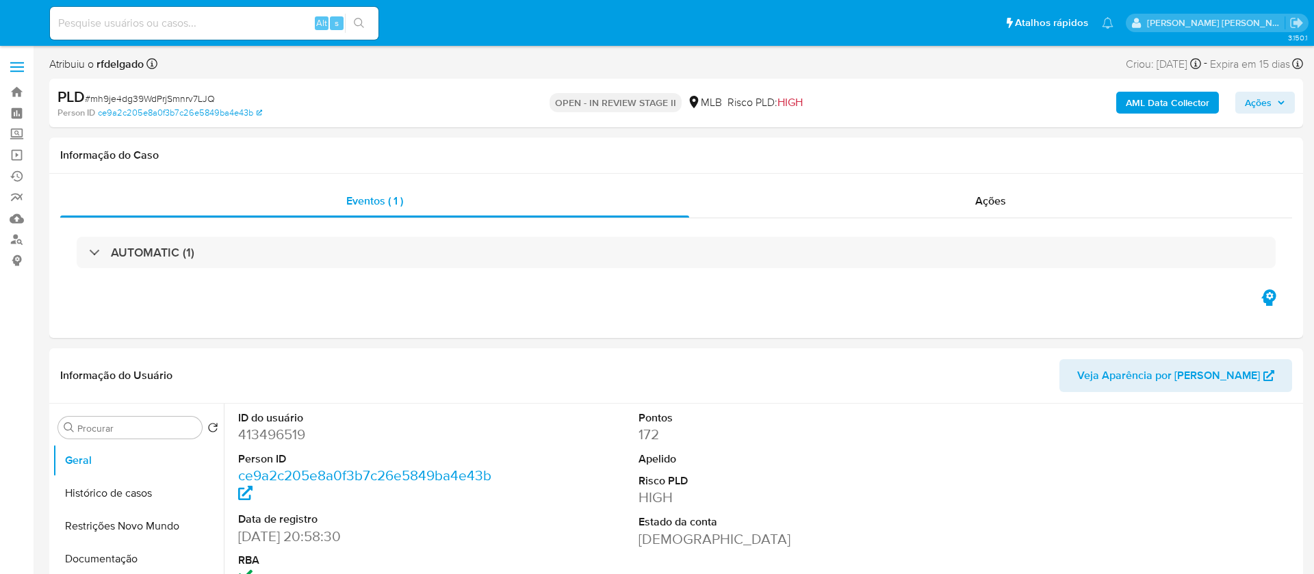
select select "10"
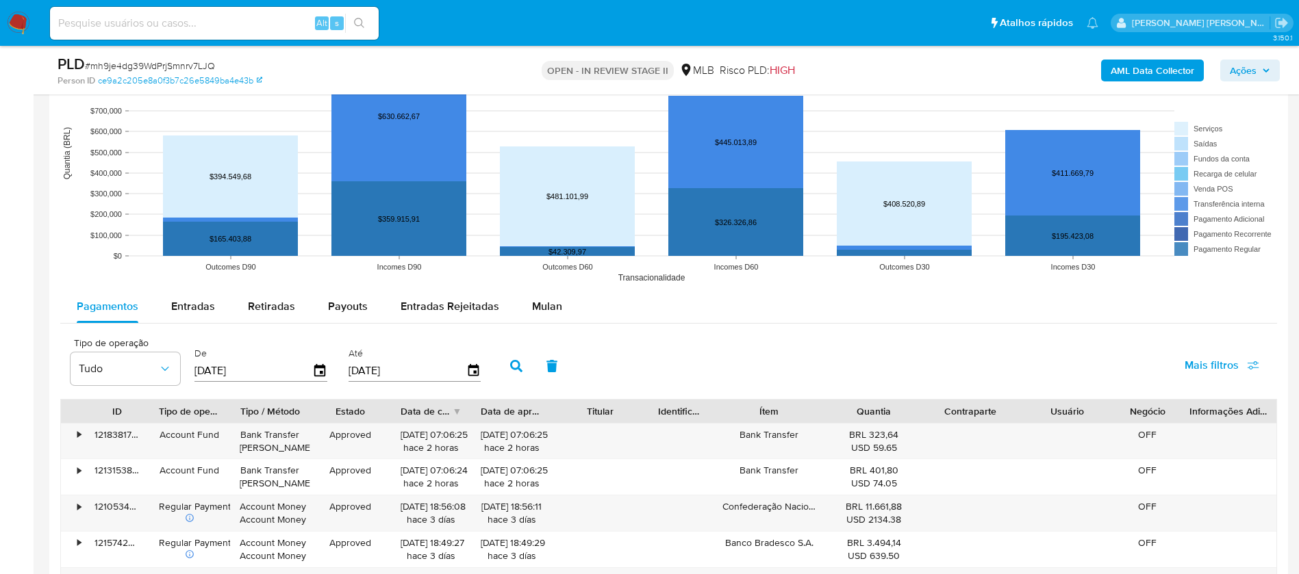
scroll to position [1335, 0]
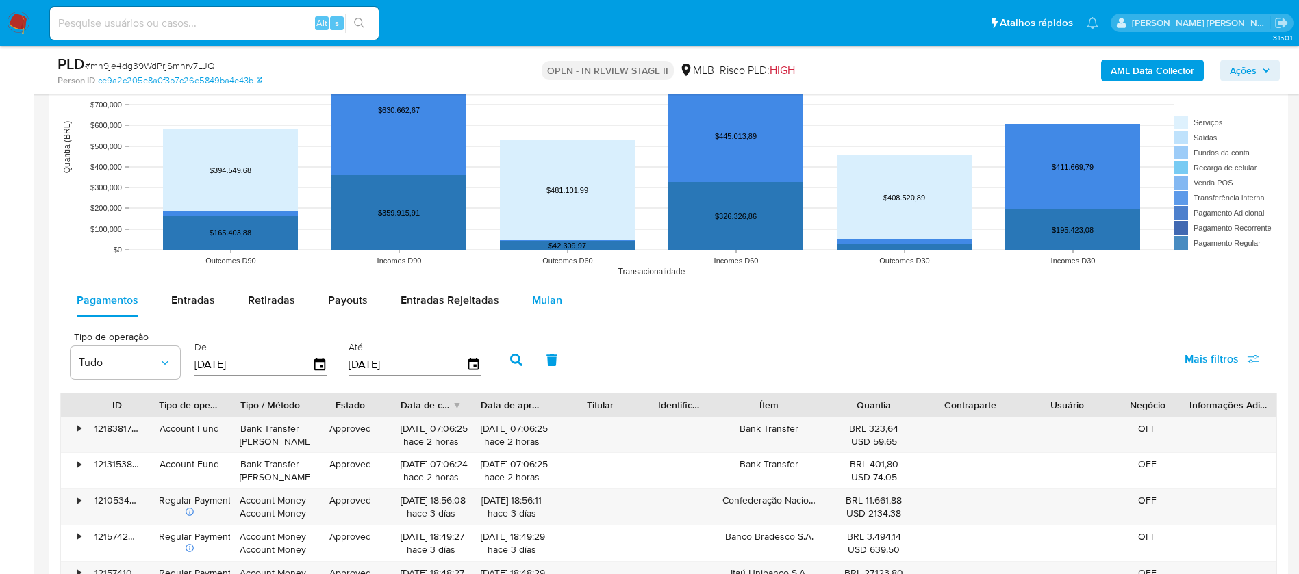
click at [549, 304] on span "Mulan" at bounding box center [547, 300] width 30 height 16
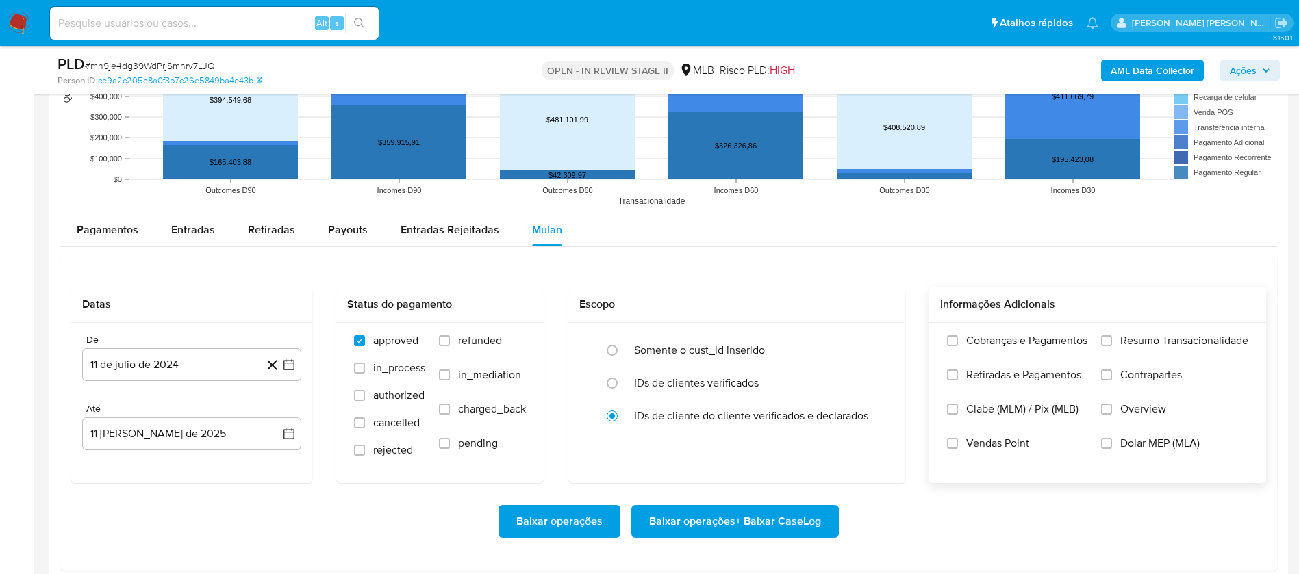
scroll to position [1437, 0]
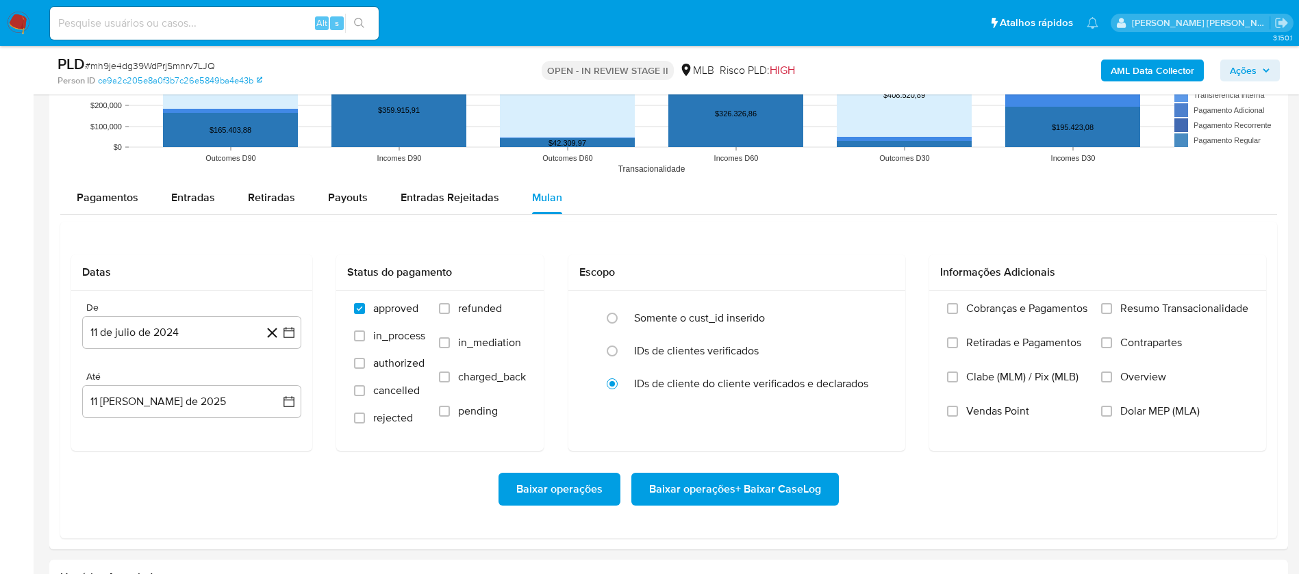
click at [1205, 303] on span "Resumo Transacionalidade" at bounding box center [1184, 309] width 128 height 14
click at [1112, 303] on input "Resumo Transacionalidade" at bounding box center [1106, 308] width 11 height 11
click at [985, 411] on span "Vendas Point" at bounding box center [997, 412] width 63 height 14
click at [958, 411] on input "Vendas Point" at bounding box center [952, 411] width 11 height 11
click at [212, 331] on button "11 de julio de 2024" at bounding box center [191, 332] width 219 height 33
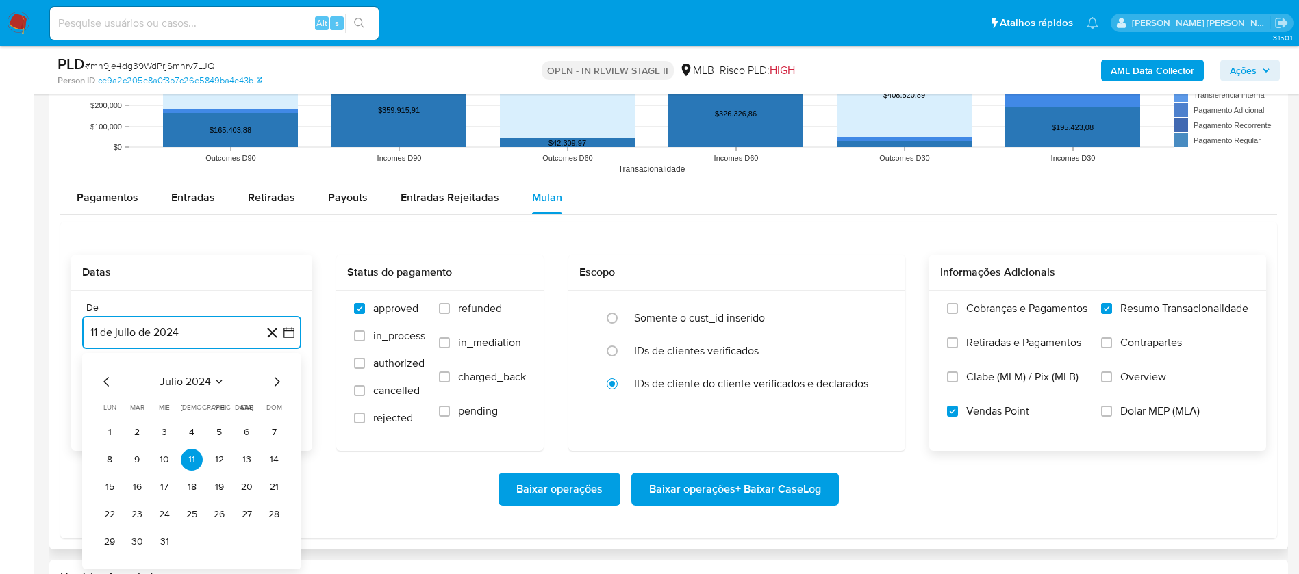
click at [203, 377] on span "julio 2024" at bounding box center [184, 382] width 51 height 14
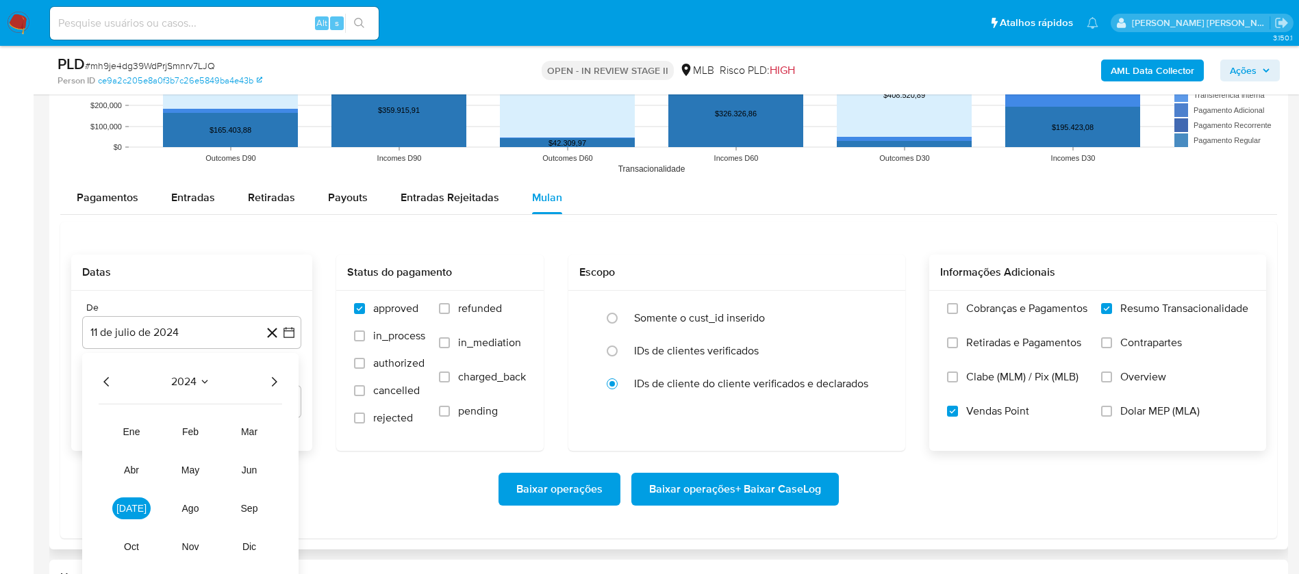
click at [274, 383] on icon "Año siguiente" at bounding box center [274, 382] width 5 height 10
click at [252, 462] on button "jun" at bounding box center [249, 470] width 38 height 22
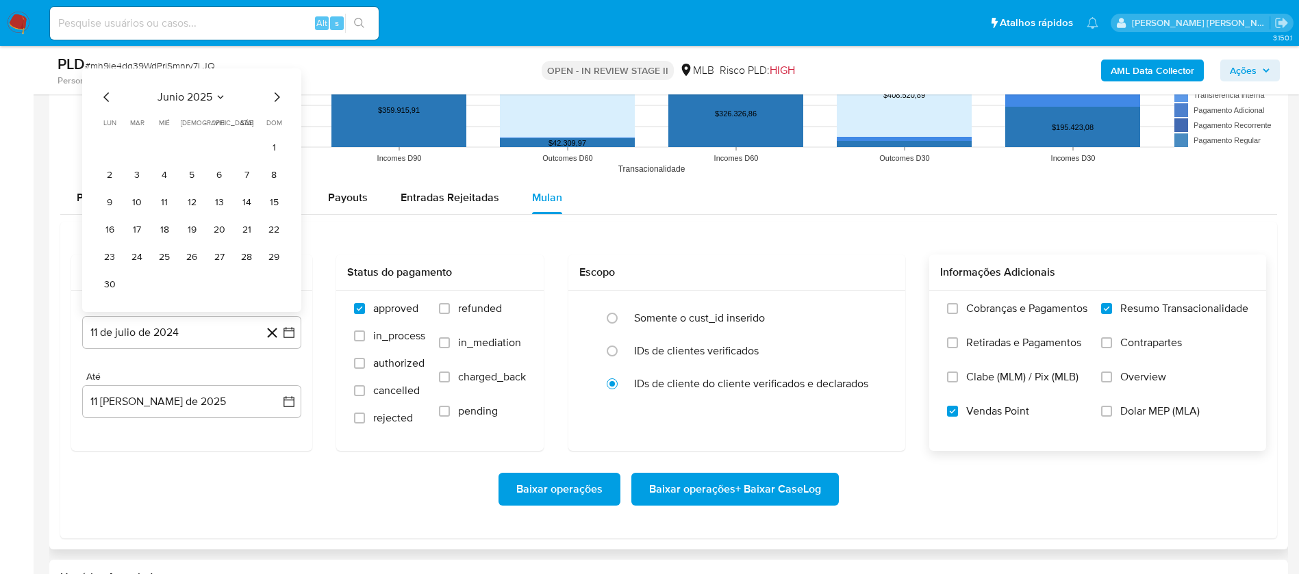
click at [274, 149] on button "1" at bounding box center [274, 148] width 22 height 22
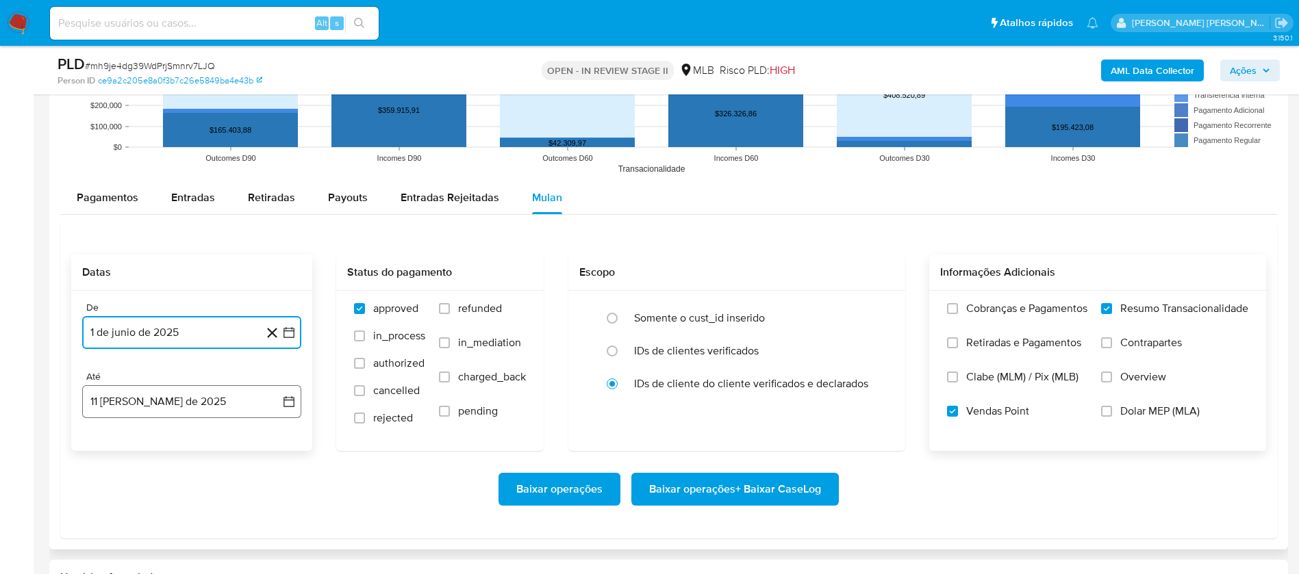
click at [222, 394] on button "11 de agosto de 2025" at bounding box center [191, 401] width 219 height 33
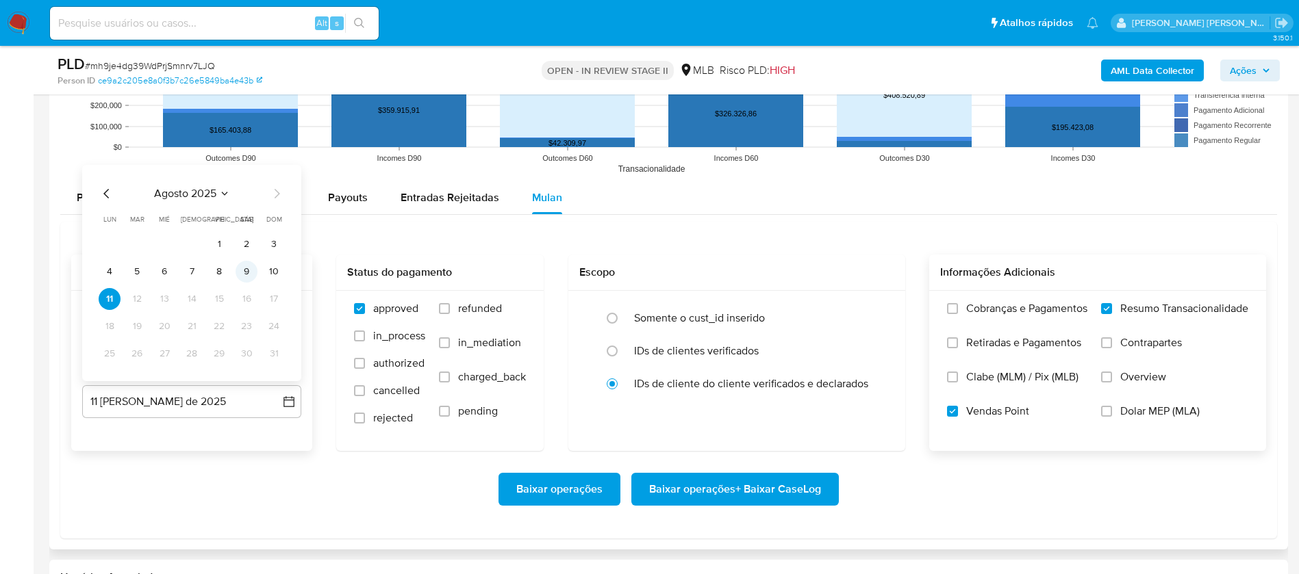
click at [248, 274] on button "9" at bounding box center [246, 272] width 22 height 22
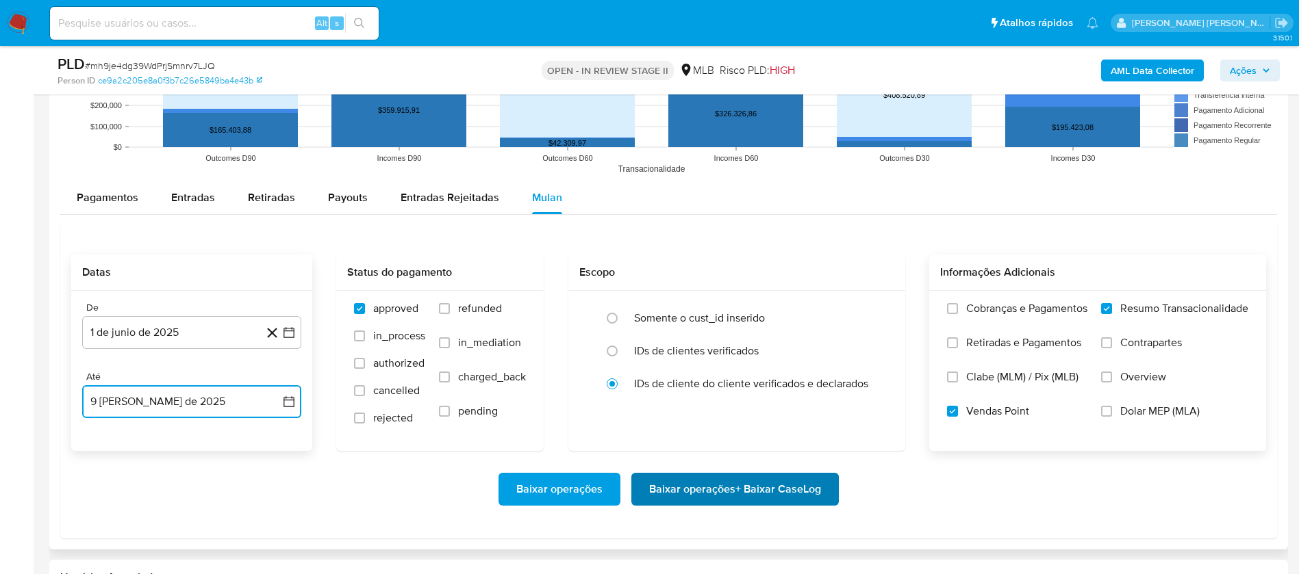
click at [785, 497] on span "Baixar operações + Baixar CaseLog" at bounding box center [735, 489] width 172 height 30
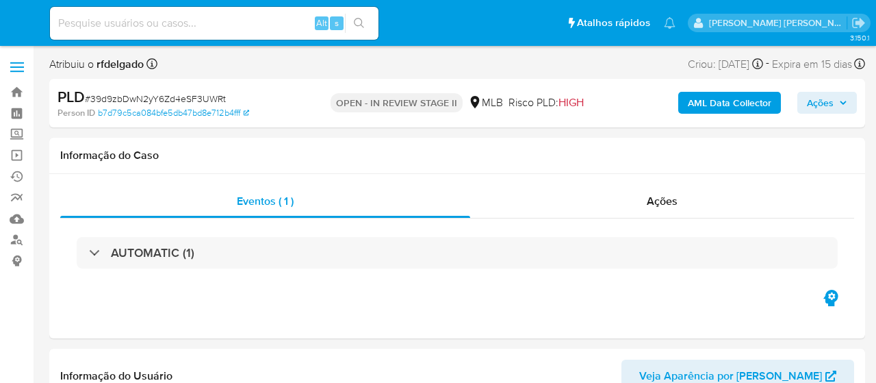
select select "10"
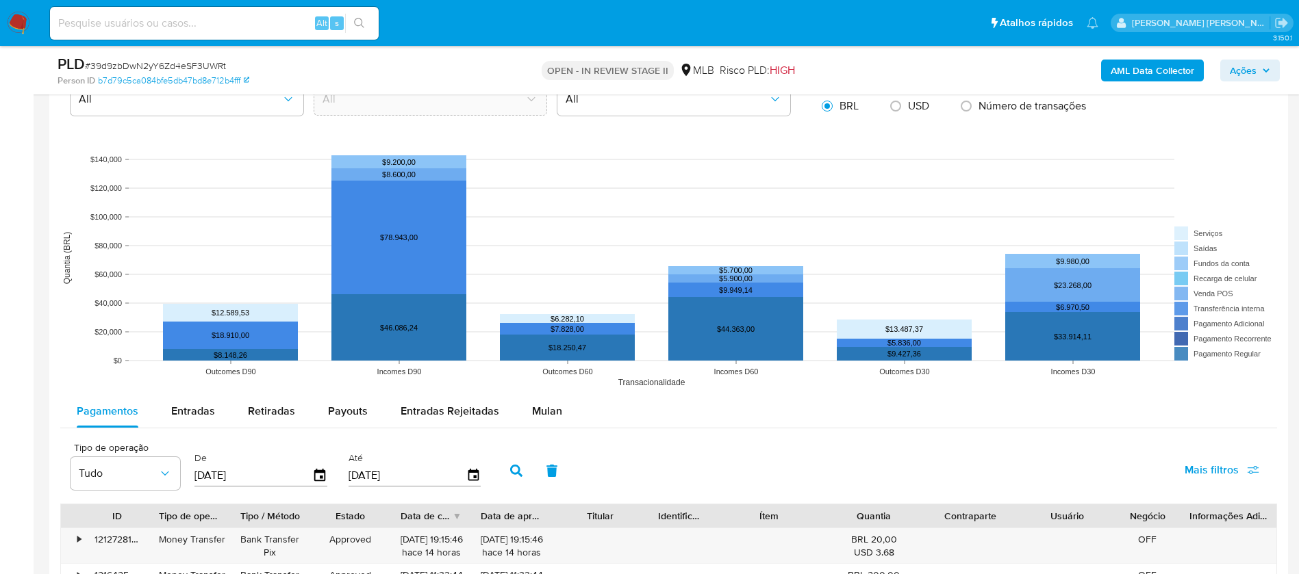
scroll to position [1232, 0]
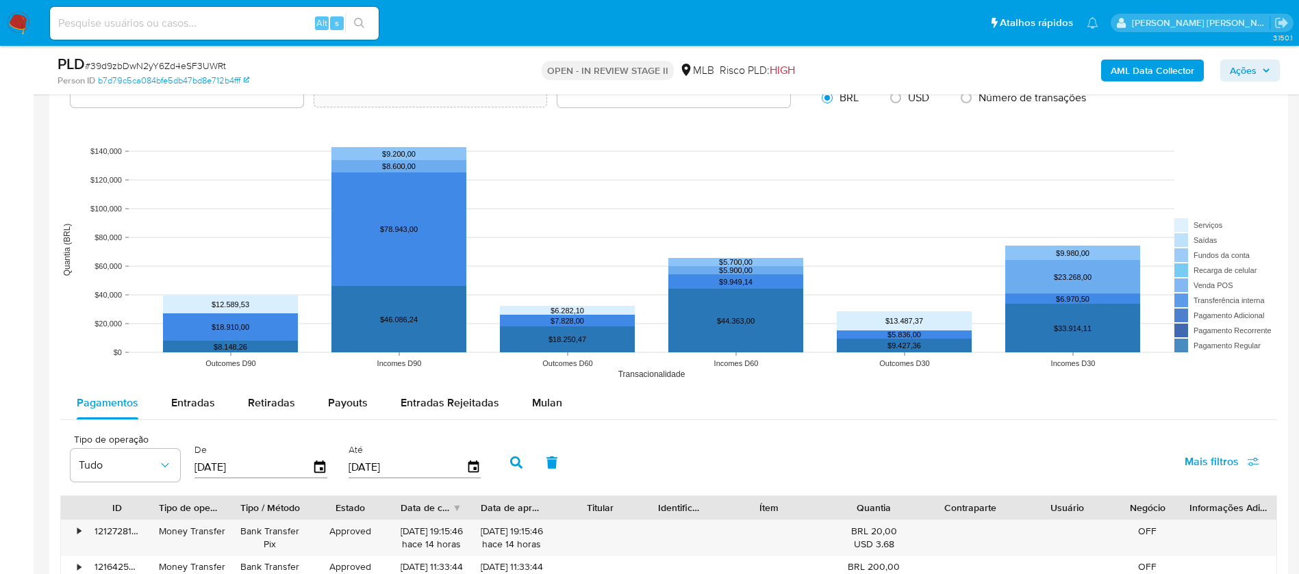
click at [550, 382] on span "Mulan" at bounding box center [547, 403] width 30 height 16
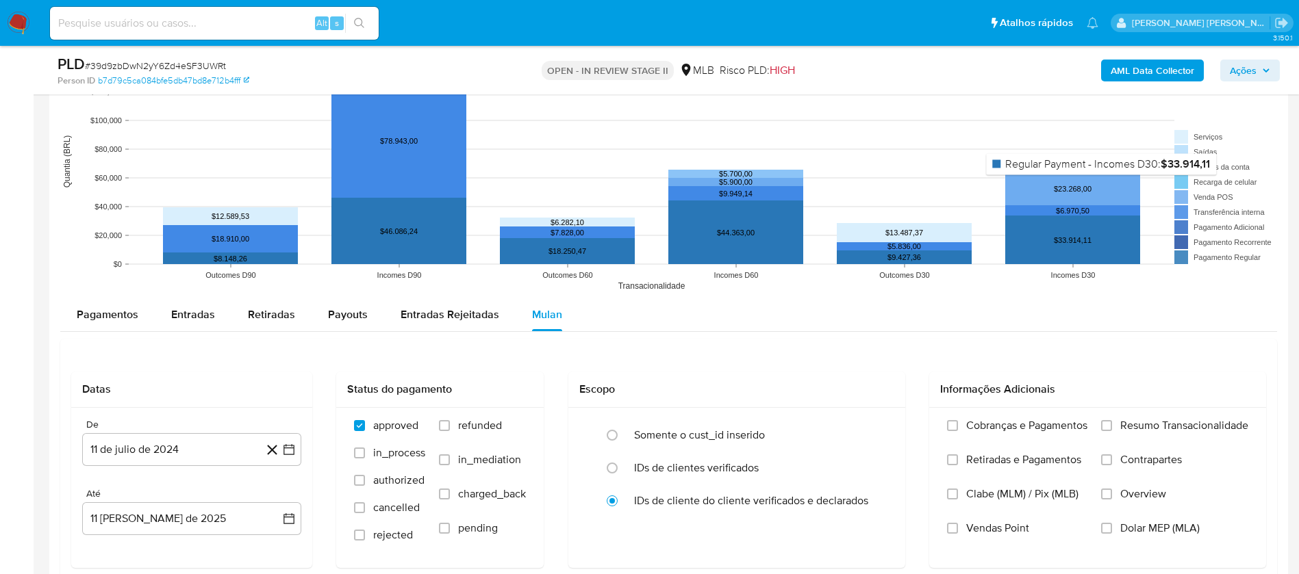
scroll to position [1437, 0]
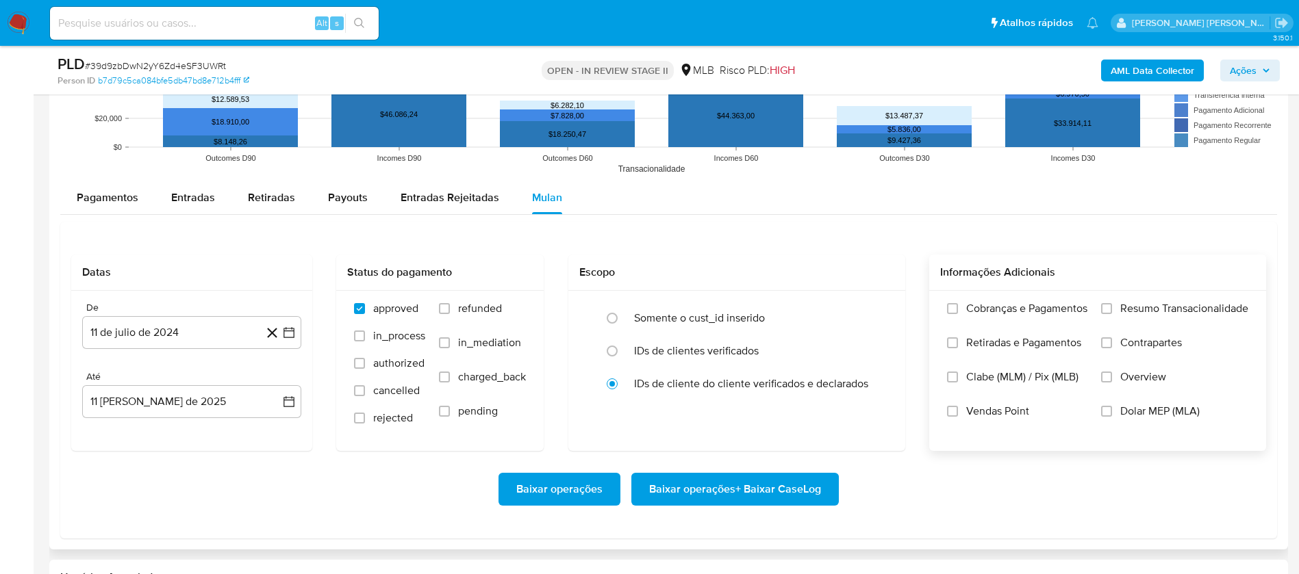
click at [875, 305] on span "Resumo Transacionalidade" at bounding box center [1184, 309] width 128 height 14
click at [875, 305] on input "Resumo Transacionalidade" at bounding box center [1106, 308] width 11 height 11
click at [875, 382] on span "Vendas Point" at bounding box center [997, 412] width 63 height 14
click at [875, 382] on input "Vendas Point" at bounding box center [952, 411] width 11 height 11
click at [182, 323] on button "11 de julio de 2024" at bounding box center [191, 332] width 219 height 33
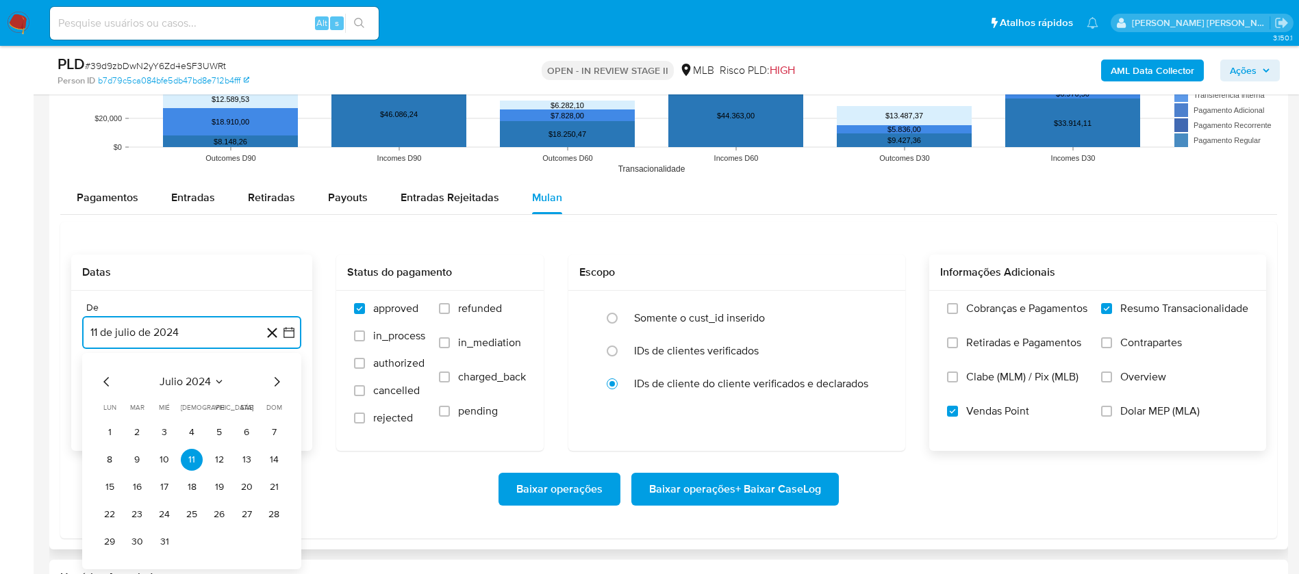
click at [192, 376] on span "julio 2024" at bounding box center [184, 382] width 51 height 14
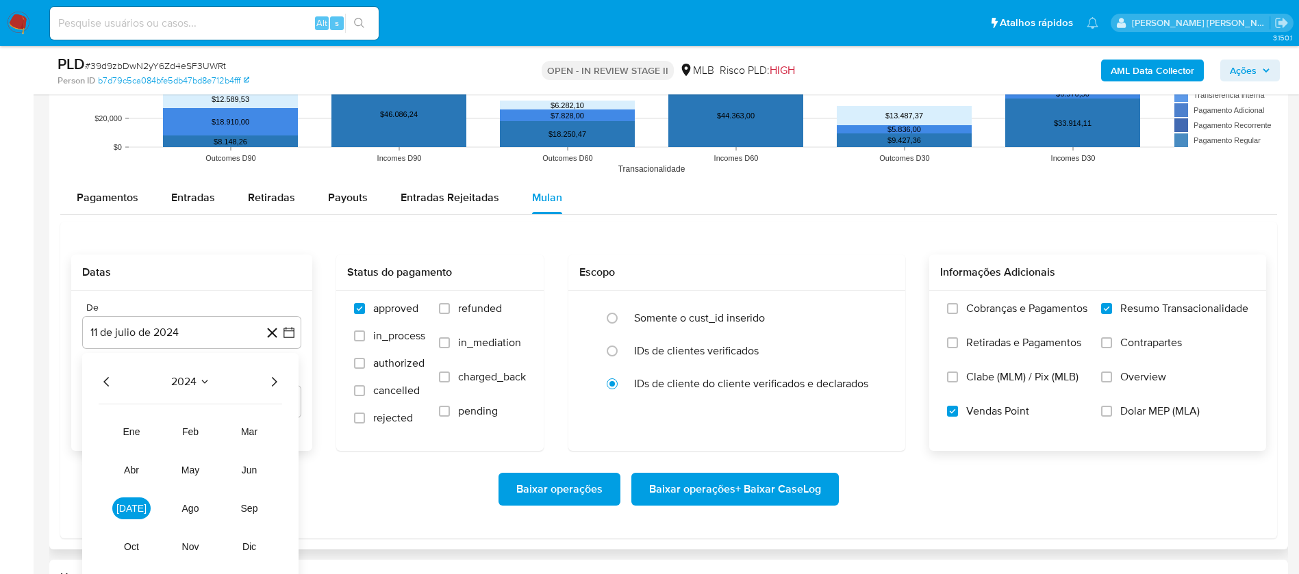
click at [270, 382] on icon "Año siguiente" at bounding box center [274, 382] width 16 height 16
click at [255, 382] on button "jun" at bounding box center [249, 470] width 38 height 22
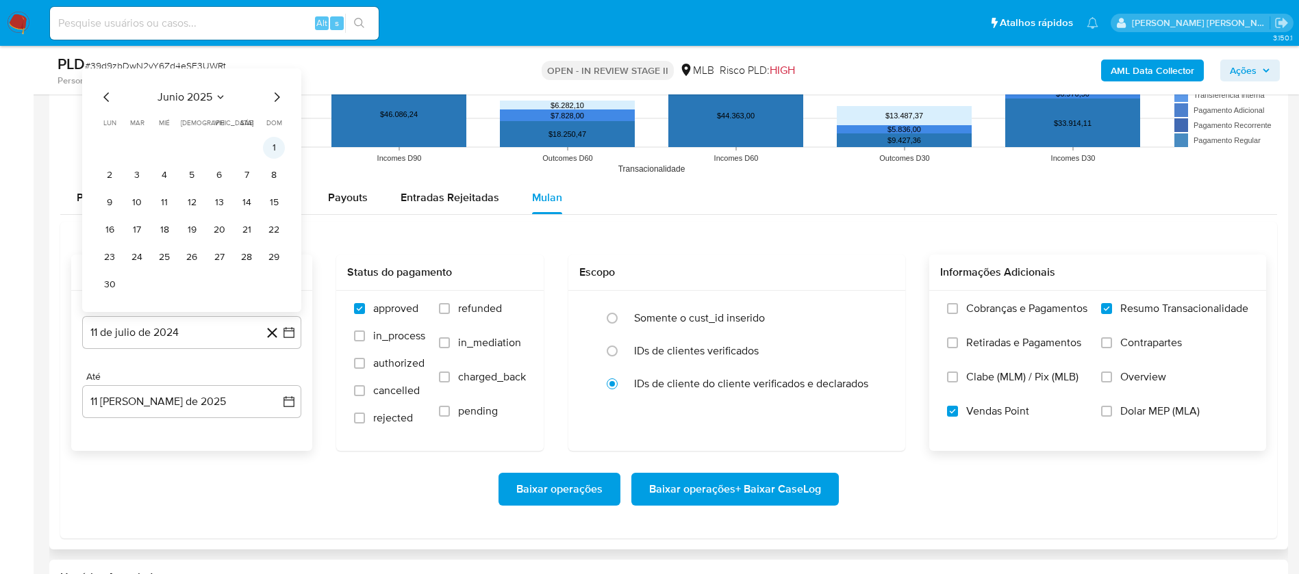
click at [269, 149] on button "1" at bounding box center [274, 148] width 22 height 22
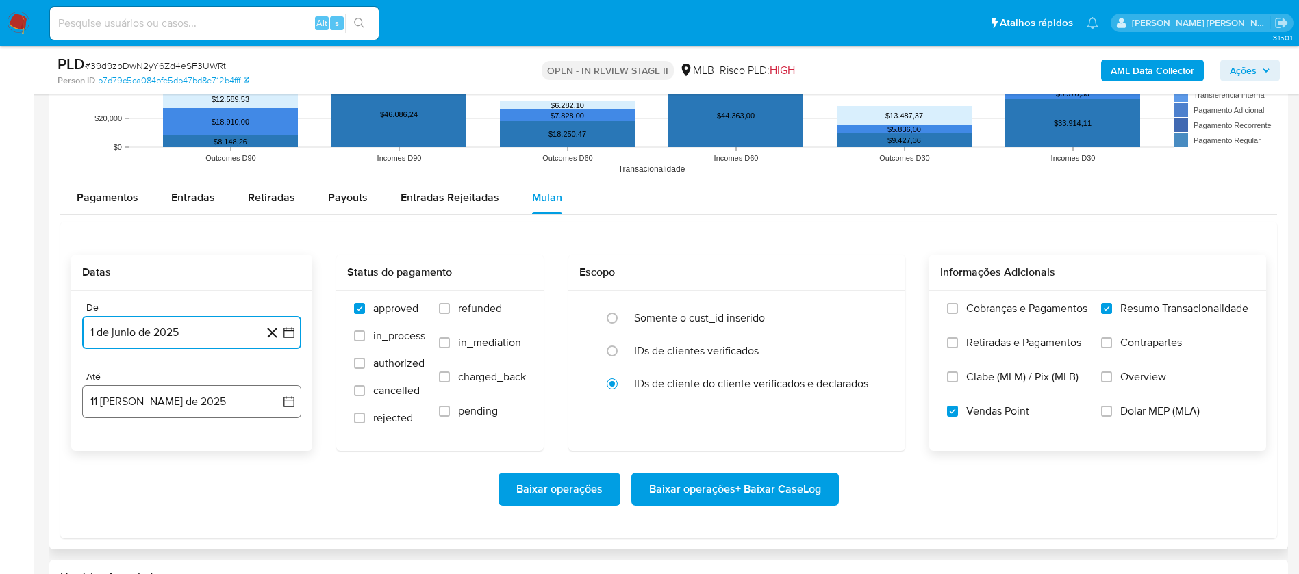
click at [216, 382] on button "11 de agosto de 2025" at bounding box center [191, 401] width 219 height 33
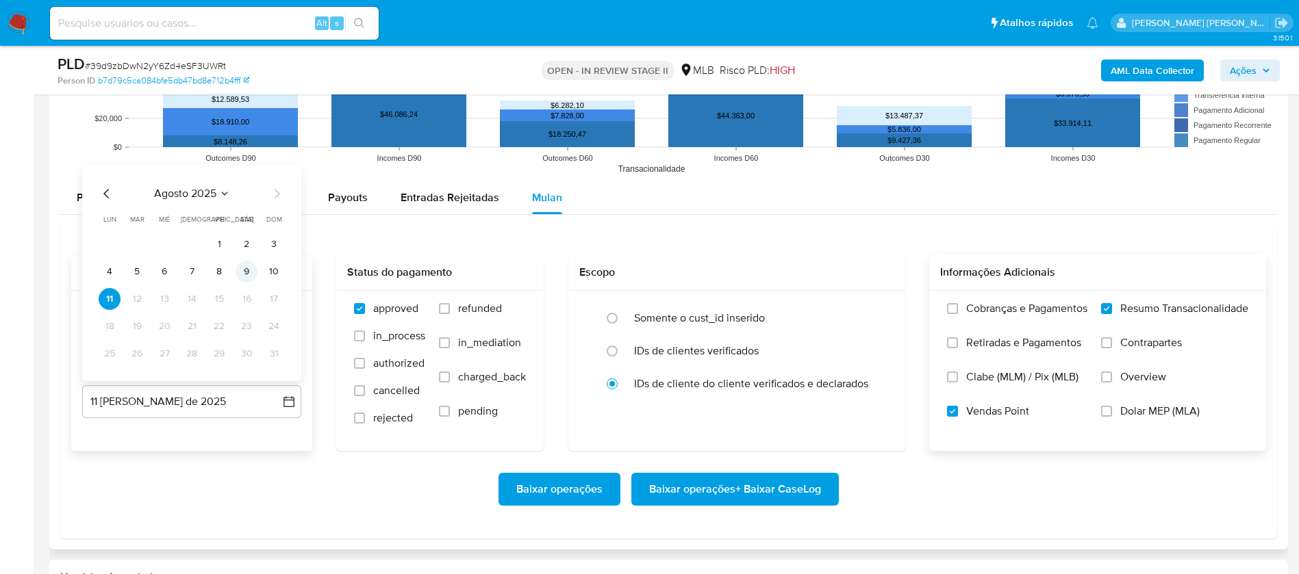
click at [246, 273] on button "9" at bounding box center [246, 272] width 22 height 22
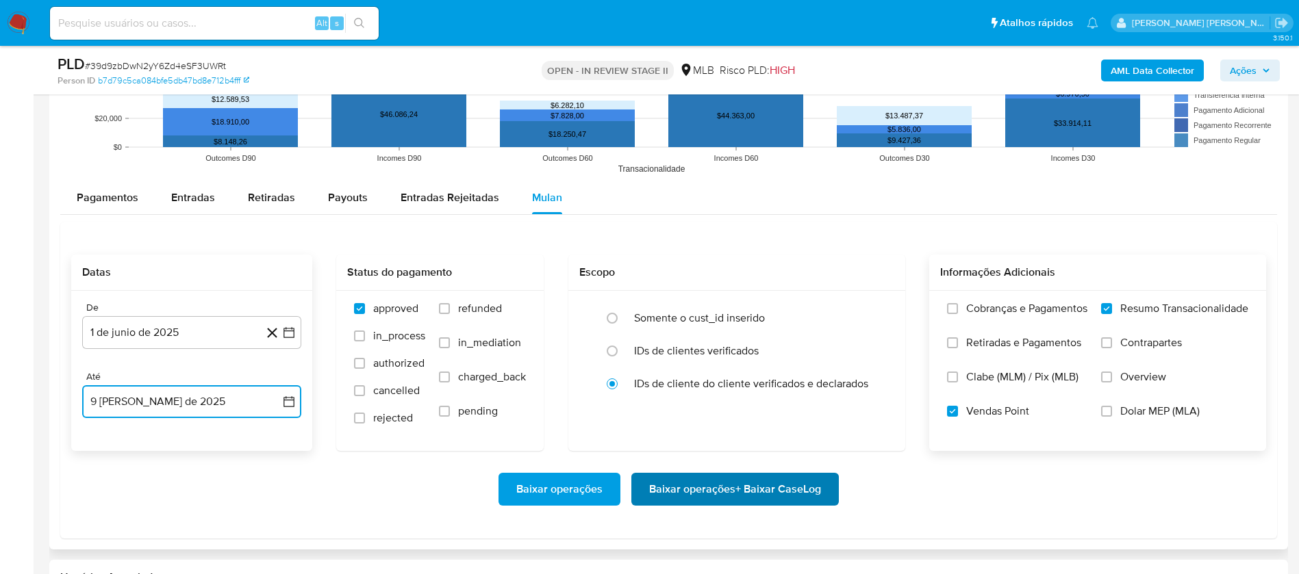
click at [717, 382] on span "Baixar operações + Baixar CaseLog" at bounding box center [735, 489] width 172 height 30
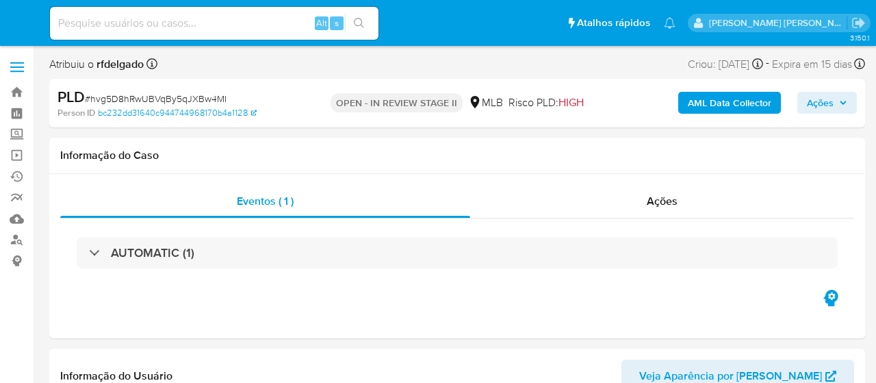
select select "10"
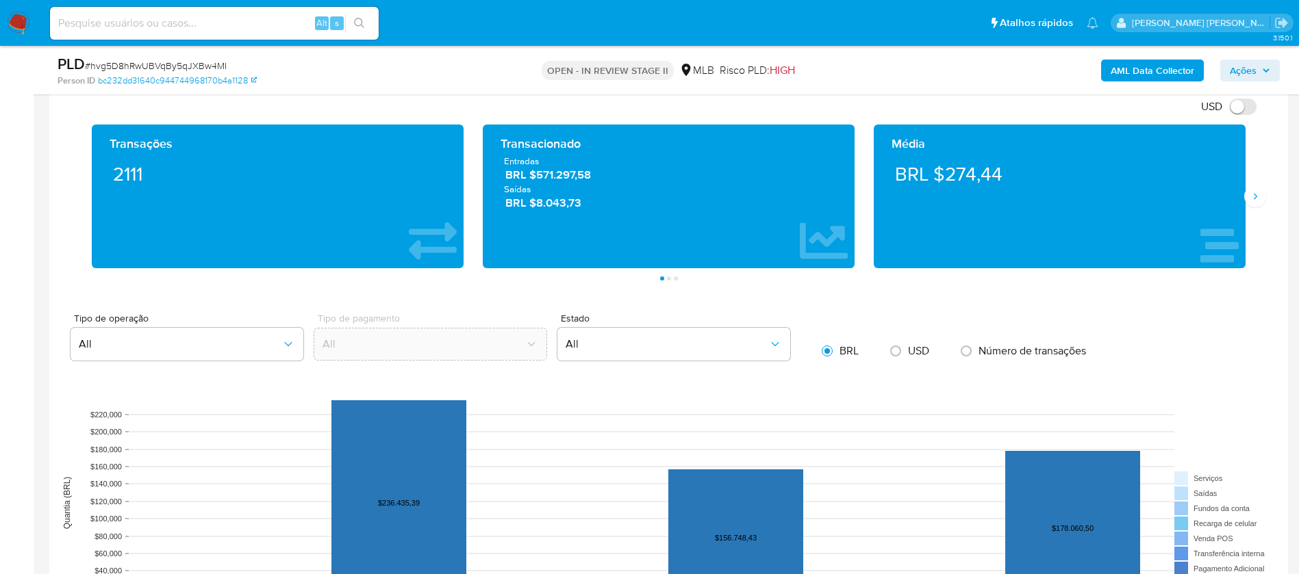
scroll to position [1232, 0]
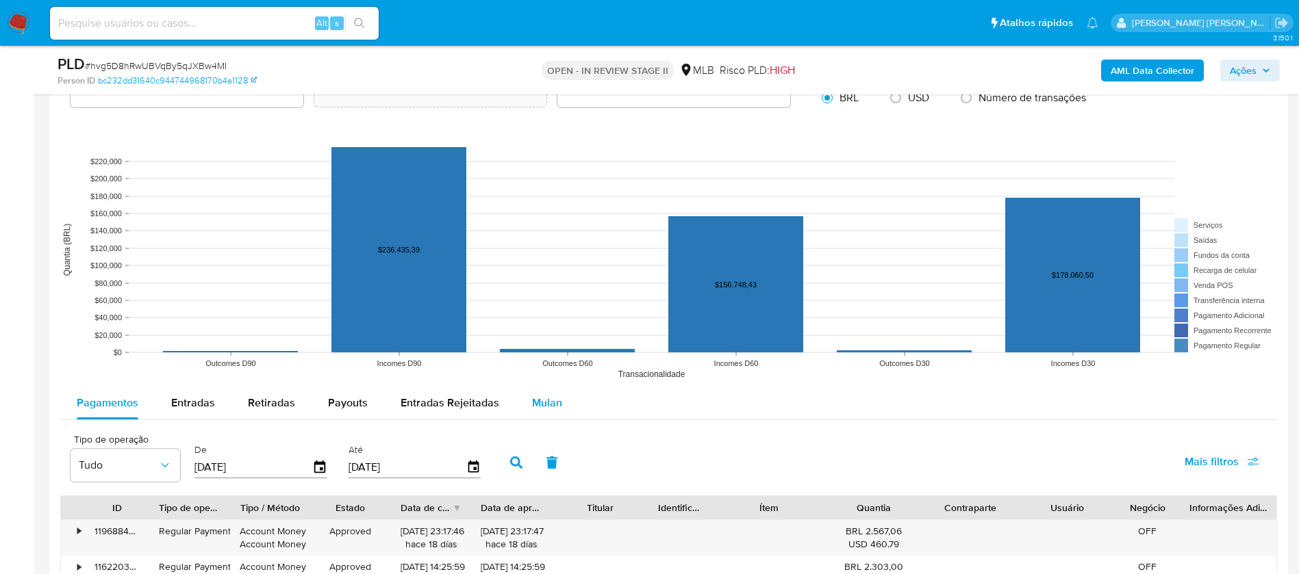
click at [546, 382] on span "Mulan" at bounding box center [547, 403] width 30 height 16
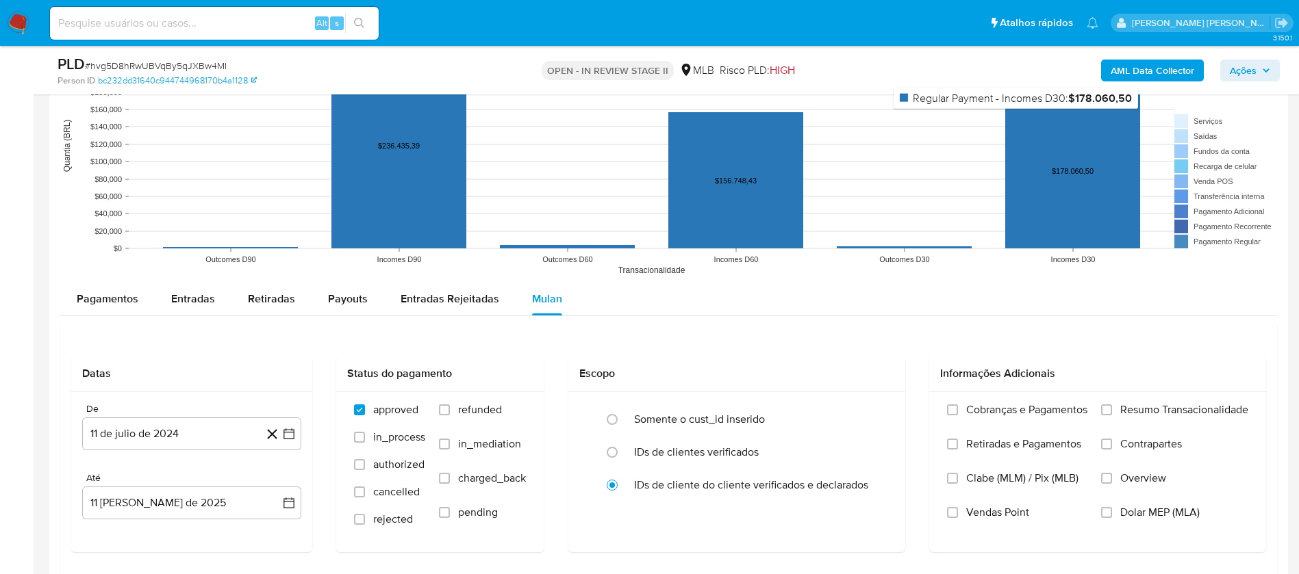
scroll to position [1437, 0]
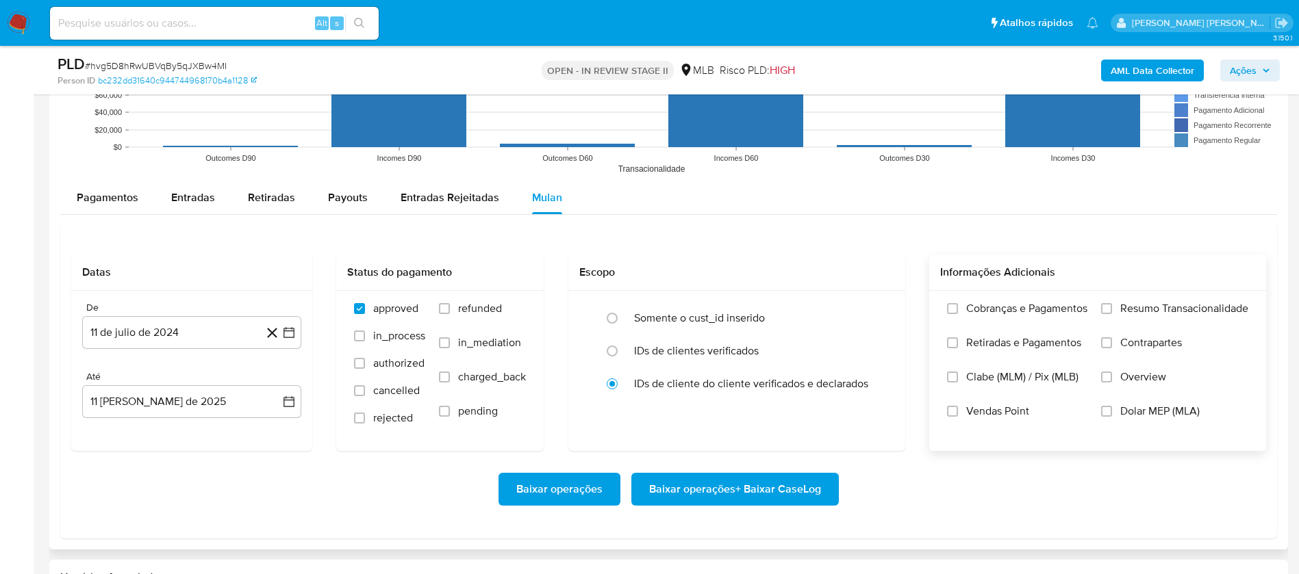
click at [875, 309] on span "Resumo Transacionalidade" at bounding box center [1184, 309] width 128 height 14
click at [875, 309] on input "Resumo Transacionalidade" at bounding box center [1106, 308] width 11 height 11
click at [875, 382] on span "Vendas Point" at bounding box center [997, 412] width 63 height 14
click at [875, 382] on input "Vendas Point" at bounding box center [952, 411] width 11 height 11
click at [211, 338] on button "11 de julio de 2024" at bounding box center [191, 332] width 219 height 33
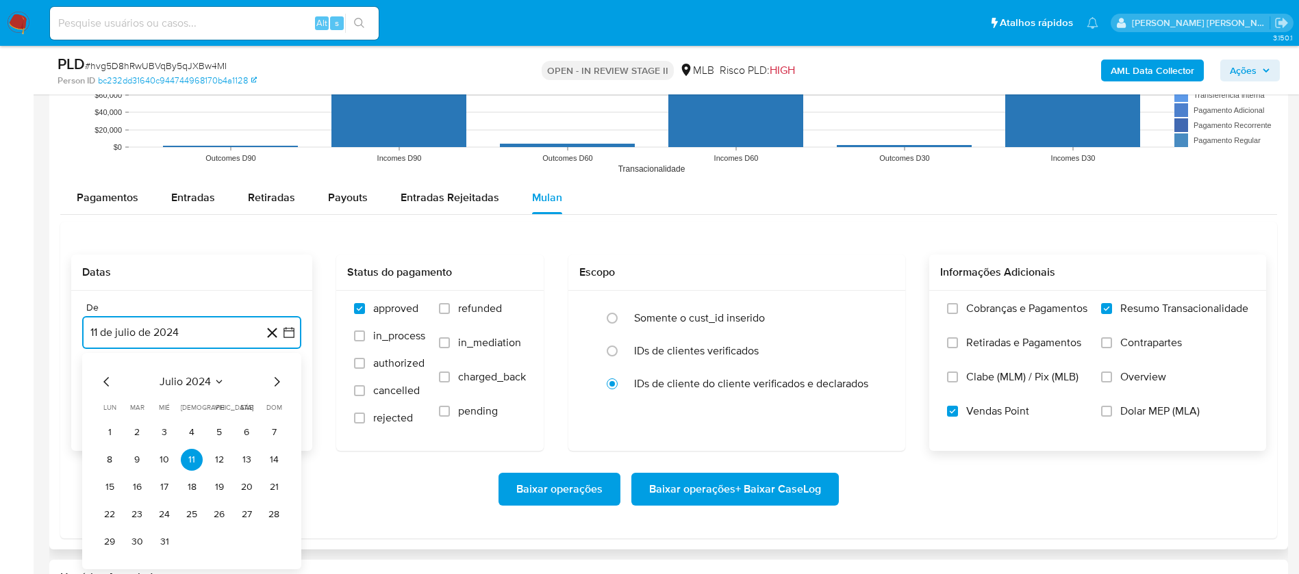
click at [204, 376] on span "julio 2024" at bounding box center [184, 382] width 51 height 14
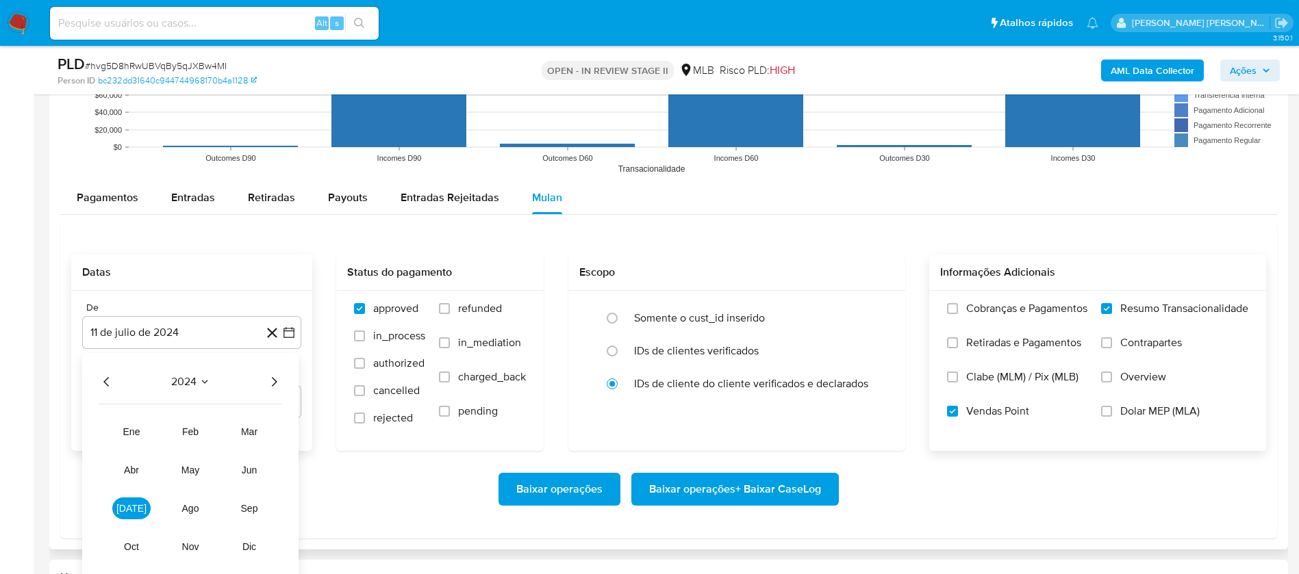
click at [284, 375] on div "2024 2024 ene feb mar abr may jun jul ago sep oct nov dic" at bounding box center [190, 469] width 216 height 232
click at [284, 377] on div "2024 2024 ene feb mar abr may jun jul ago sep oct nov dic" at bounding box center [190, 469] width 216 height 232
click at [277, 382] on icon "Año siguiente" at bounding box center [274, 382] width 16 height 16
click at [257, 382] on button "jun" at bounding box center [249, 470] width 38 height 22
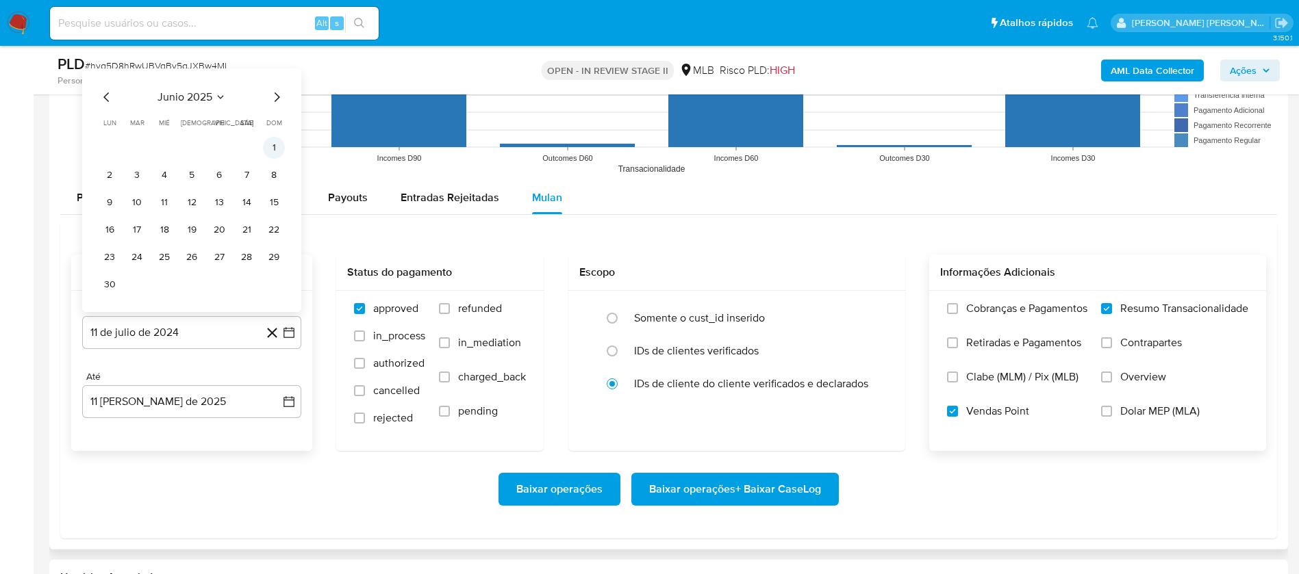
click at [275, 152] on button "1" at bounding box center [274, 148] width 22 height 22
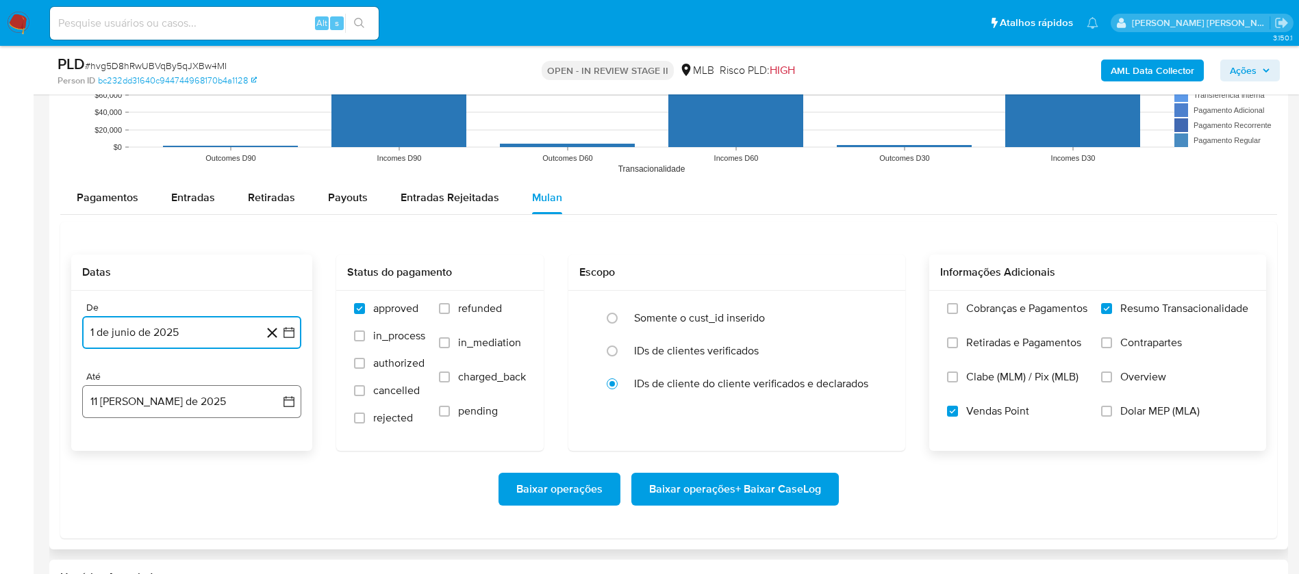
click at [209, 382] on button "11 [PERSON_NAME] de 2025" at bounding box center [191, 401] width 219 height 33
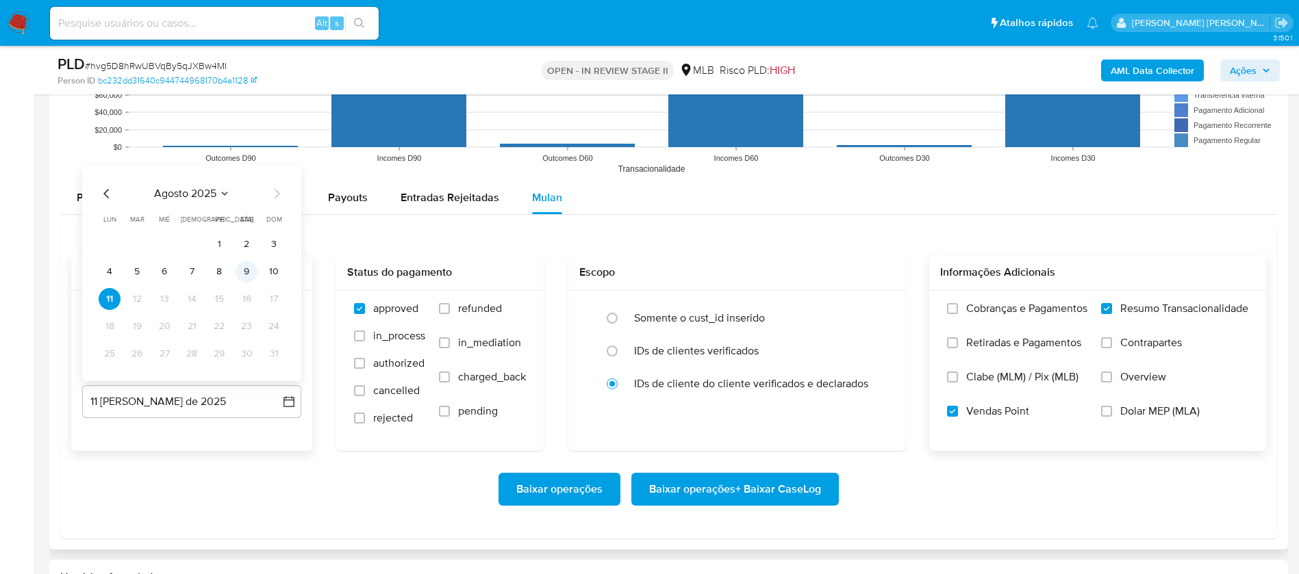
click at [247, 275] on button "9" at bounding box center [246, 272] width 22 height 22
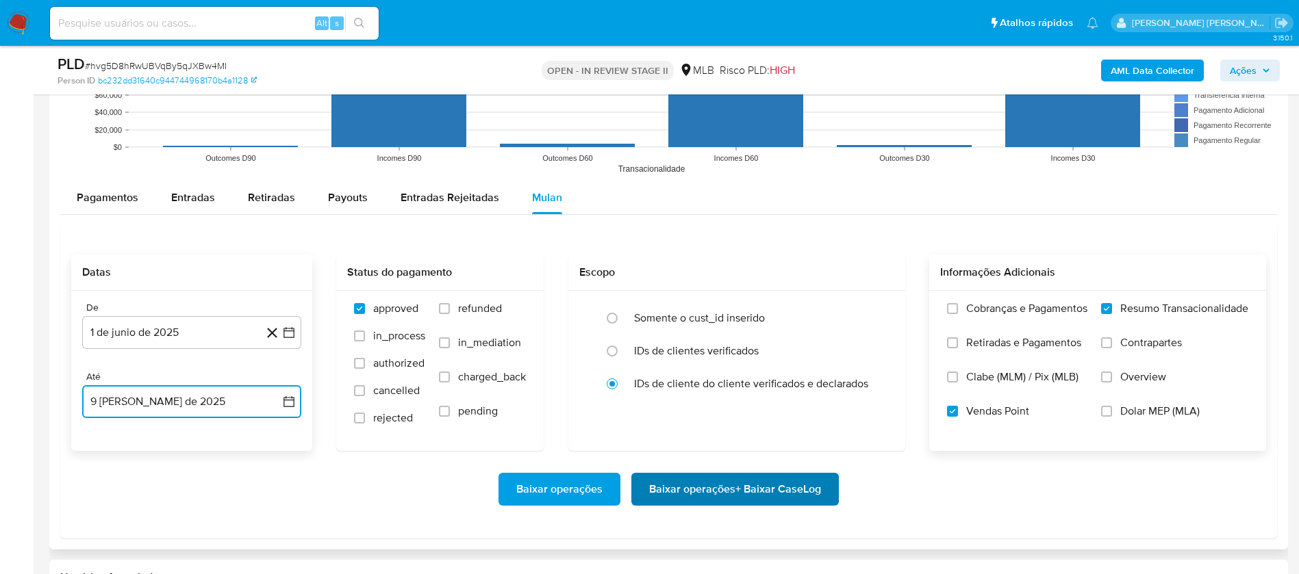
click at [737, 382] on span "Baixar operações + Baixar CaseLog" at bounding box center [735, 489] width 172 height 30
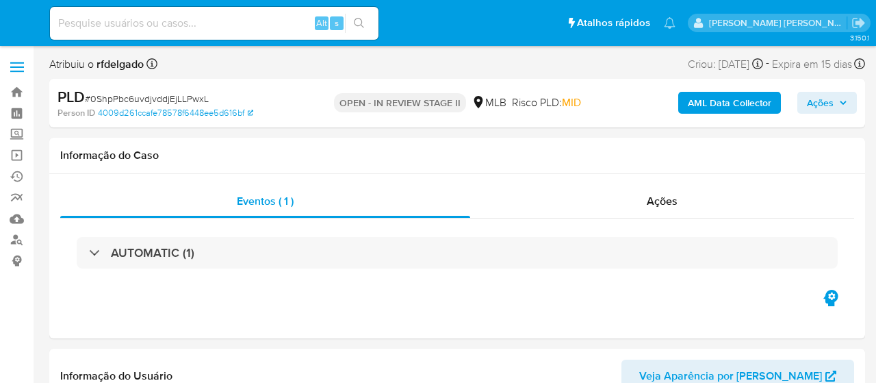
select select "10"
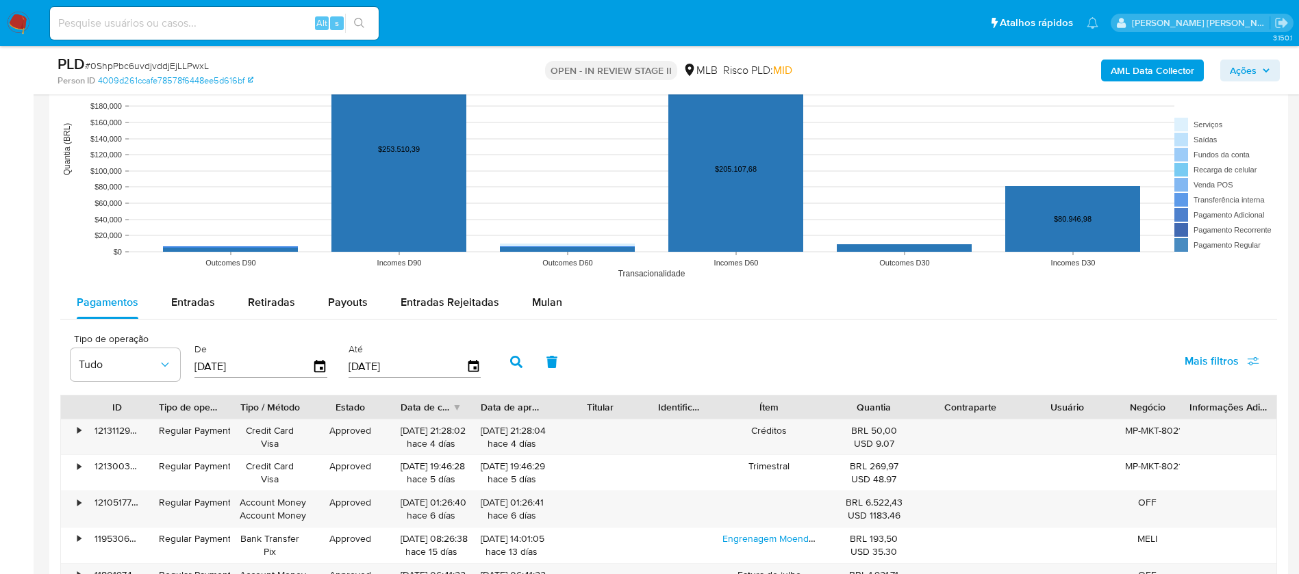
scroll to position [1335, 0]
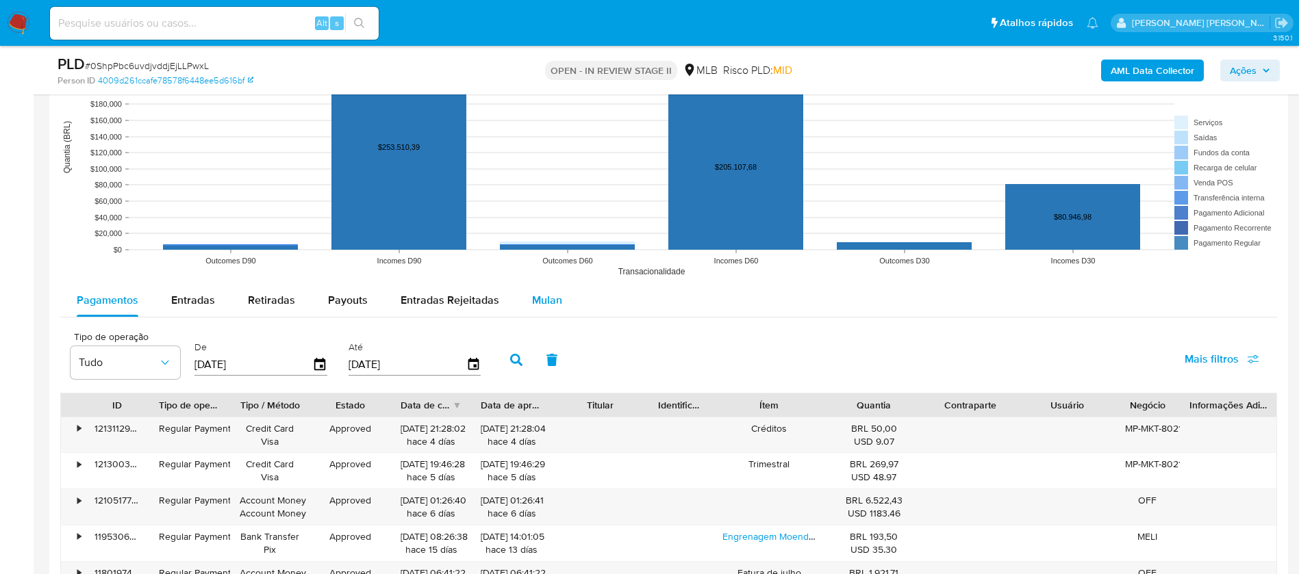
click at [540, 301] on span "Mulan" at bounding box center [547, 300] width 30 height 16
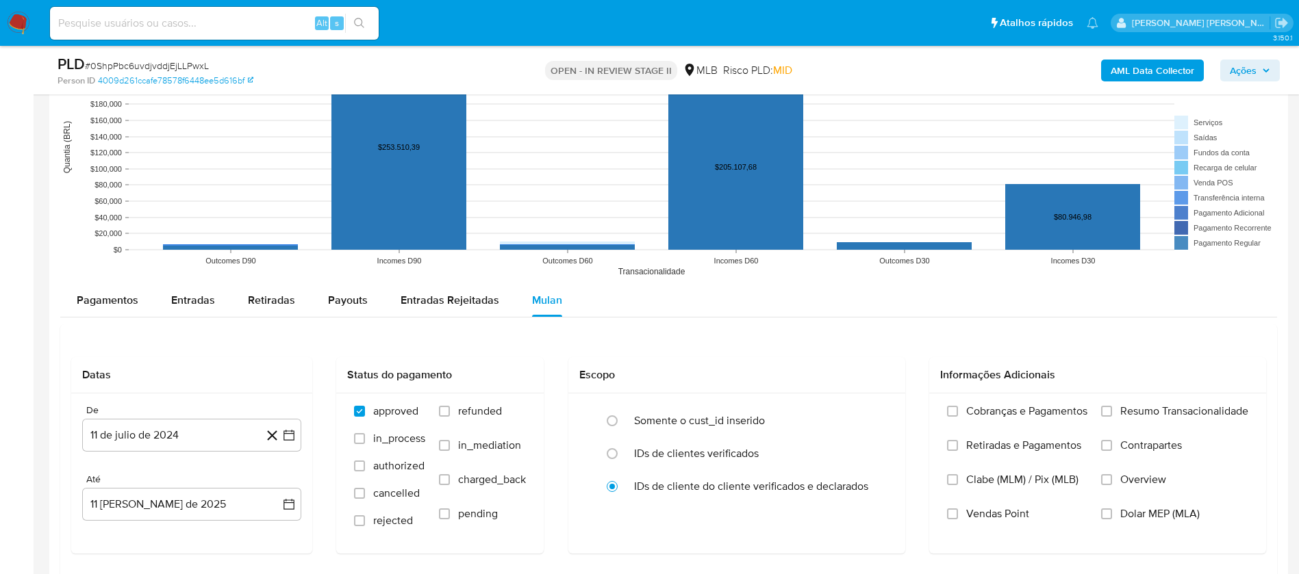
click at [875, 382] on span "Resumo Transacionalidade" at bounding box center [1184, 412] width 128 height 14
click at [875, 382] on input "Resumo Transacionalidade" at bounding box center [1106, 411] width 11 height 11
click at [875, 382] on span "Vendas Point" at bounding box center [997, 514] width 63 height 14
click at [875, 382] on input "Vendas Point" at bounding box center [952, 514] width 11 height 11
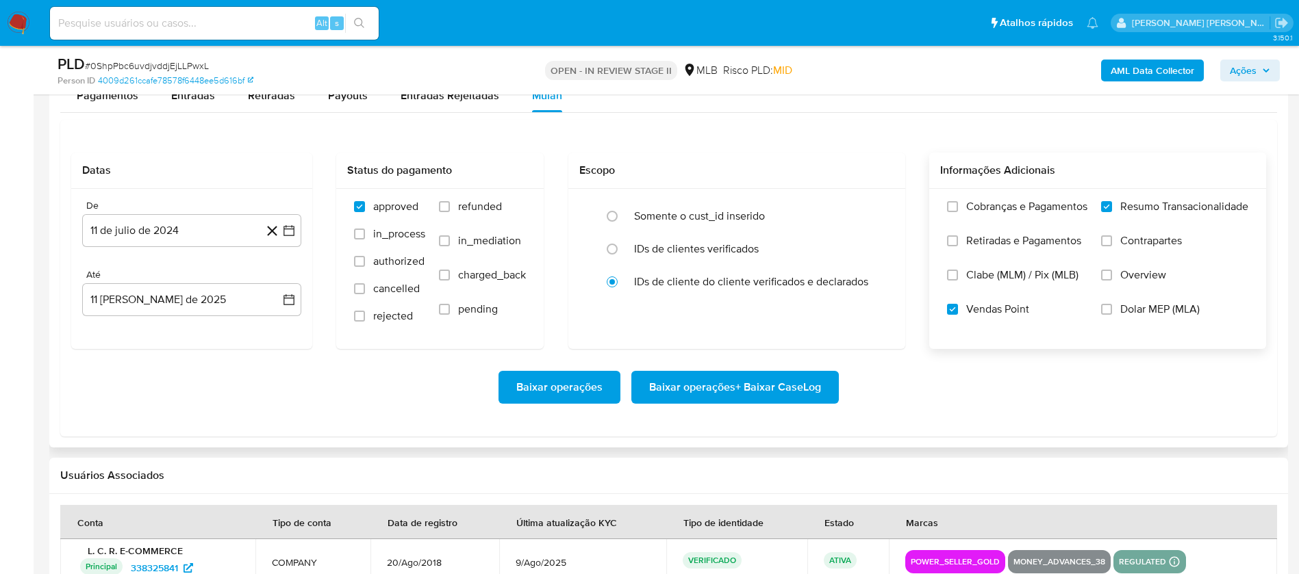
scroll to position [1540, 0]
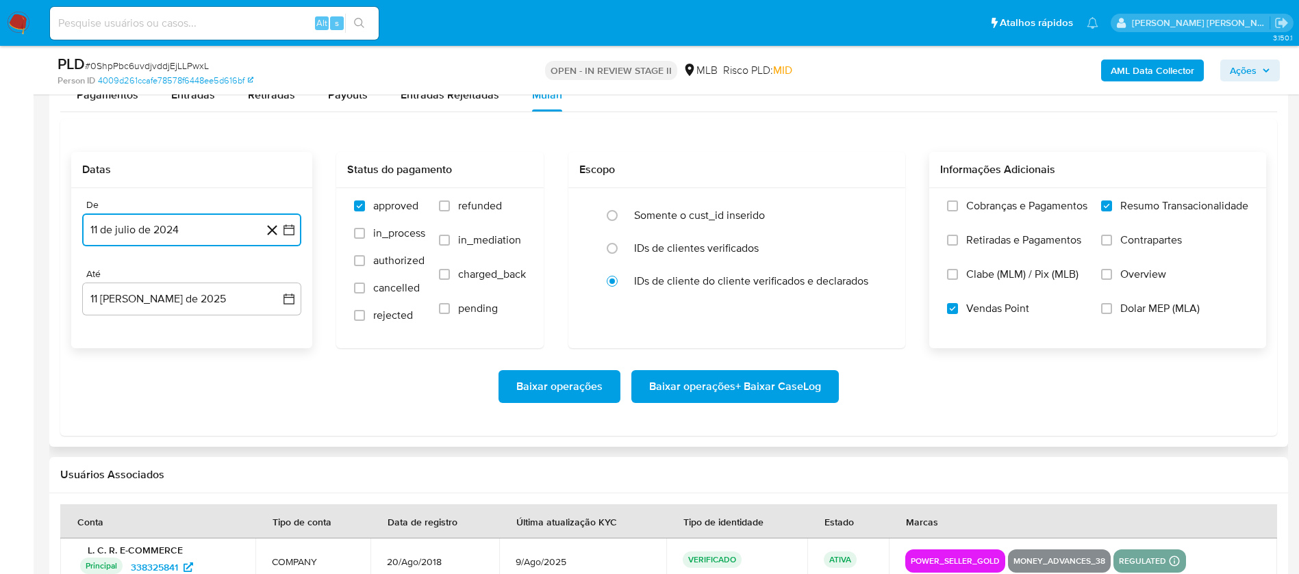
click at [146, 222] on button "11 de julio de 2024" at bounding box center [191, 230] width 219 height 33
click at [181, 280] on span "julio 2024" at bounding box center [184, 279] width 51 height 14
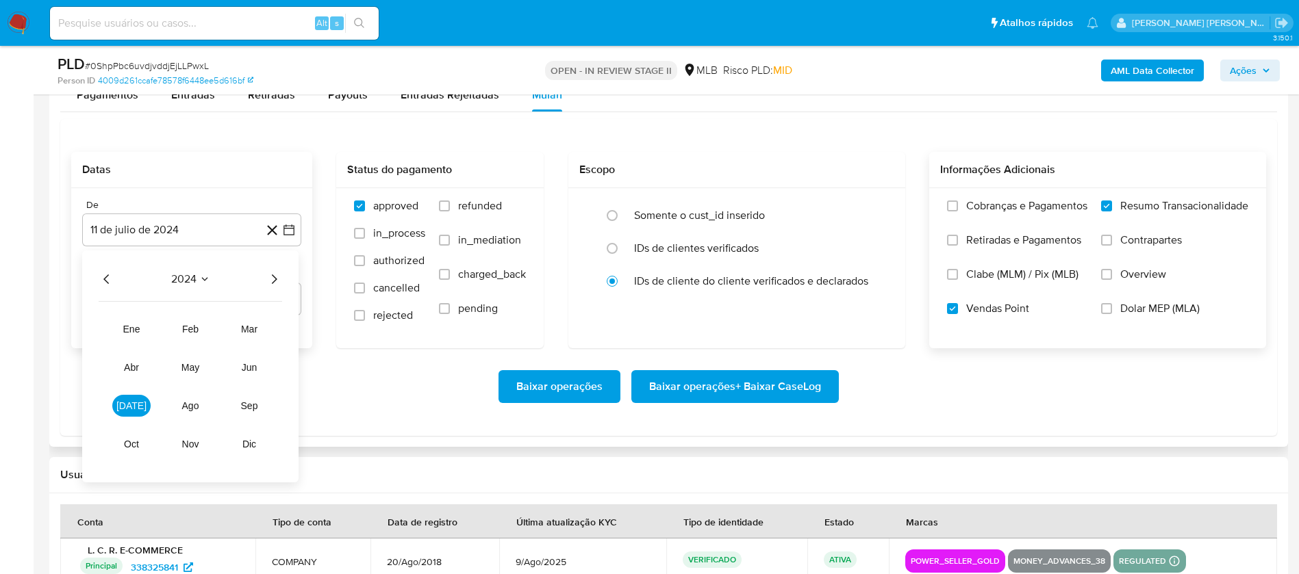
click at [279, 279] on icon "Año siguiente" at bounding box center [274, 279] width 16 height 16
click at [256, 363] on span "jun" at bounding box center [250, 367] width 16 height 11
drag, startPoint x: 269, startPoint y: 327, endPoint x: 251, endPoint y: 318, distance: 19.6
click at [270, 327] on button "1" at bounding box center [274, 330] width 22 height 22
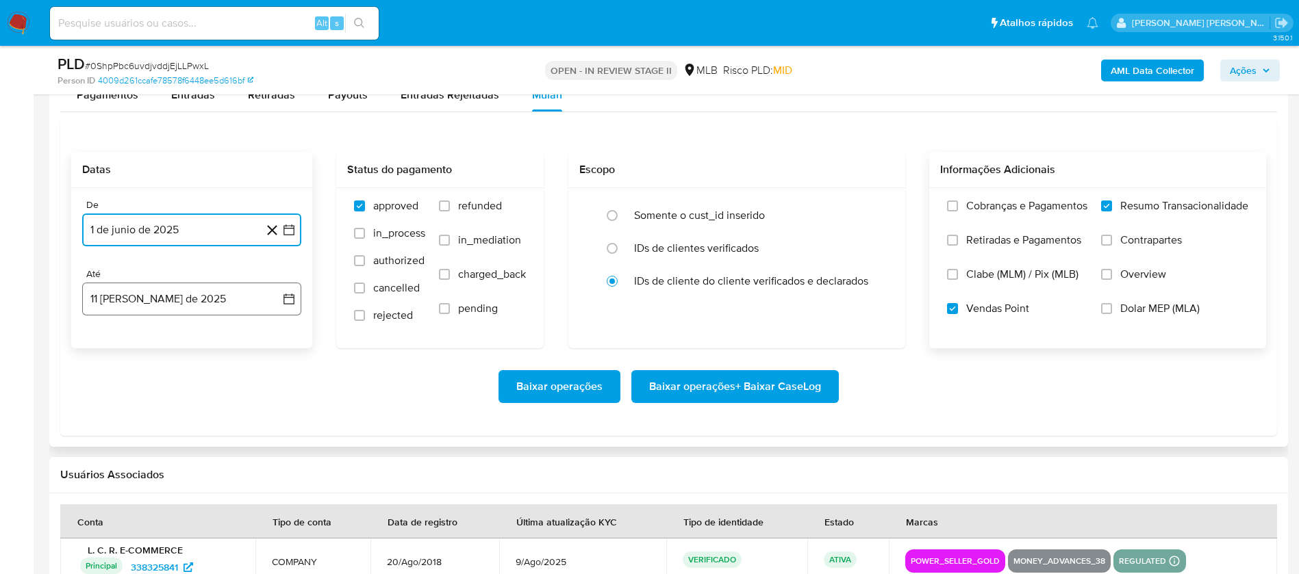
click at [205, 285] on button "11 [PERSON_NAME] de 2025" at bounding box center [191, 299] width 219 height 33
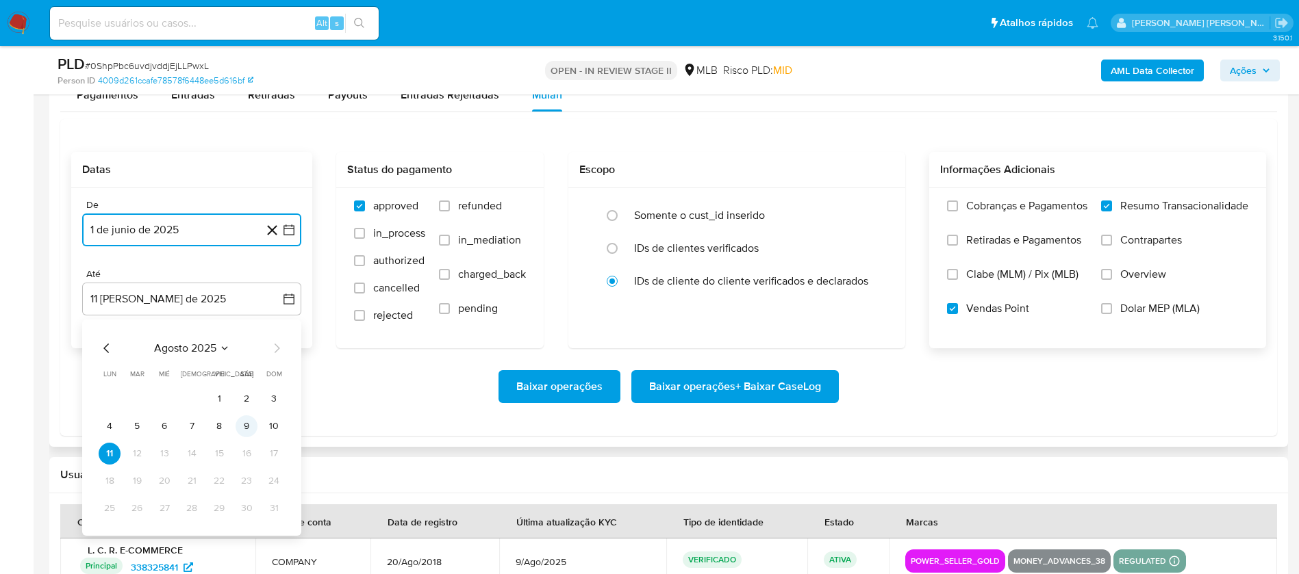
click at [247, 382] on button "9" at bounding box center [246, 426] width 22 height 22
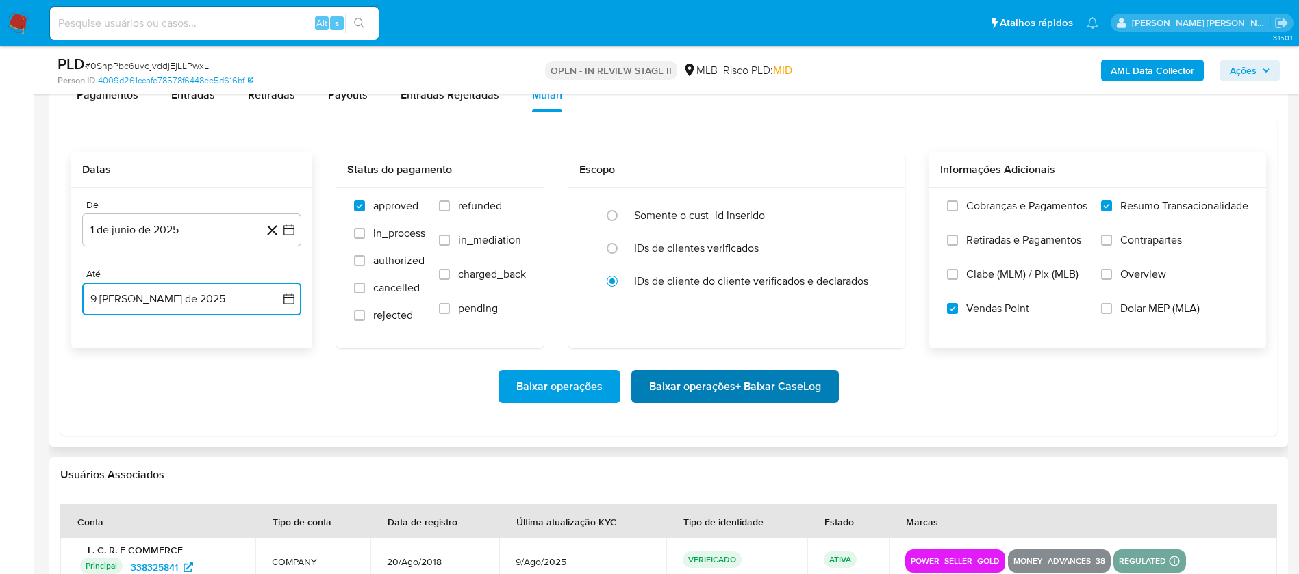
click at [677, 382] on span "Baixar operações + Baixar CaseLog" at bounding box center [735, 387] width 172 height 30
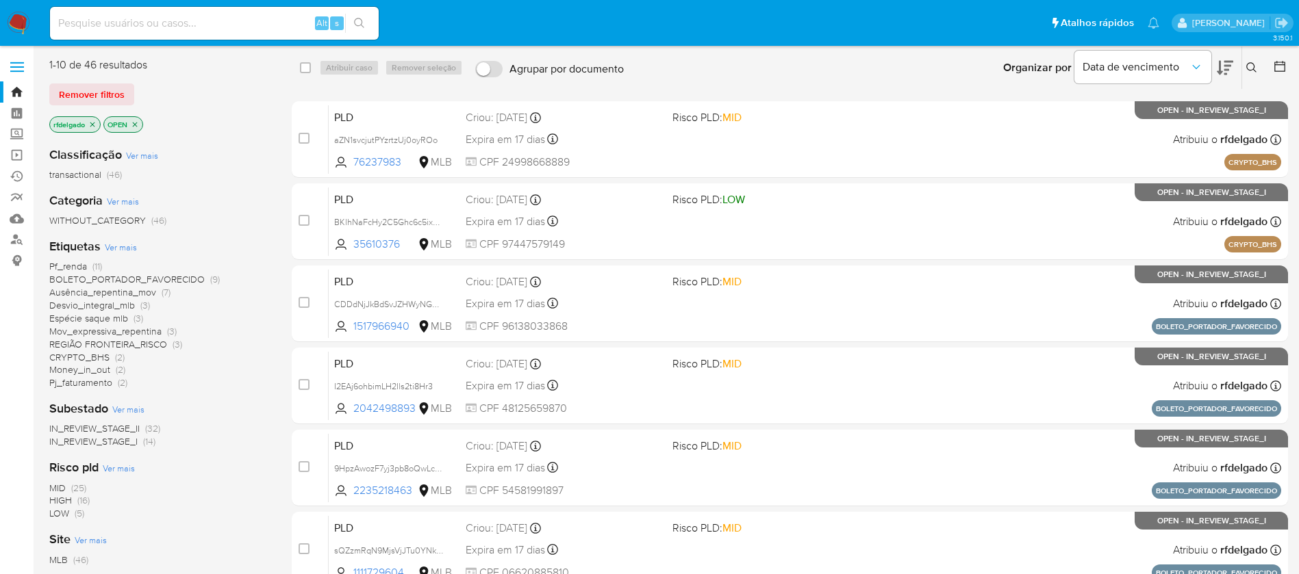
click at [18, 21] on img at bounding box center [18, 23] width 23 height 23
click at [12, 17] on img at bounding box center [18, 23] width 23 height 23
